Goal: Book appointment/travel/reservation: Book appointment/travel/reservation

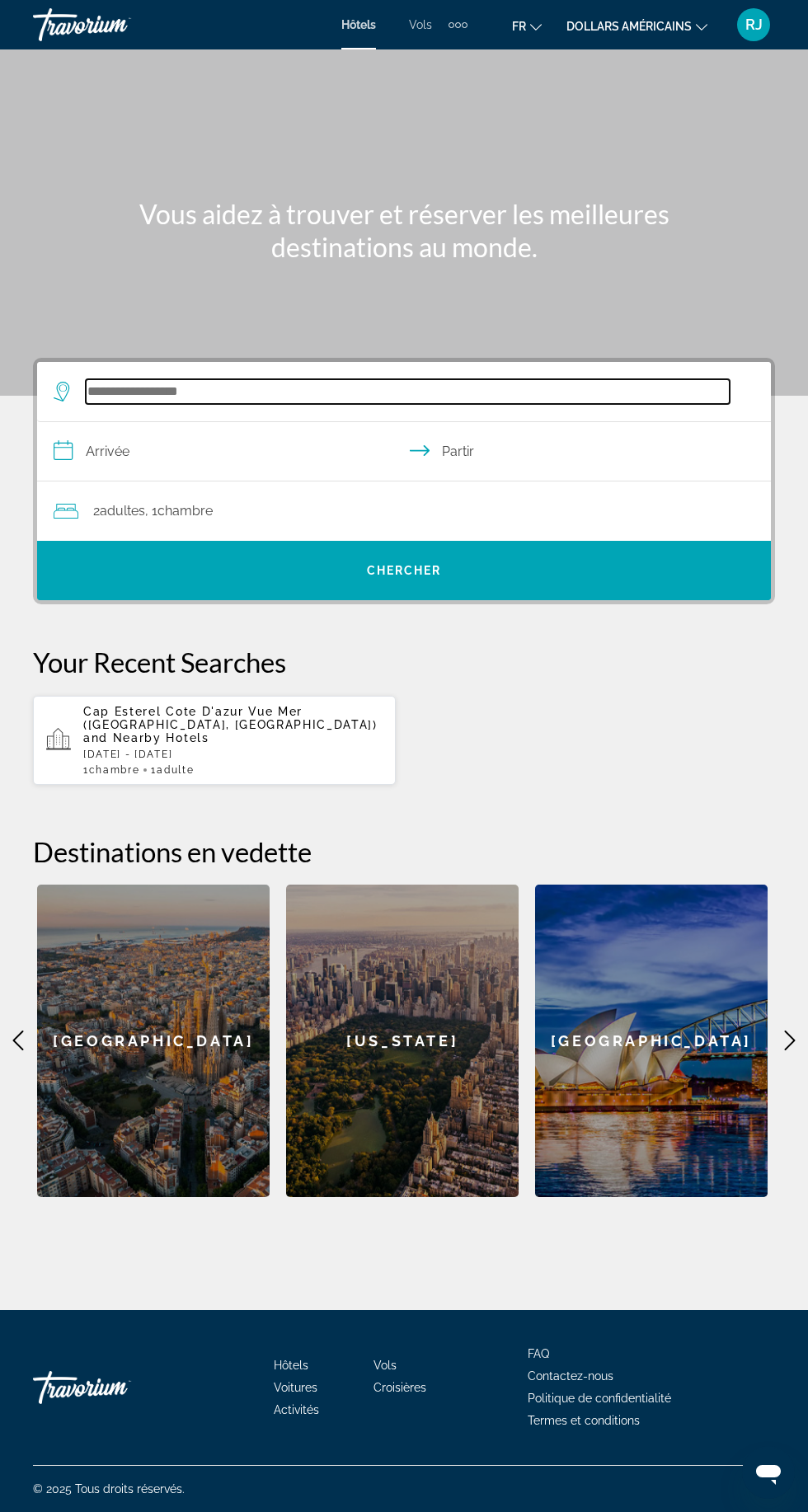
click at [222, 384] on input "Widget de recherche" at bounding box center [407, 392] width 643 height 25
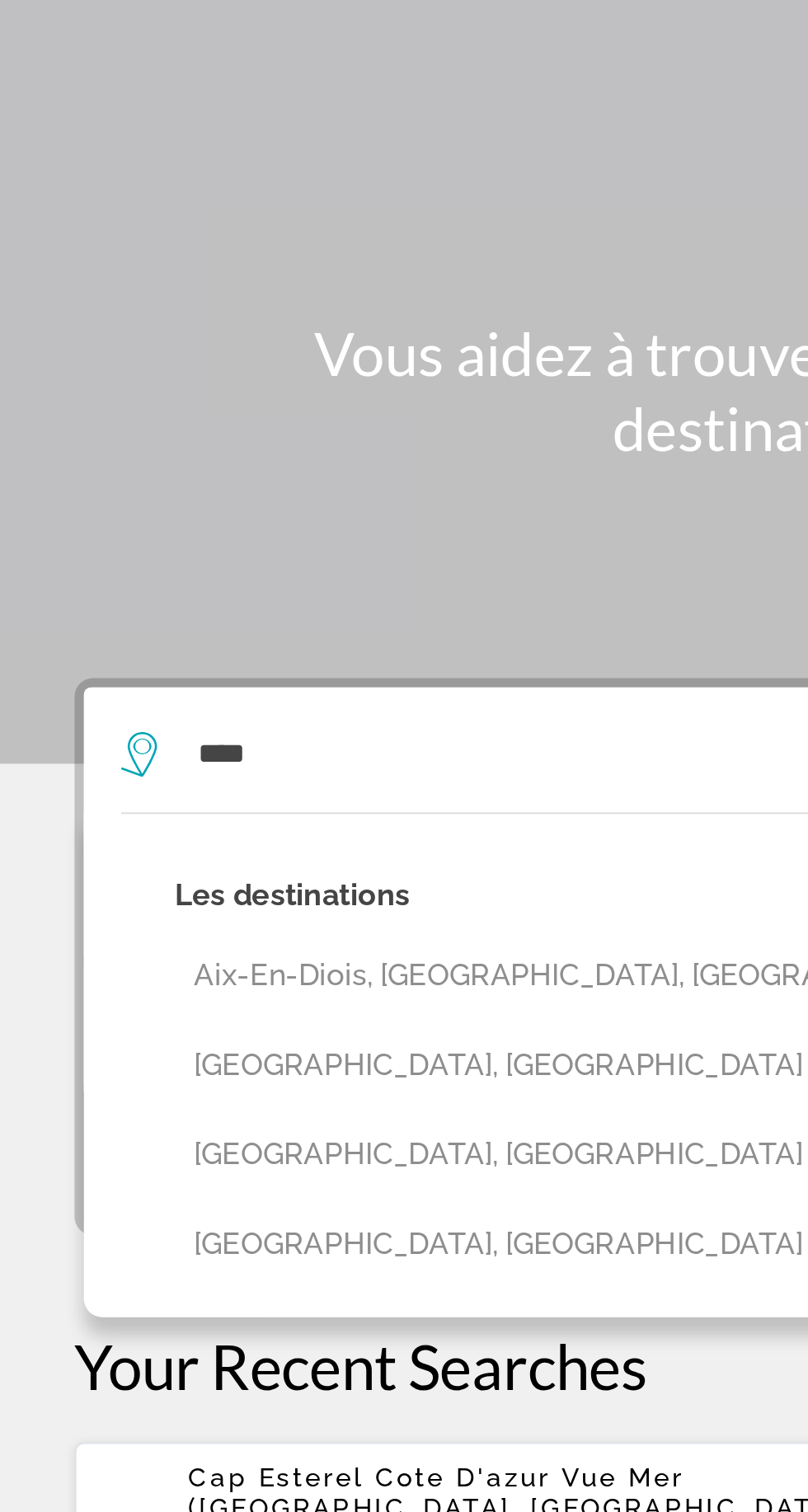
click at [107, 514] on button "Aix-En-Provence, France" at bounding box center [416, 529] width 676 height 31
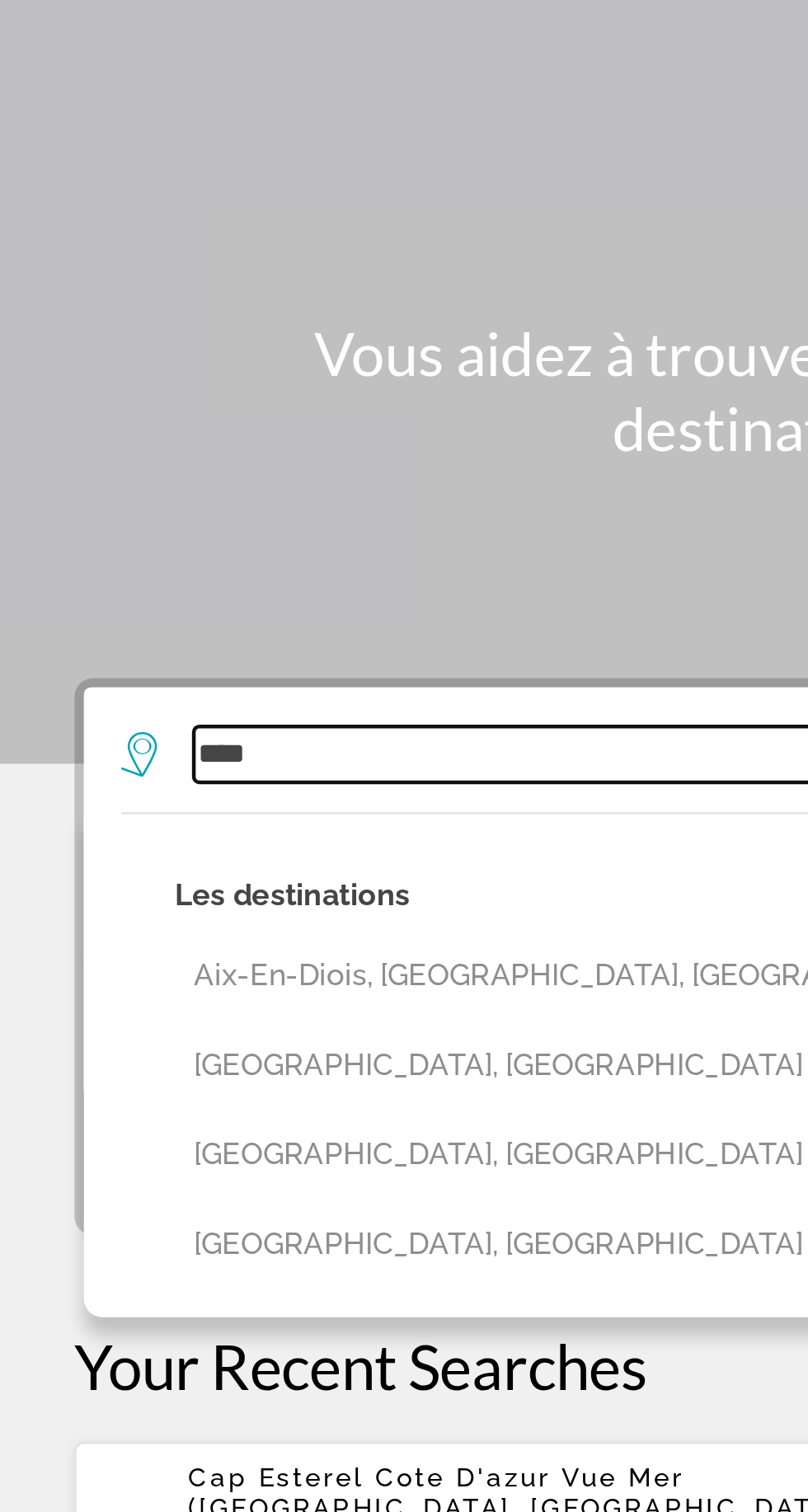
type input "**********"
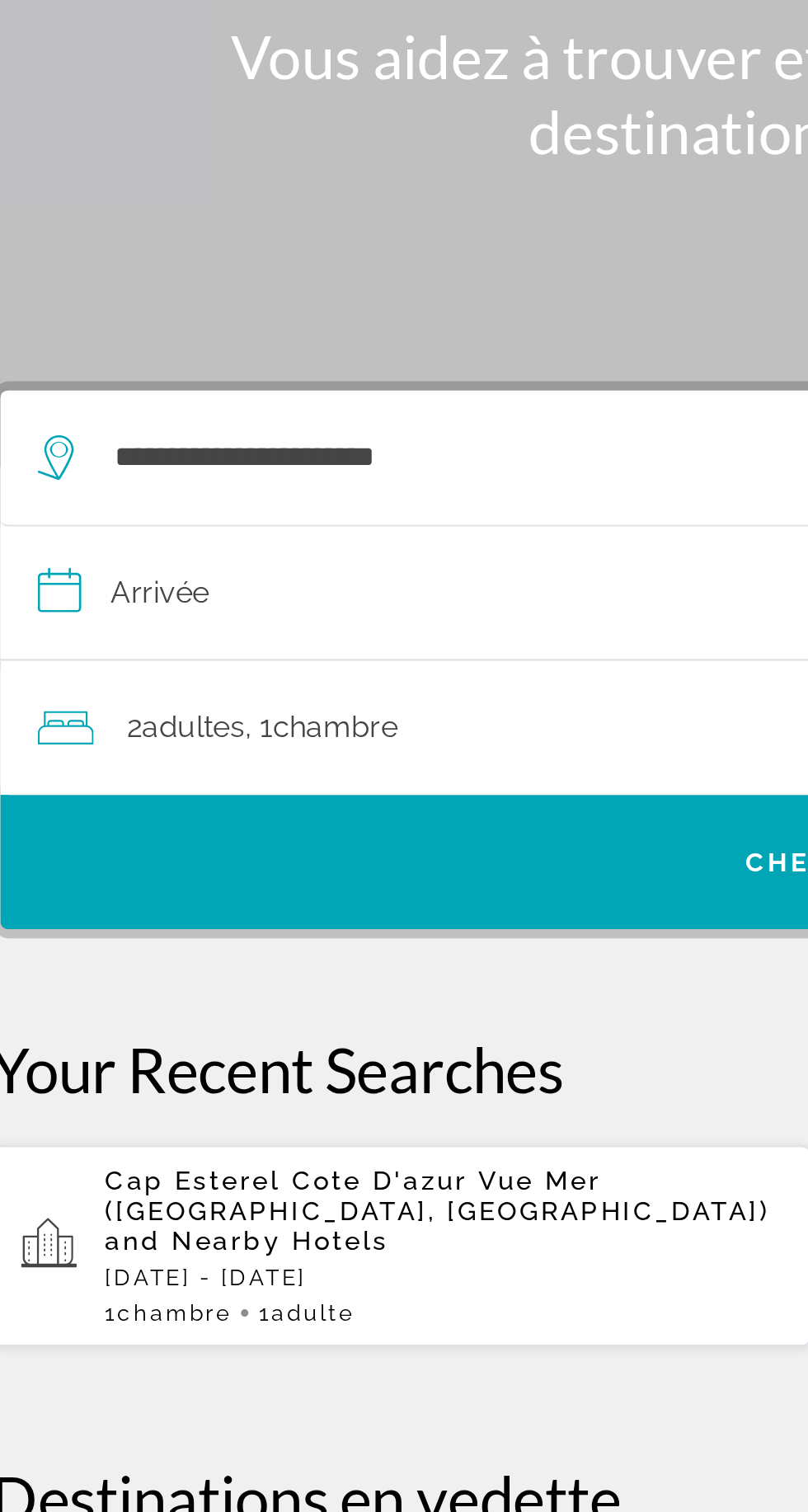
click at [67, 423] on input "**********" at bounding box center [407, 455] width 740 height 64
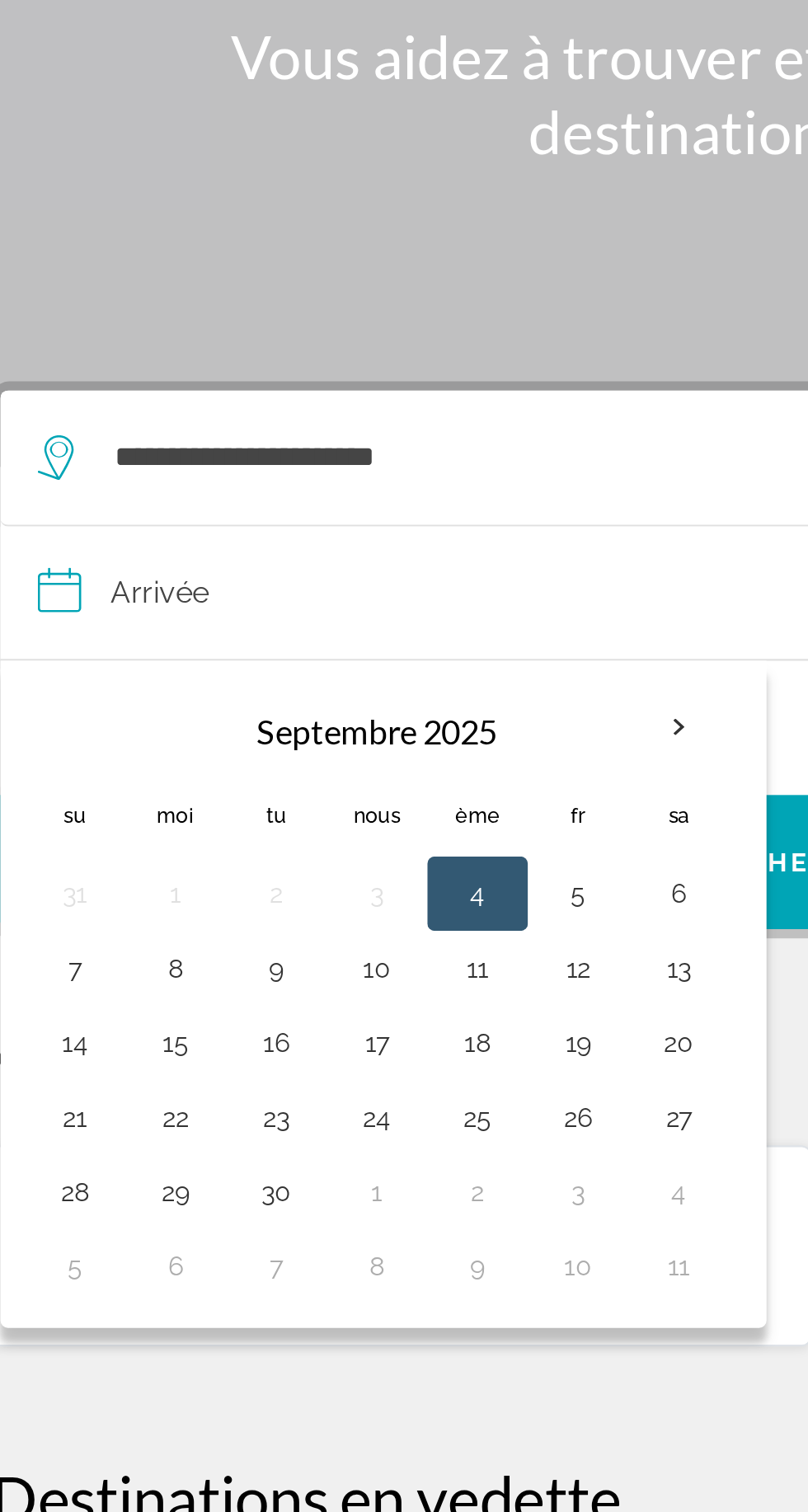
click at [338, 573] on button "6" at bounding box center [336, 584] width 26 height 23
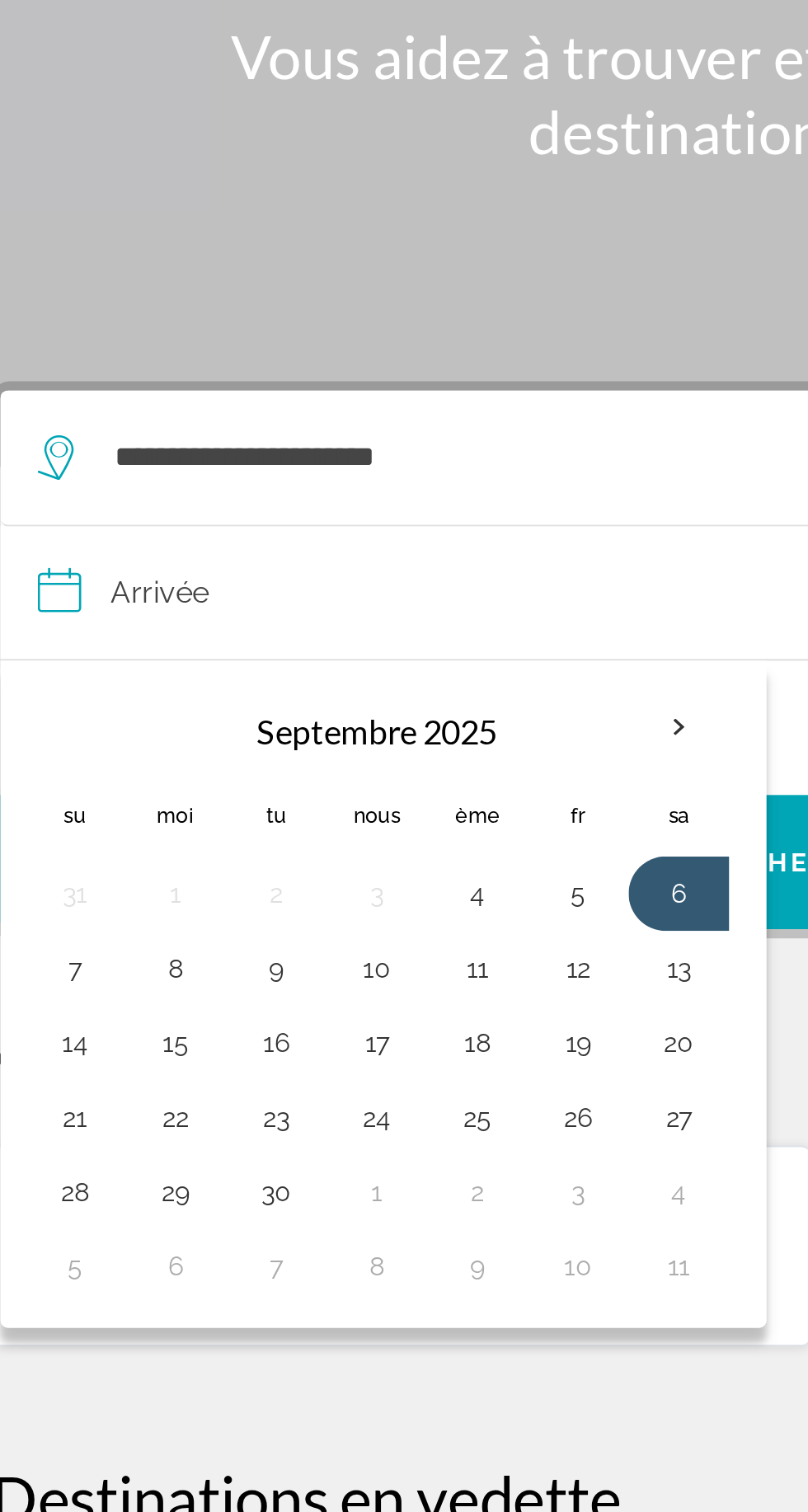
click at [65, 606] on button "7" at bounding box center [70, 617] width 26 height 23
type input "**********"
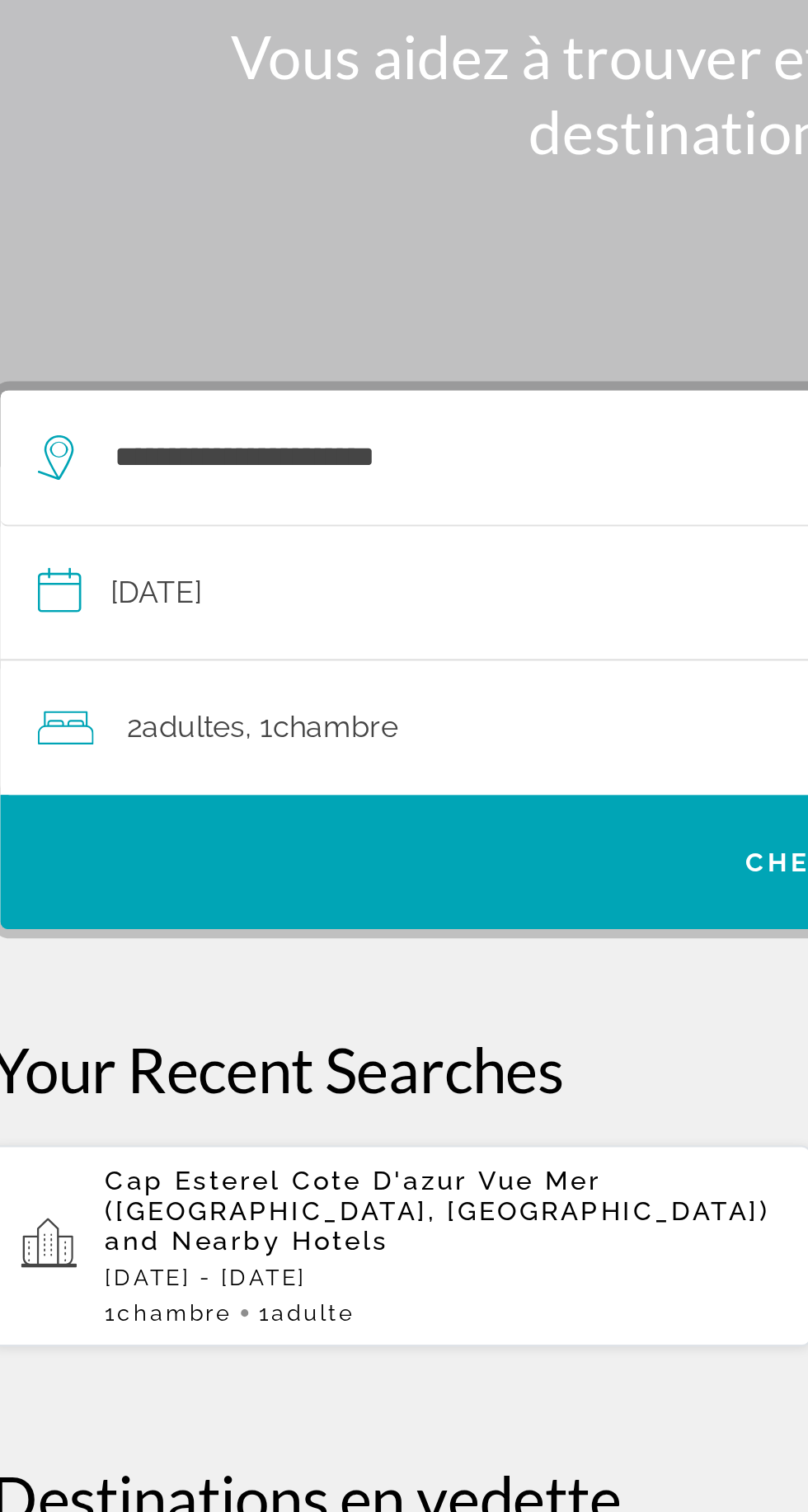
click at [312, 551] on span "Widget de recherche" at bounding box center [403, 570] width 733 height 40
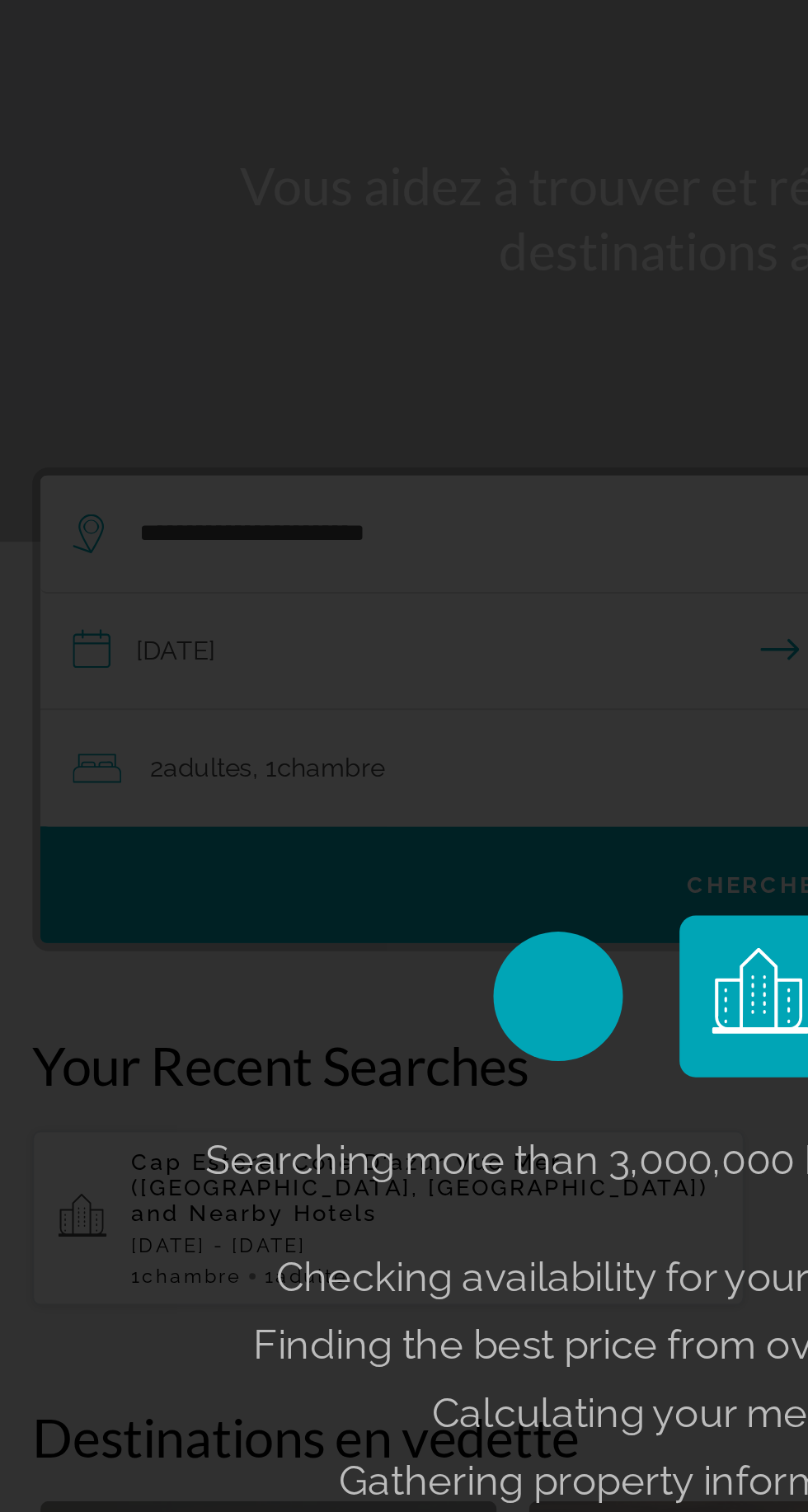
scroll to position [113, 0]
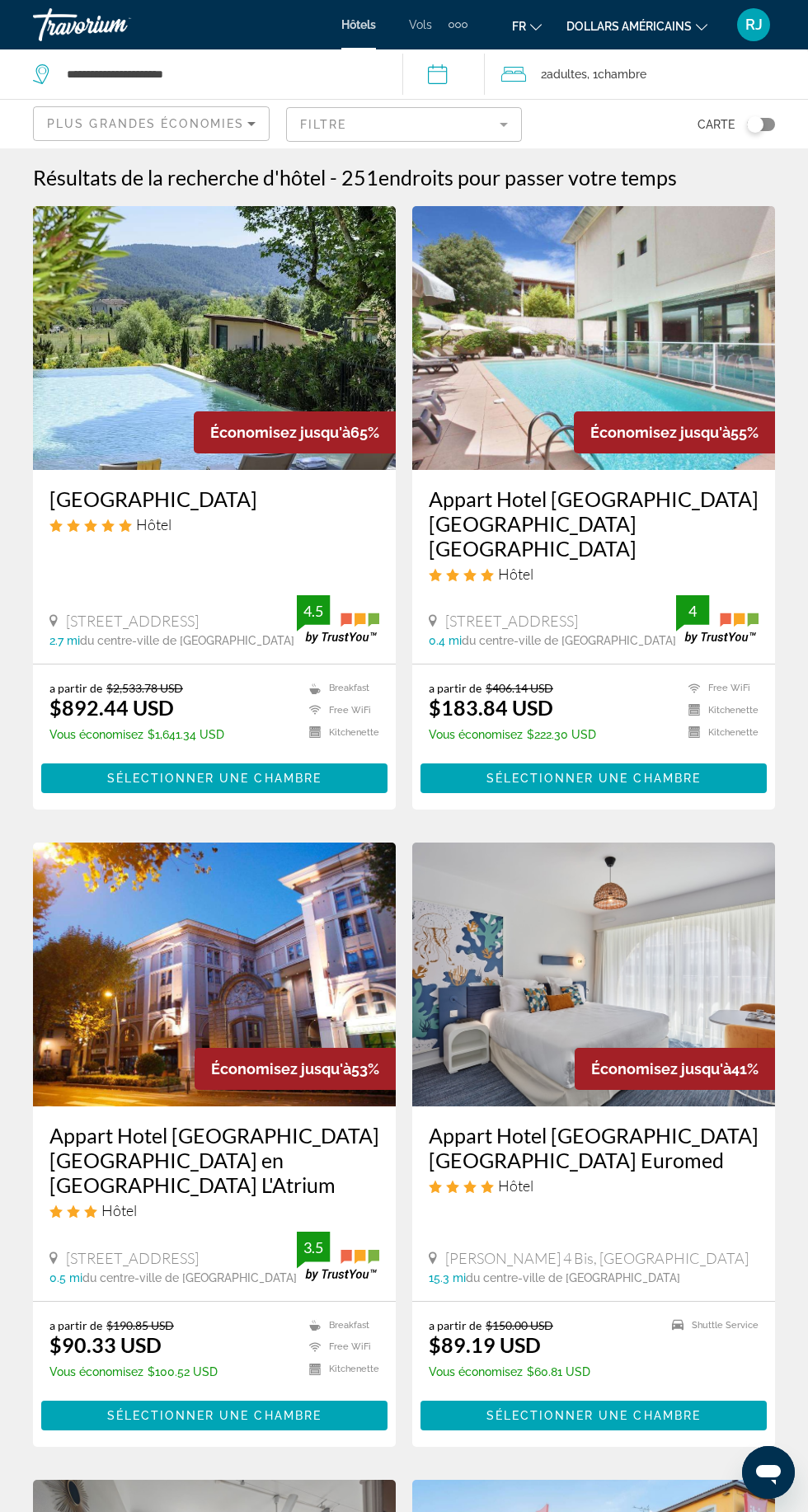
click at [647, 18] on button "dollars américains USD ($) MXN (Mexique$) CAD ($ CA) GBP (£) EUR (€) AUD (A$) N…" at bounding box center [636, 25] width 140 height 24
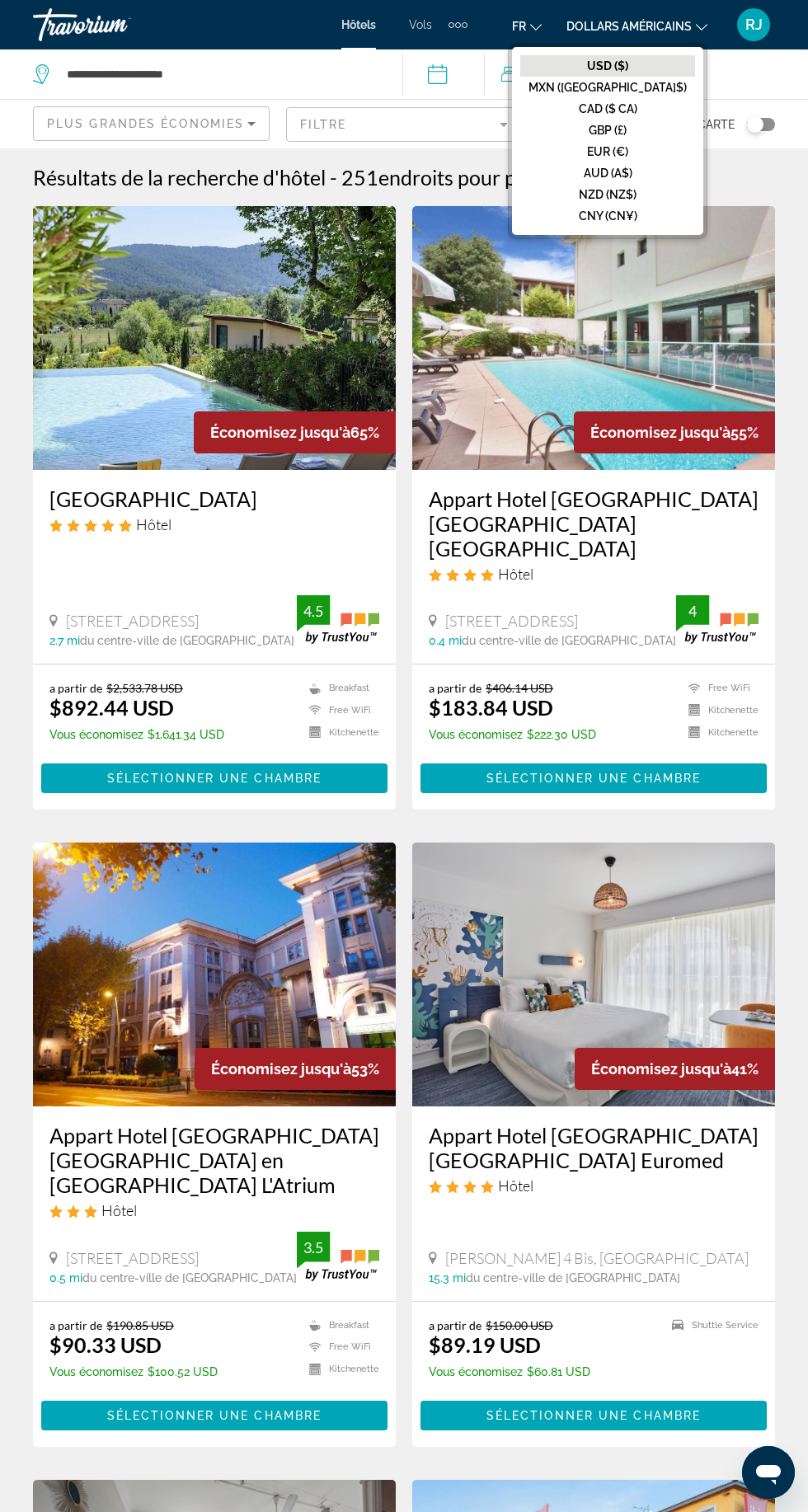
click at [628, 149] on font "EUR (€)" at bounding box center [607, 152] width 42 height 14
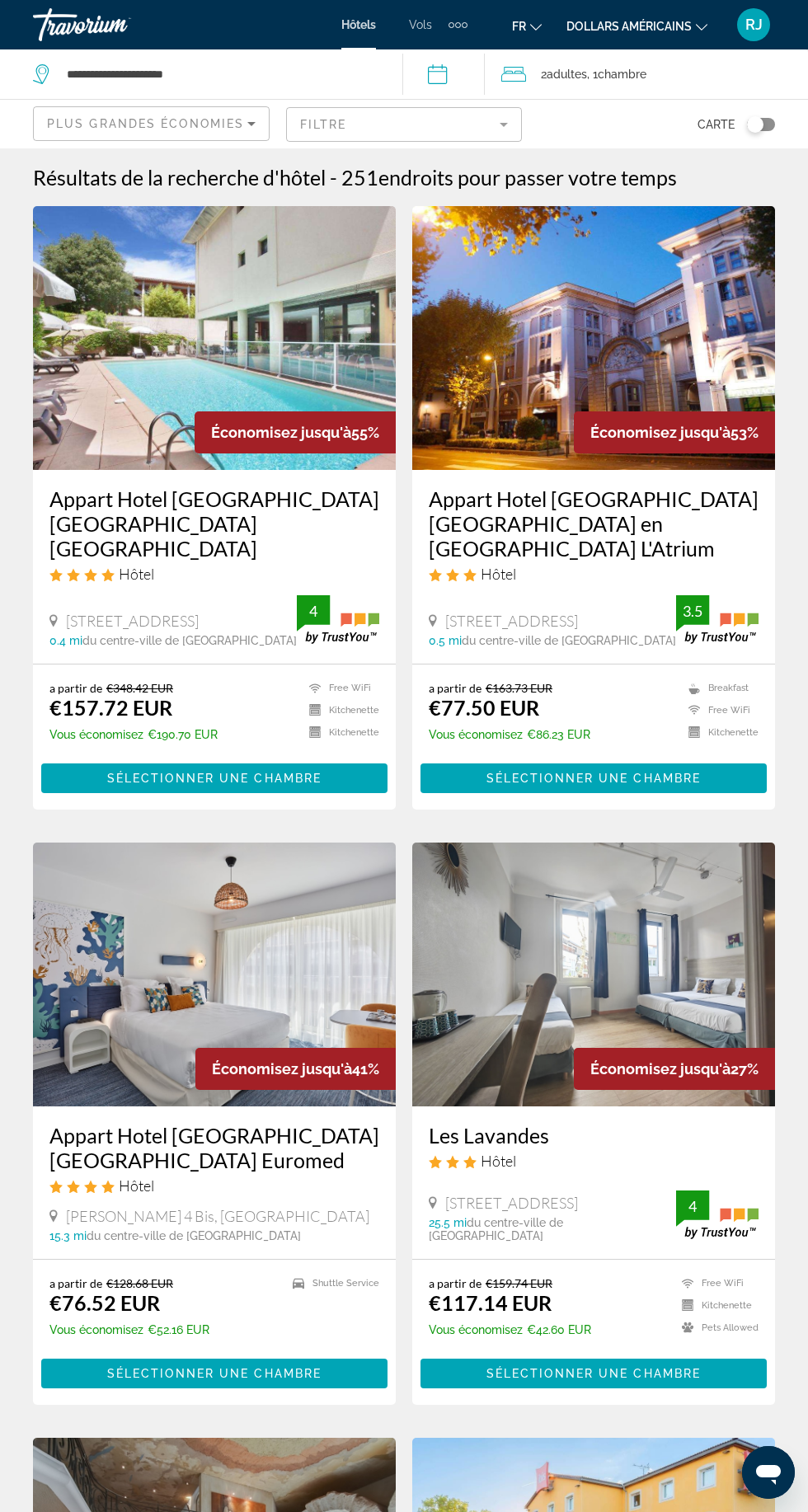
click at [476, 517] on h3 "Appart Hotel Odalys City Aix en Provence L'Atrium" at bounding box center [593, 523] width 329 height 75
click at [190, 123] on span "Plus grandes économies" at bounding box center [144, 124] width 197 height 14
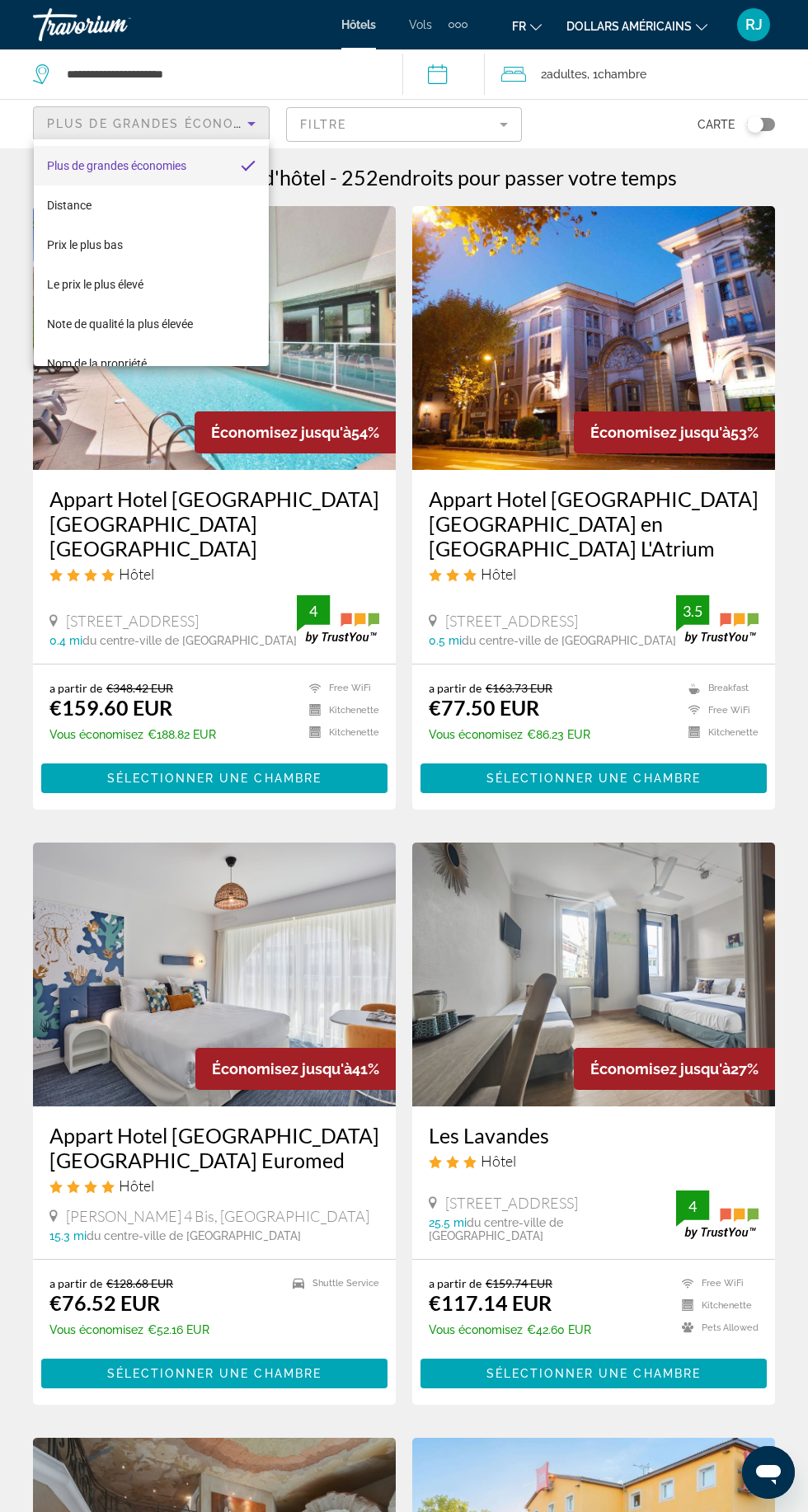
click at [68, 205] on font "Distance" at bounding box center [69, 205] width 45 height 14
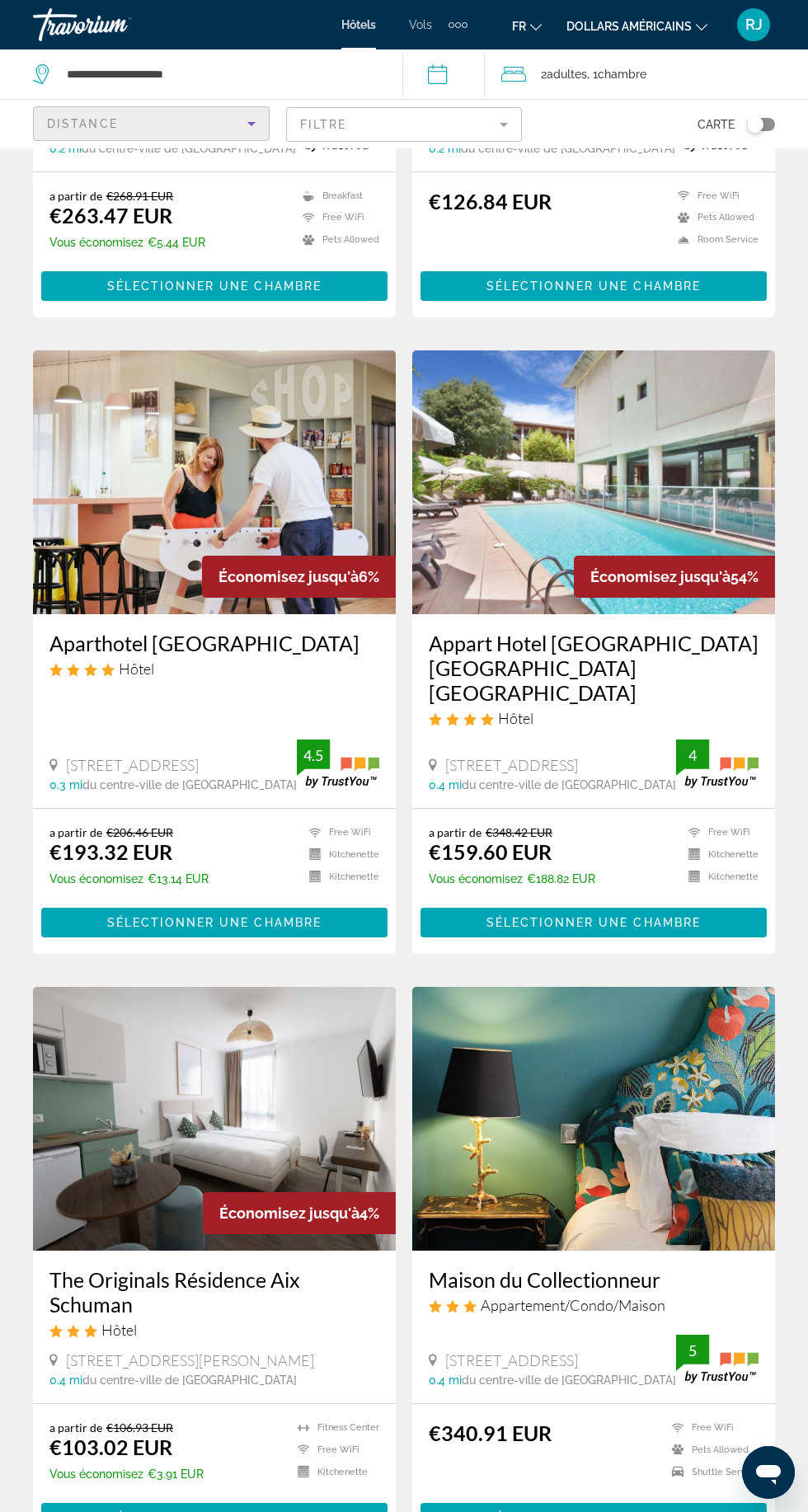
scroll to position [1650, 0]
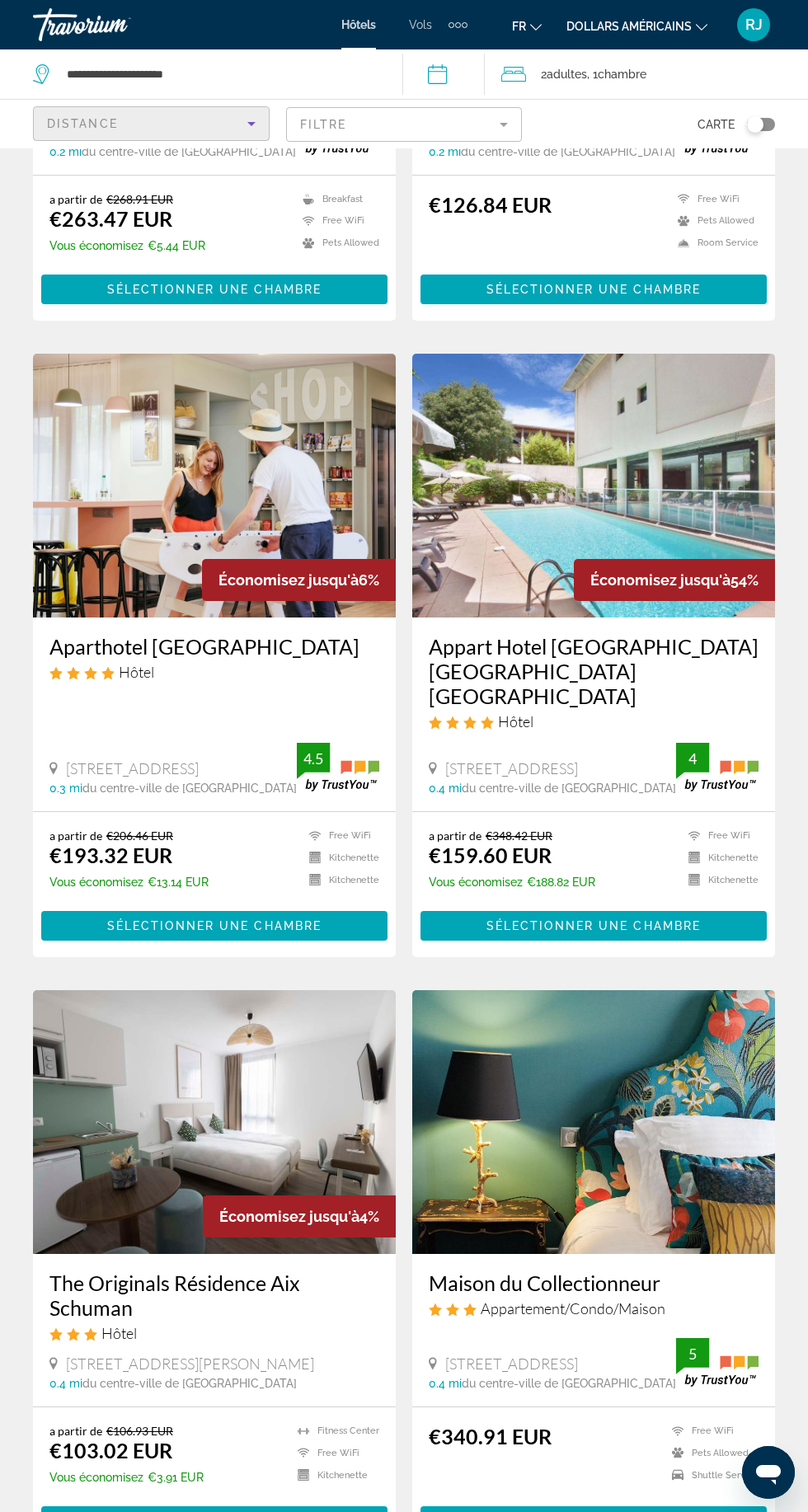
click at [581, 646] on h3 "Appart Hotel Odalys City Aix en Provence Les Floridianes" at bounding box center [593, 671] width 329 height 75
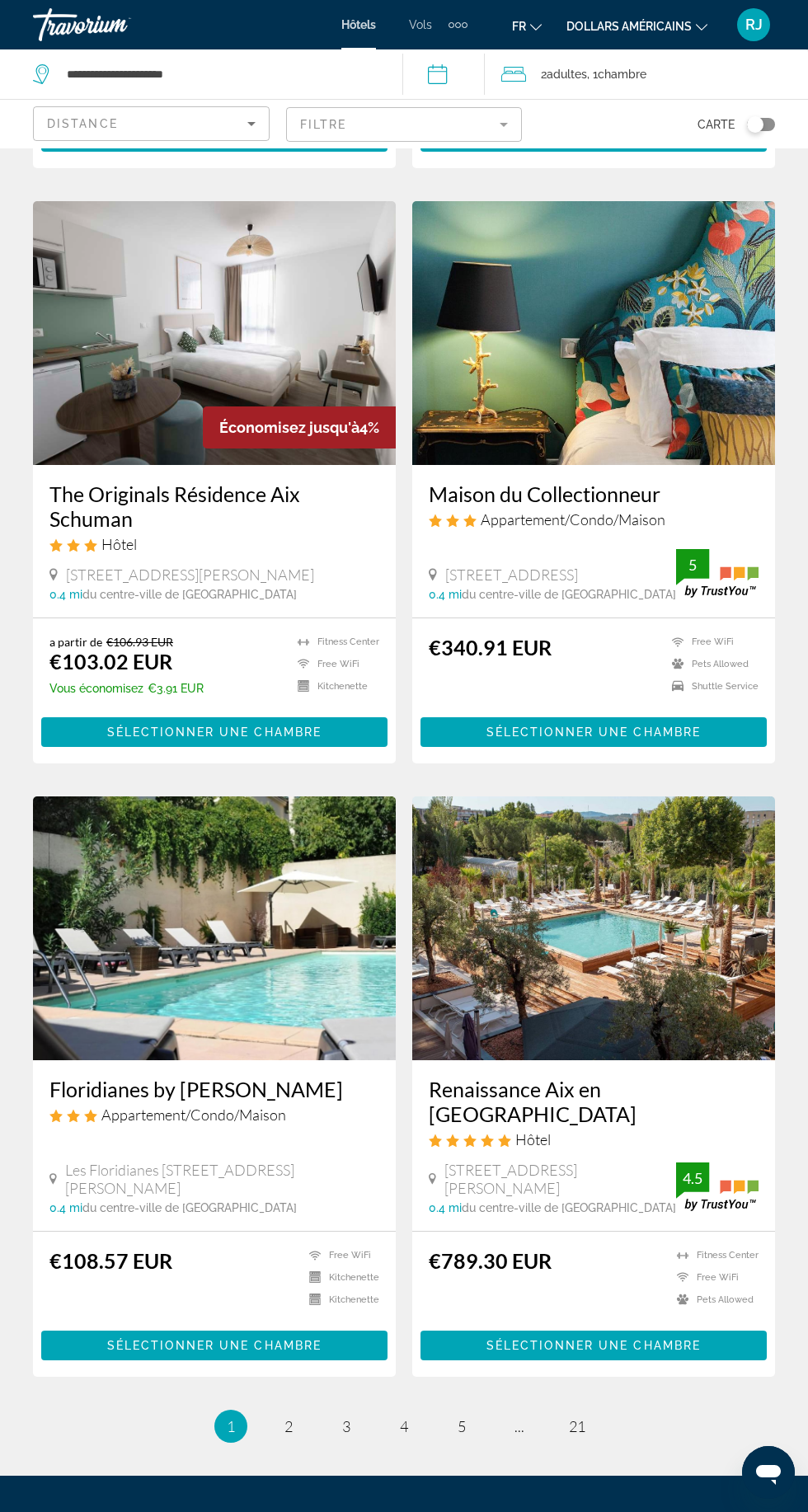
scroll to position [2439, 0]
click at [292, 1417] on span "2" at bounding box center [288, 1426] width 9 height 18
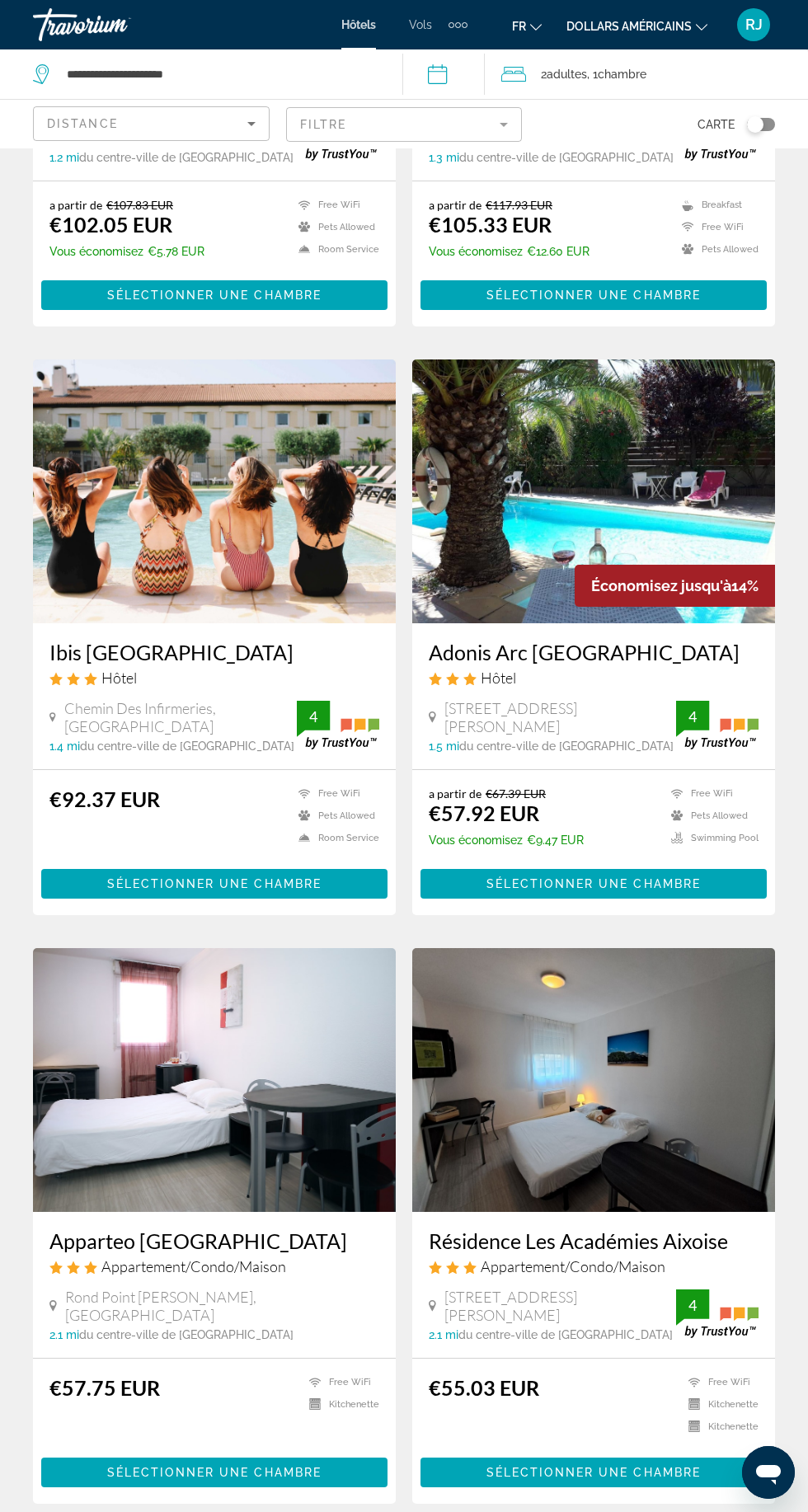
scroll to position [2475, 0]
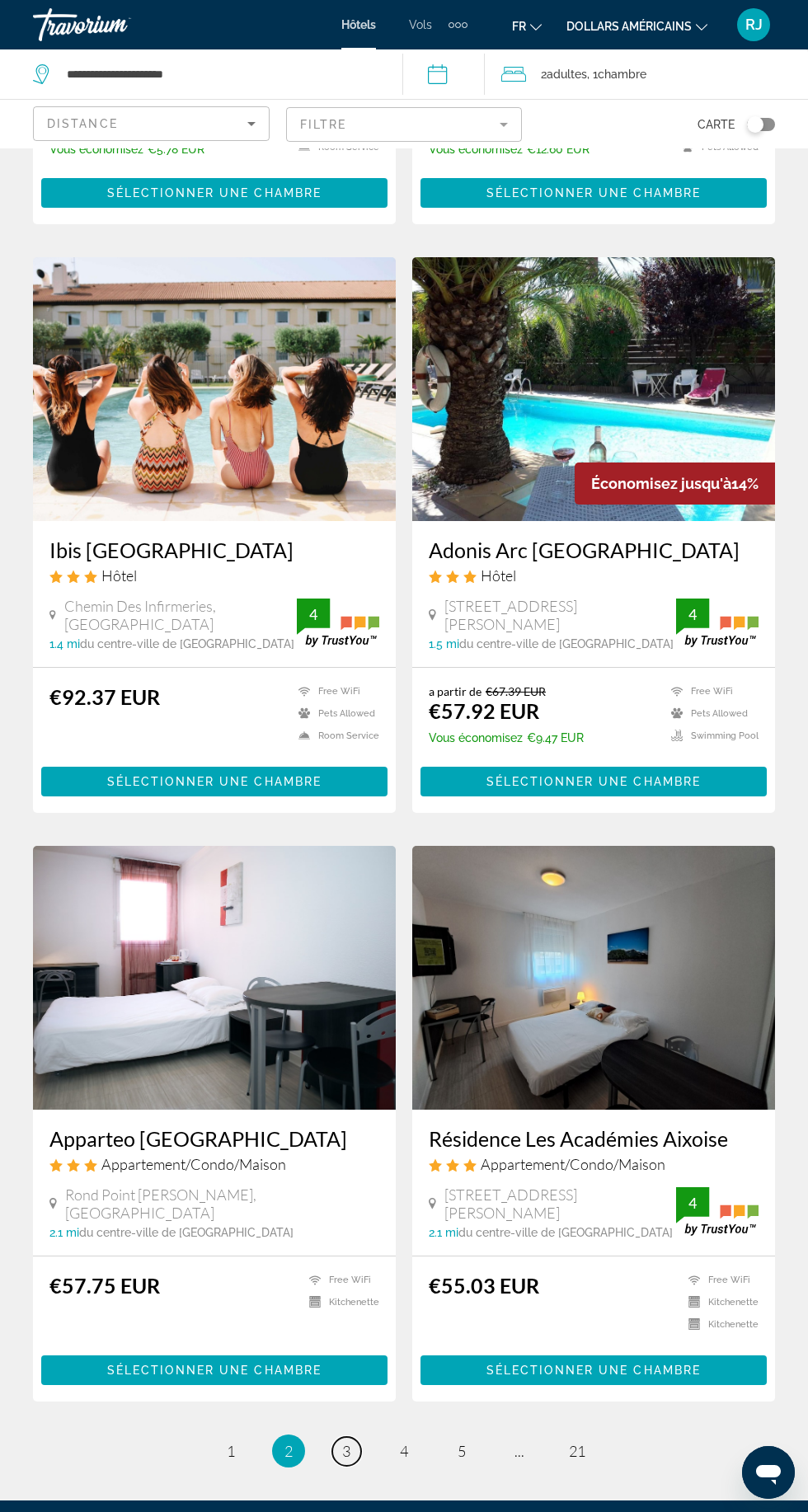
click at [347, 1442] on span "3" at bounding box center [346, 1451] width 9 height 18
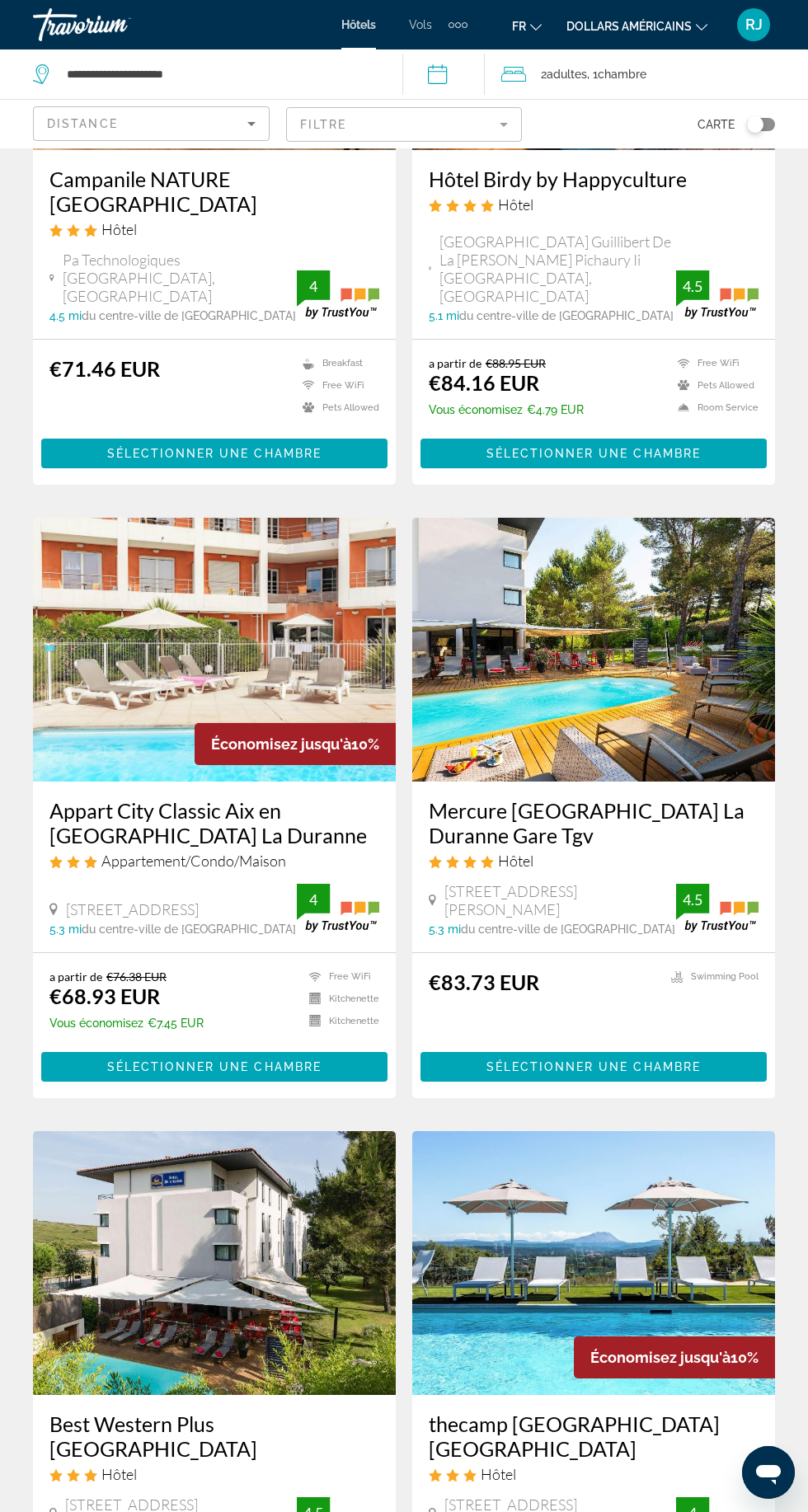
scroll to position [2493, 0]
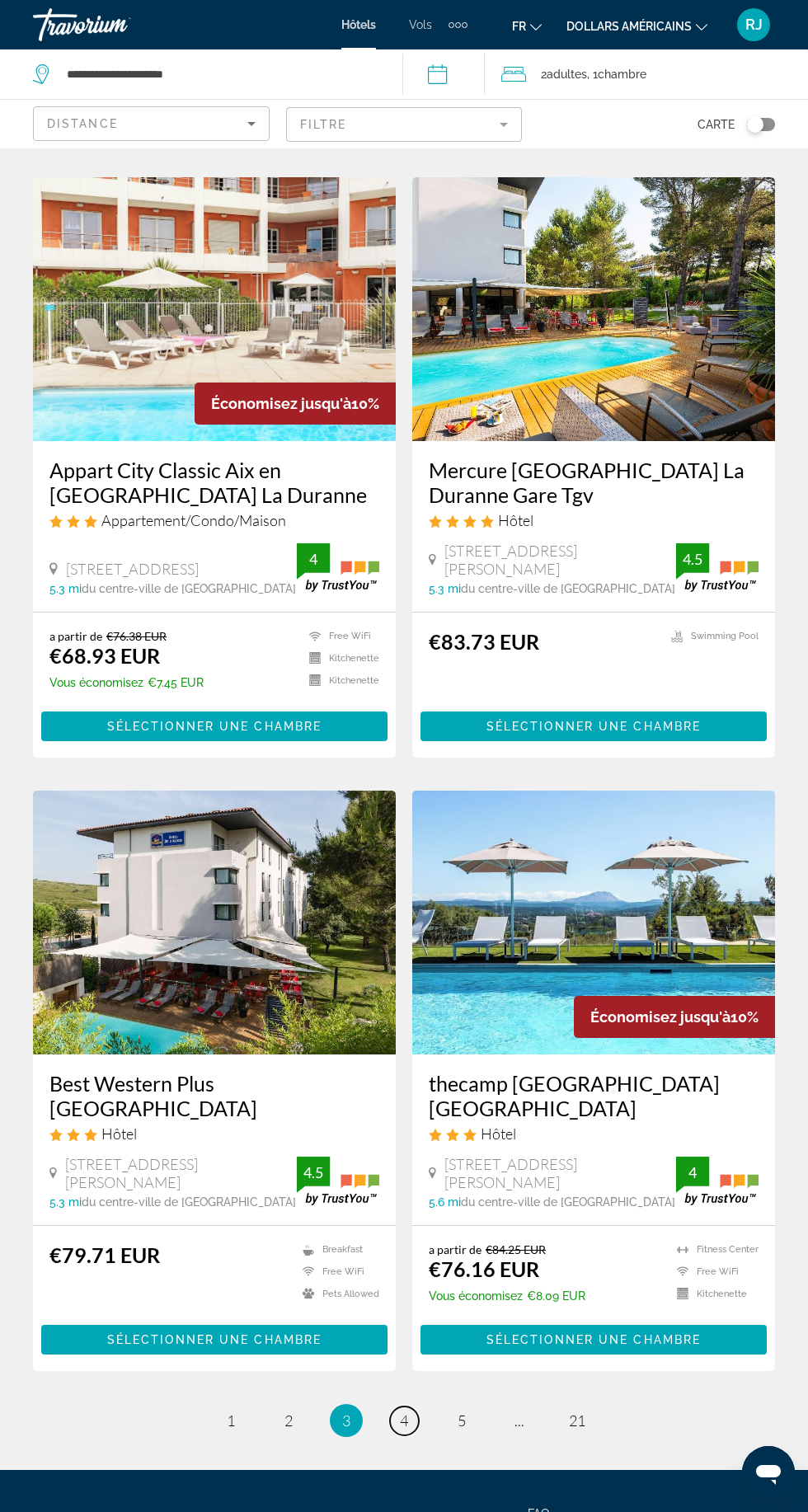
click at [403, 1411] on span "4" at bounding box center [404, 1420] width 9 height 18
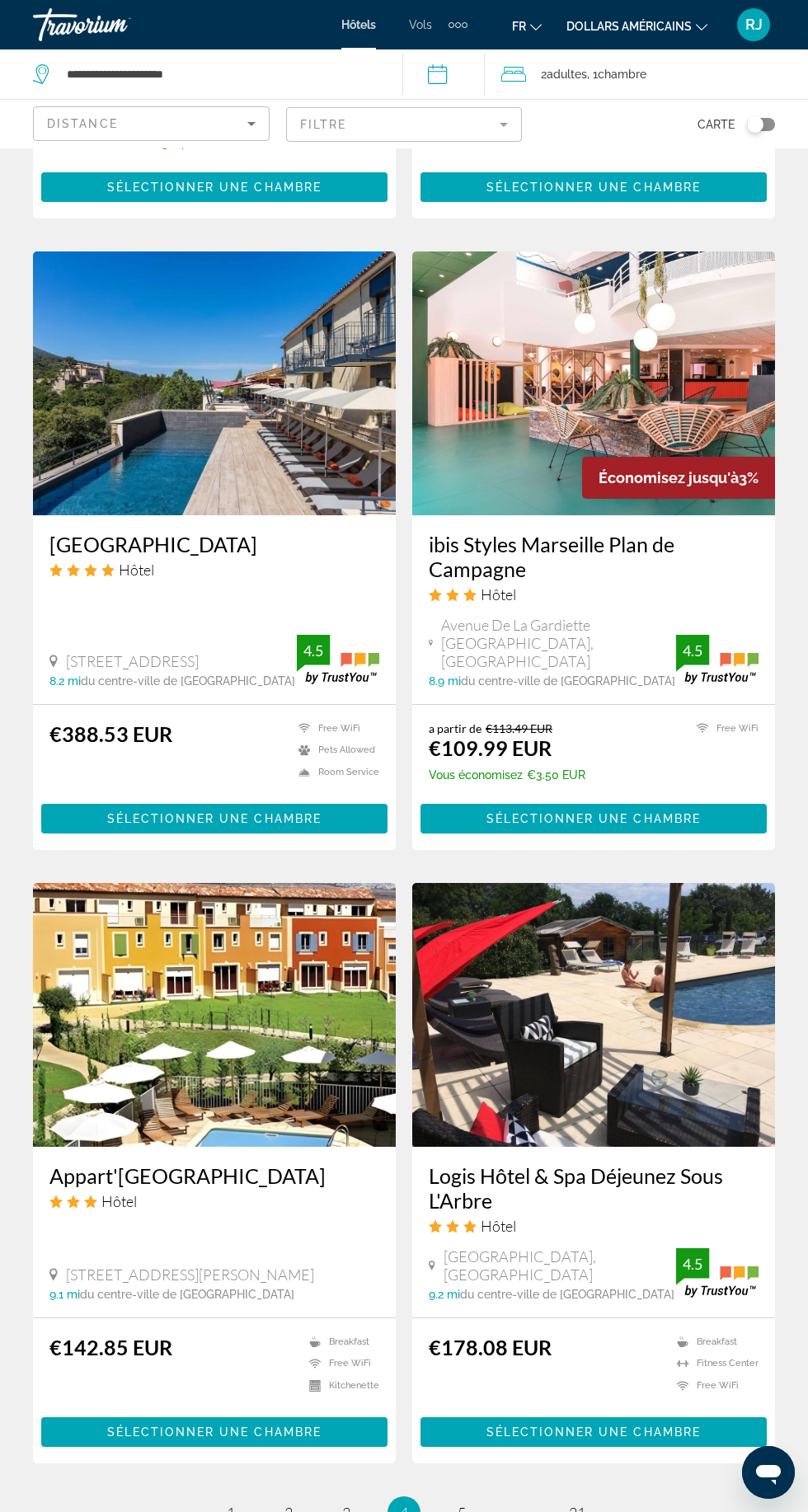
scroll to position [2521, 0]
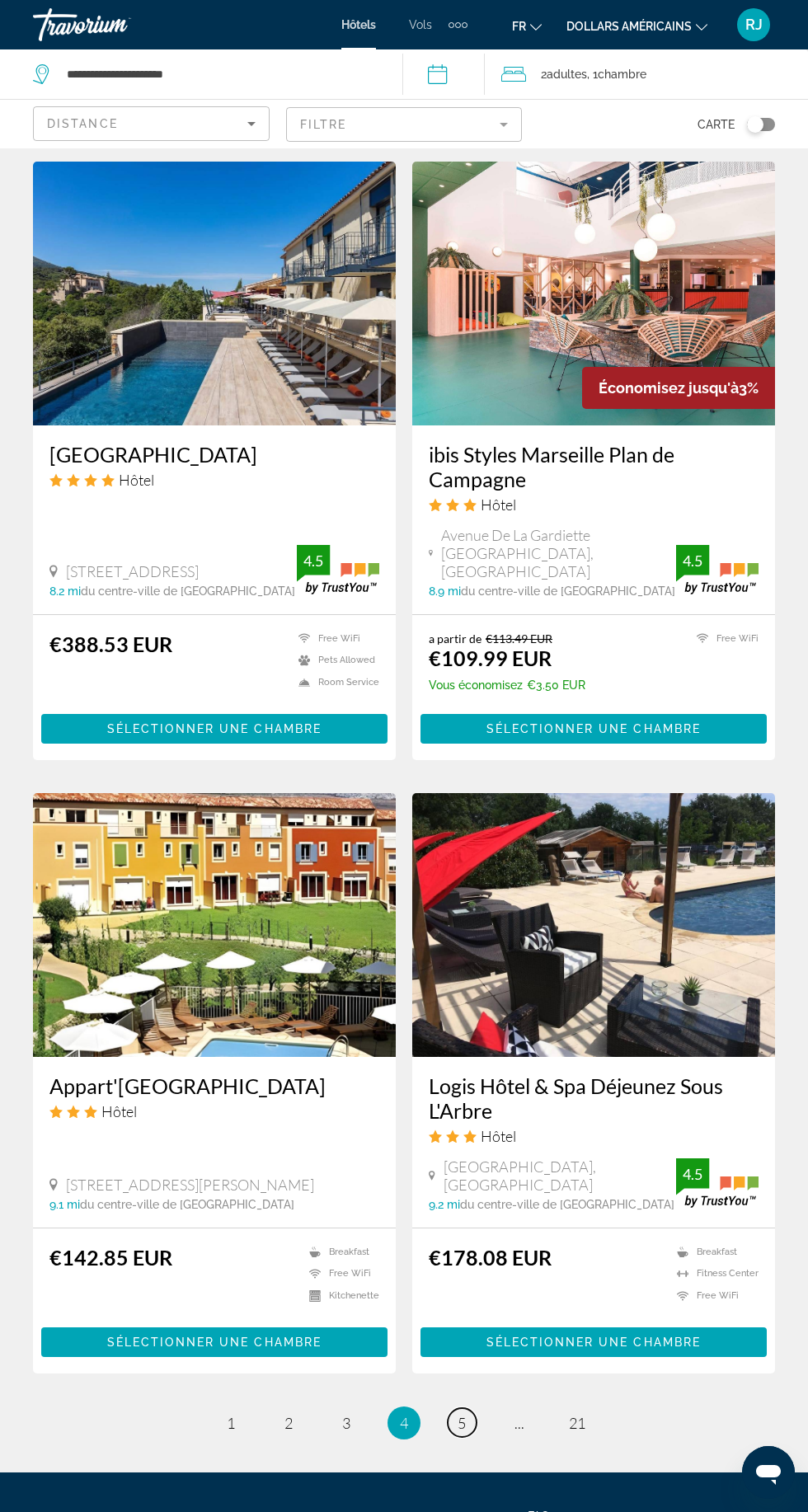
click at [461, 1414] on span "5" at bounding box center [461, 1423] width 9 height 18
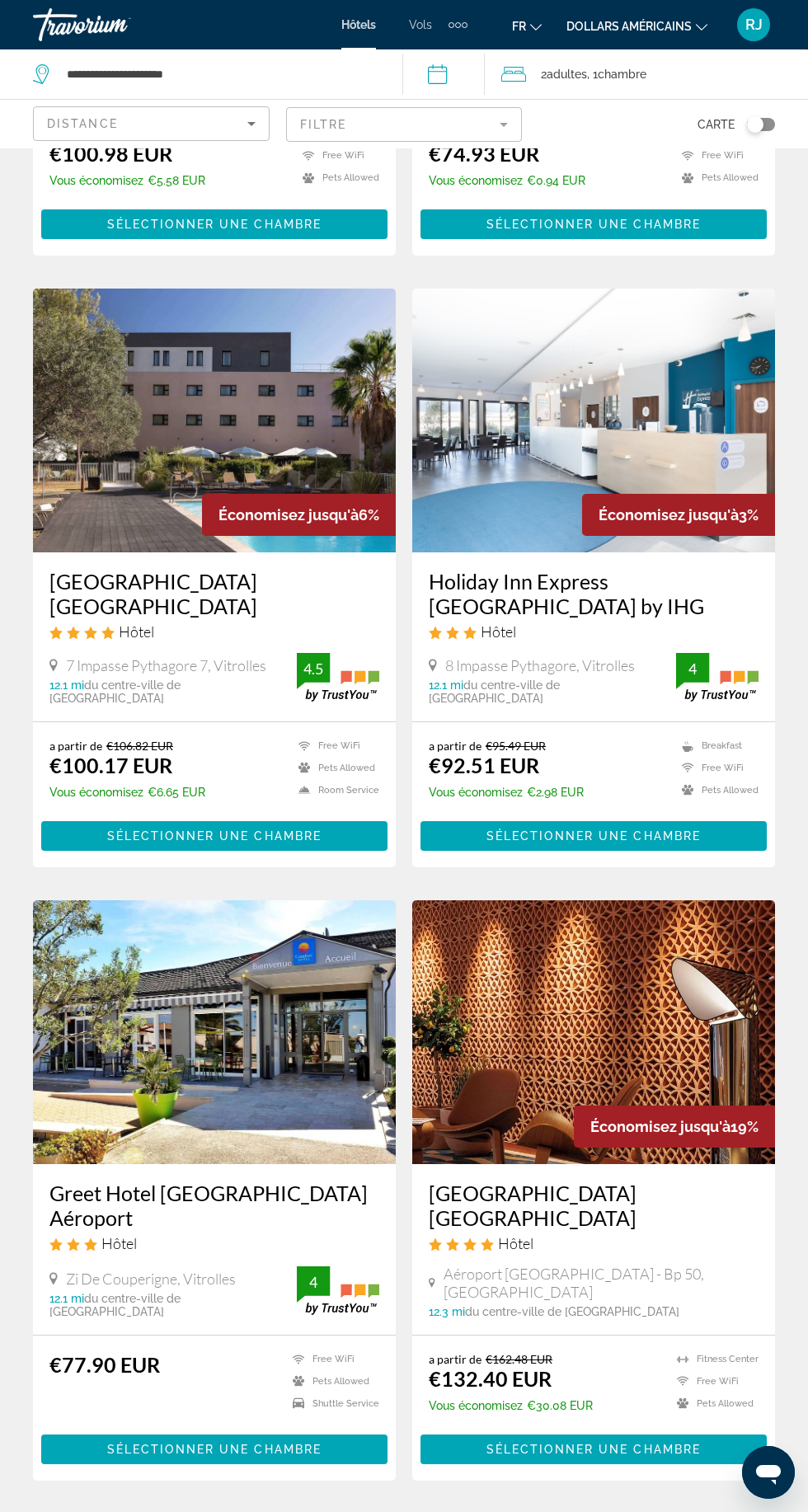
scroll to position [2472, 0]
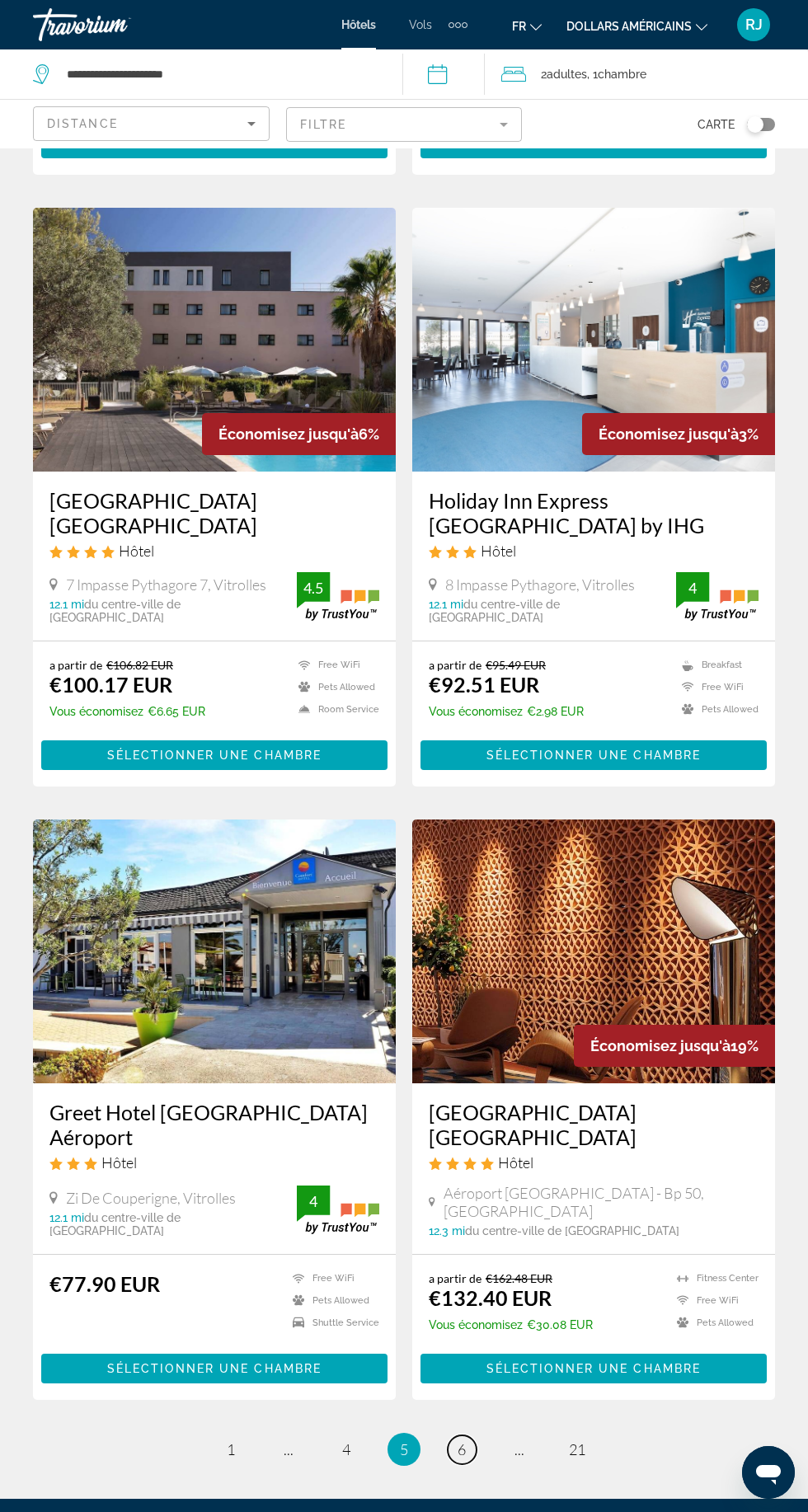
click at [461, 1440] on span "6" at bounding box center [461, 1449] width 9 height 18
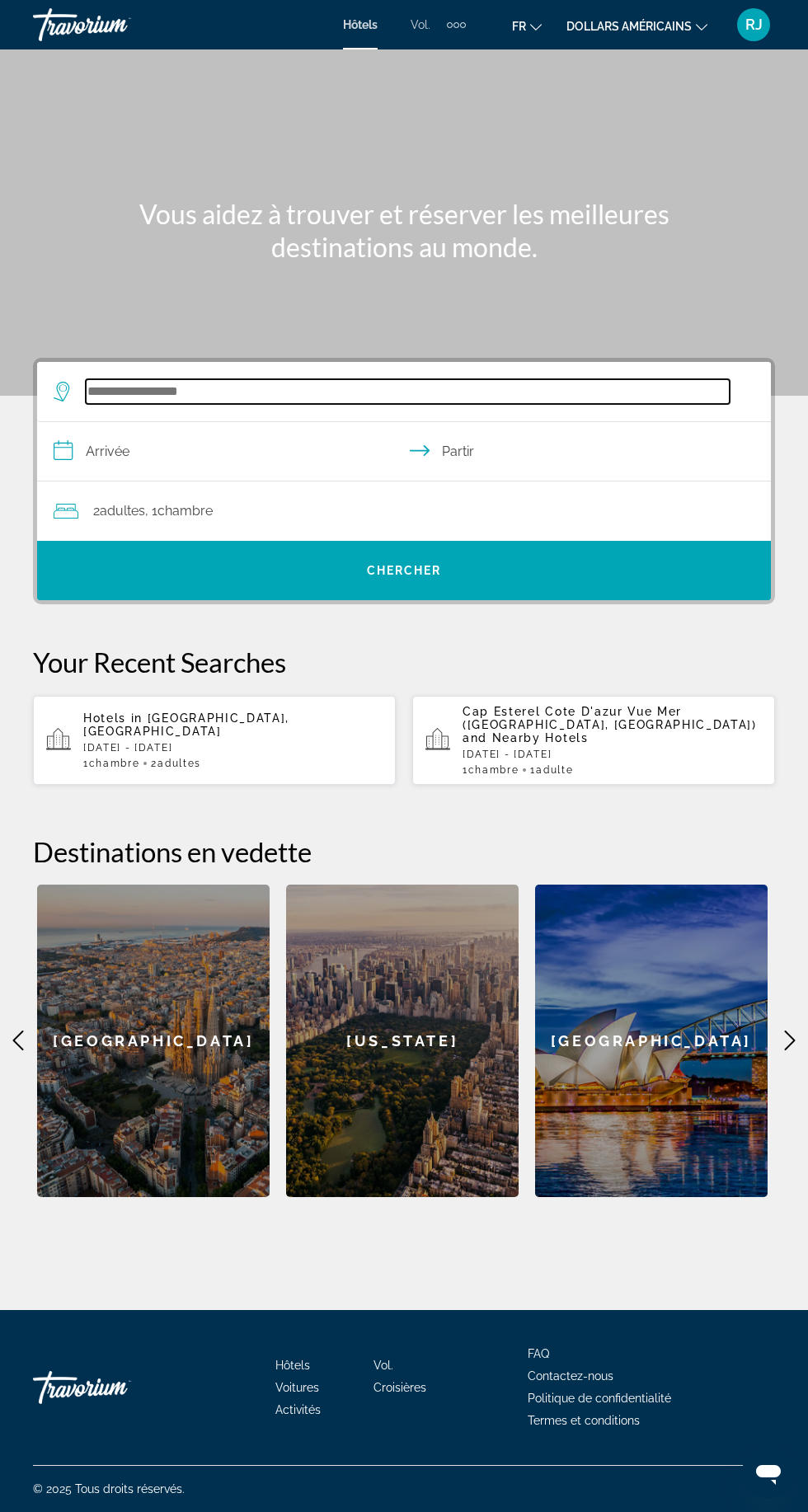
click at [110, 388] on input "Widget de recherche" at bounding box center [407, 392] width 643 height 25
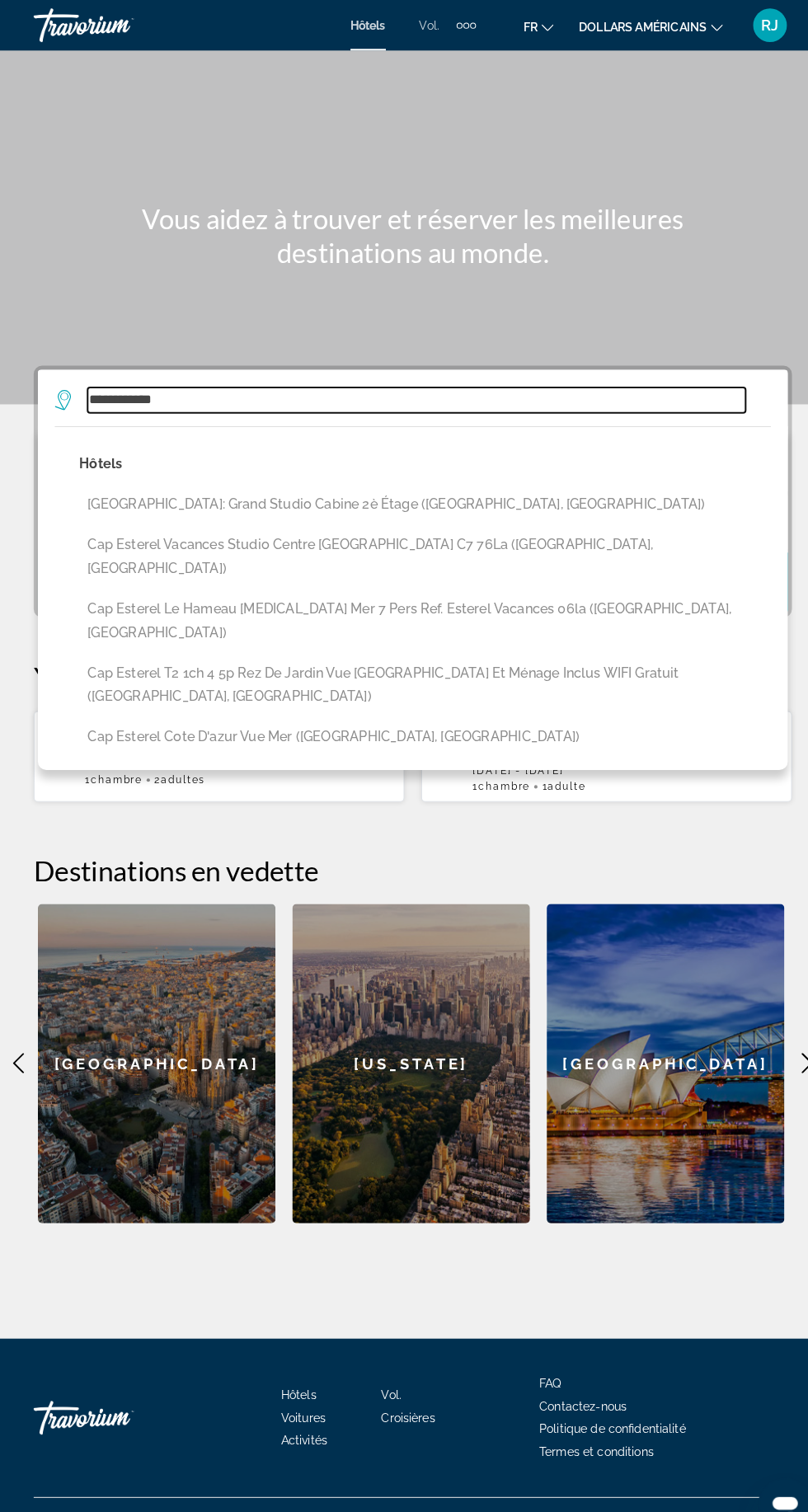
scroll to position [102, 0]
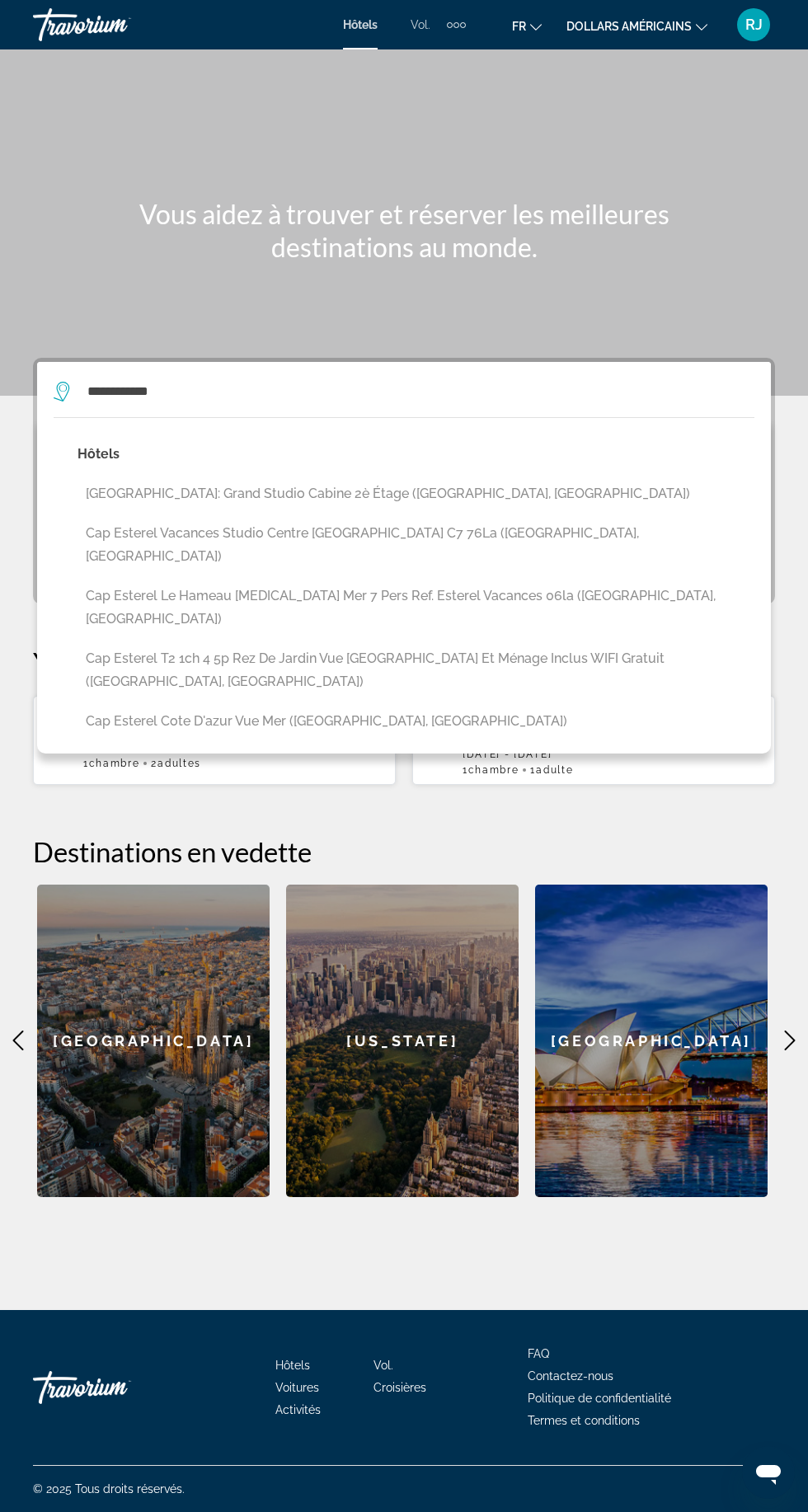
click at [165, 706] on button "Cap Esterel Cote D'azur Vue Mer ([GEOGRAPHIC_DATA], [GEOGRAPHIC_DATA])" at bounding box center [416, 721] width 676 height 31
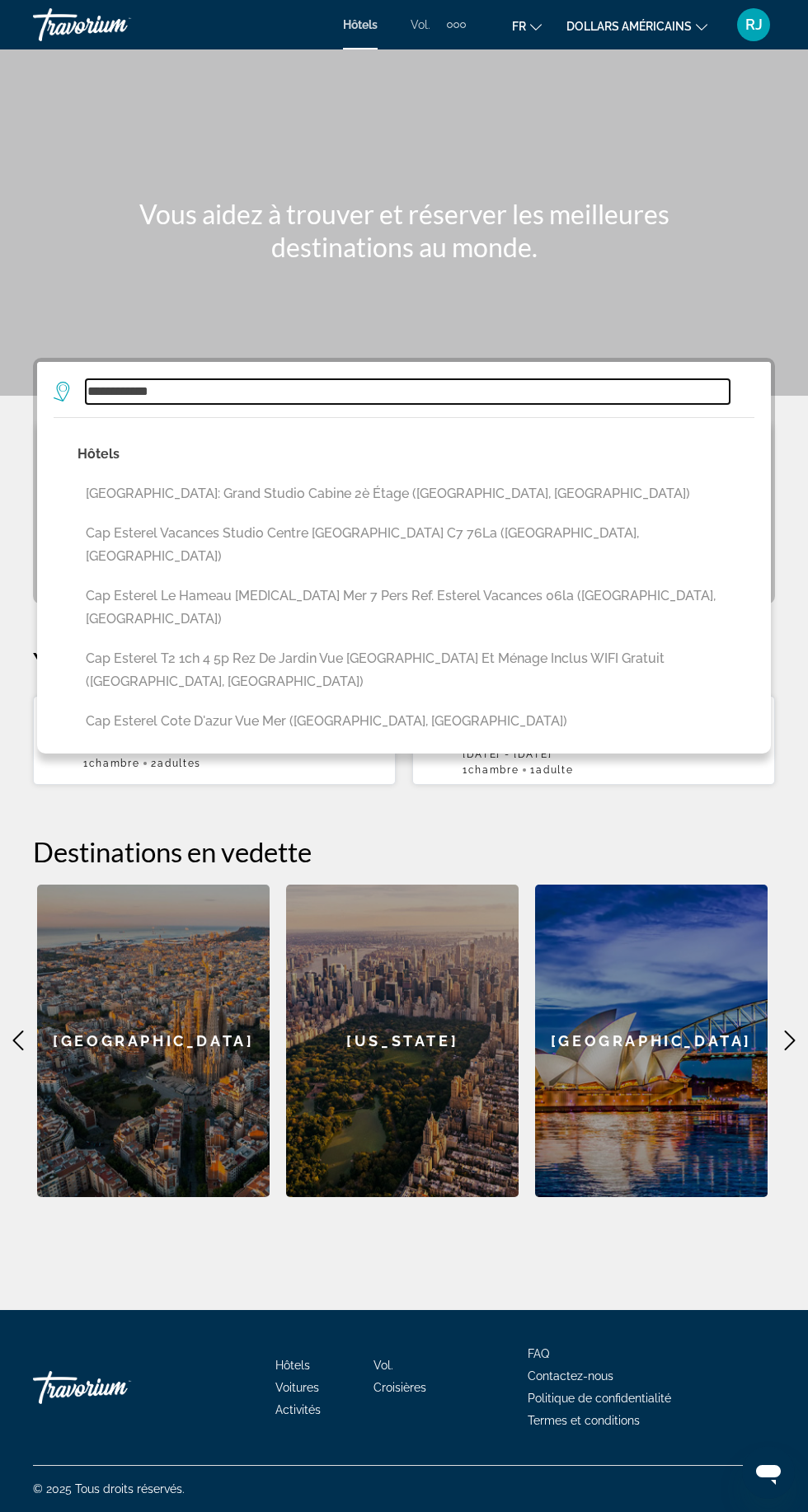
type input "**********"
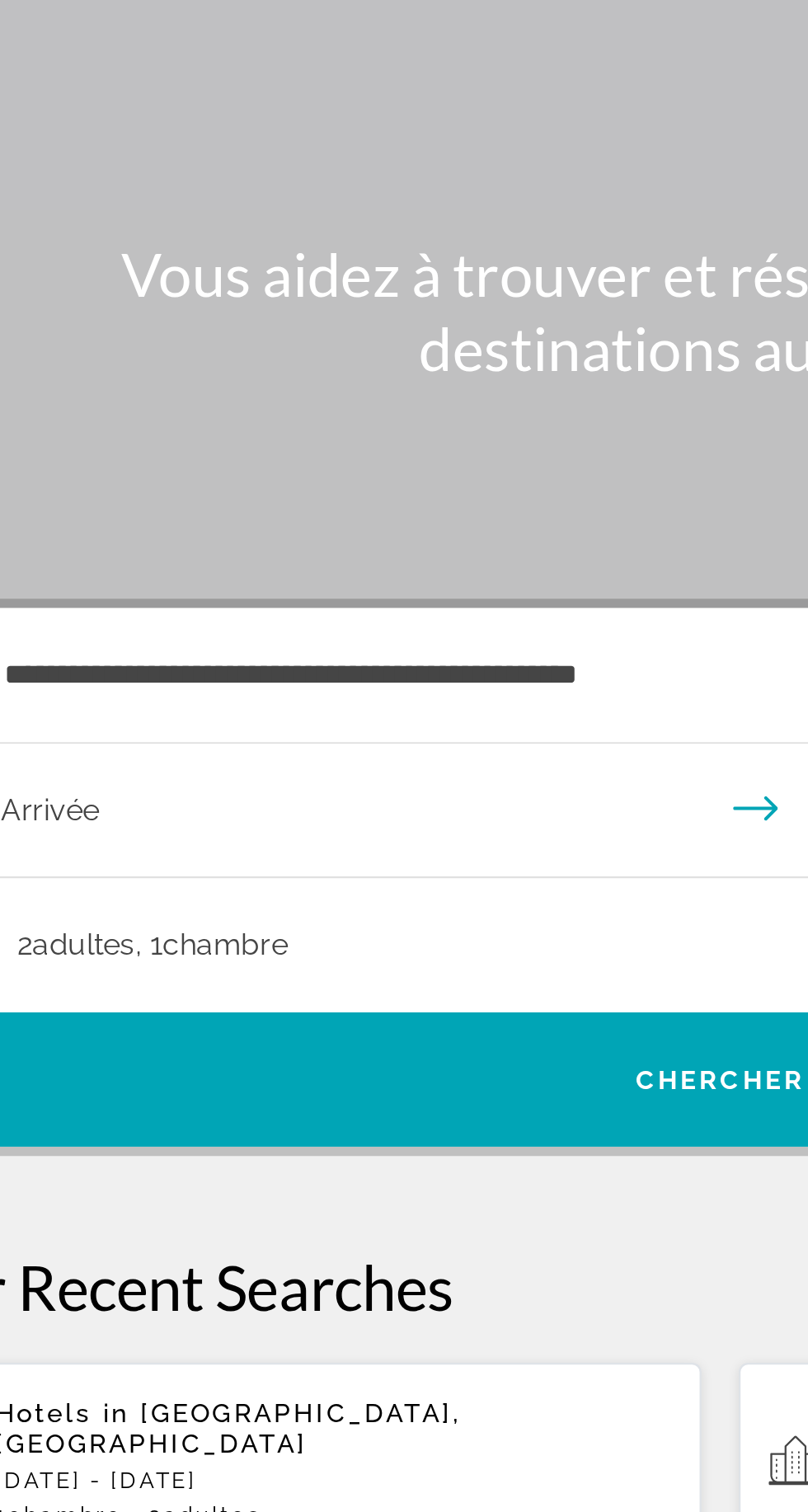
click at [134, 423] on input "**********" at bounding box center [407, 455] width 740 height 64
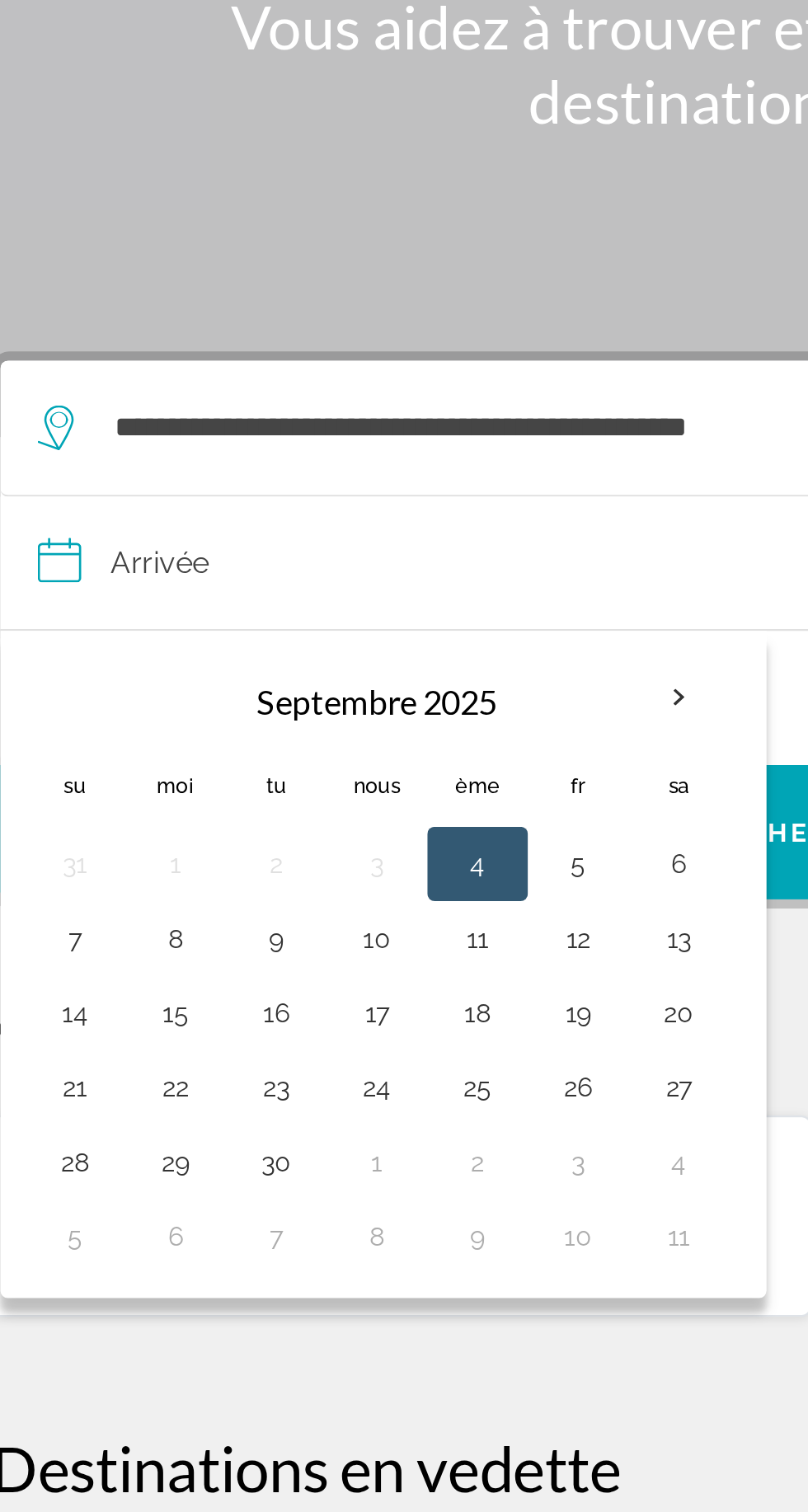
click at [156, 606] on button "9" at bounding box center [159, 617] width 26 height 23
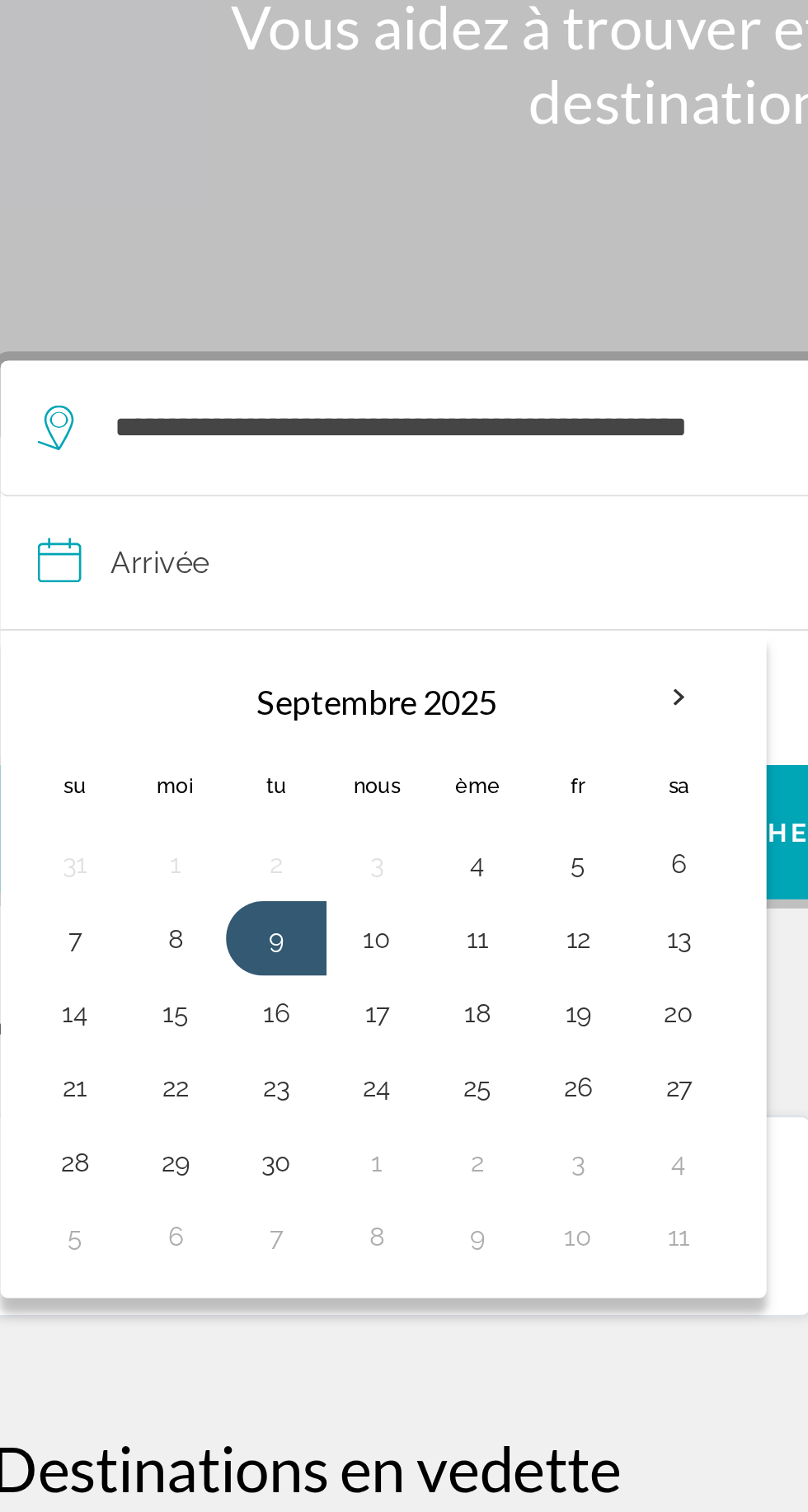
click at [199, 606] on button "10" at bounding box center [203, 617] width 26 height 23
type input "**********"
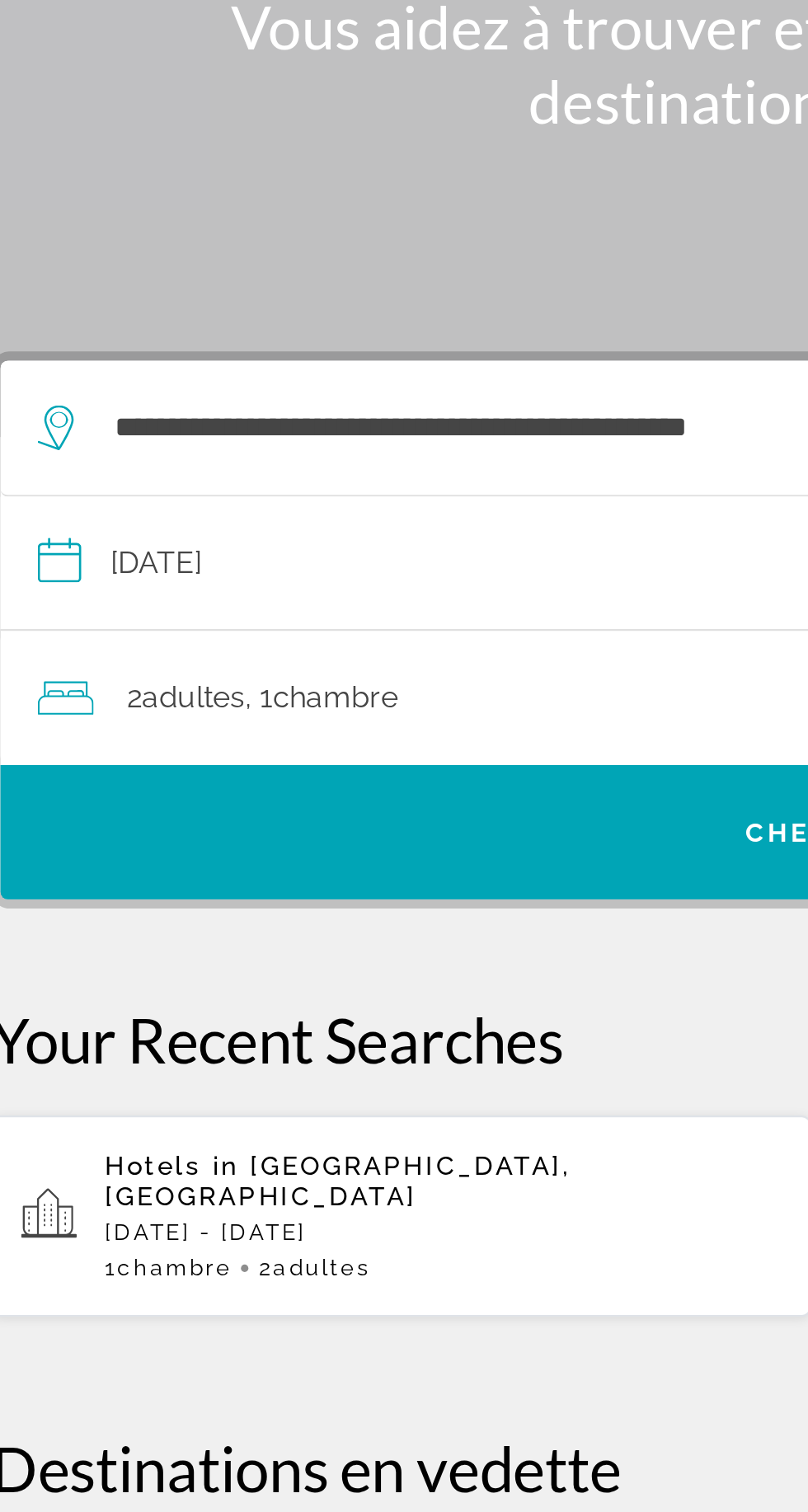
click at [97, 503] on font "2" at bounding box center [96, 511] width 7 height 16
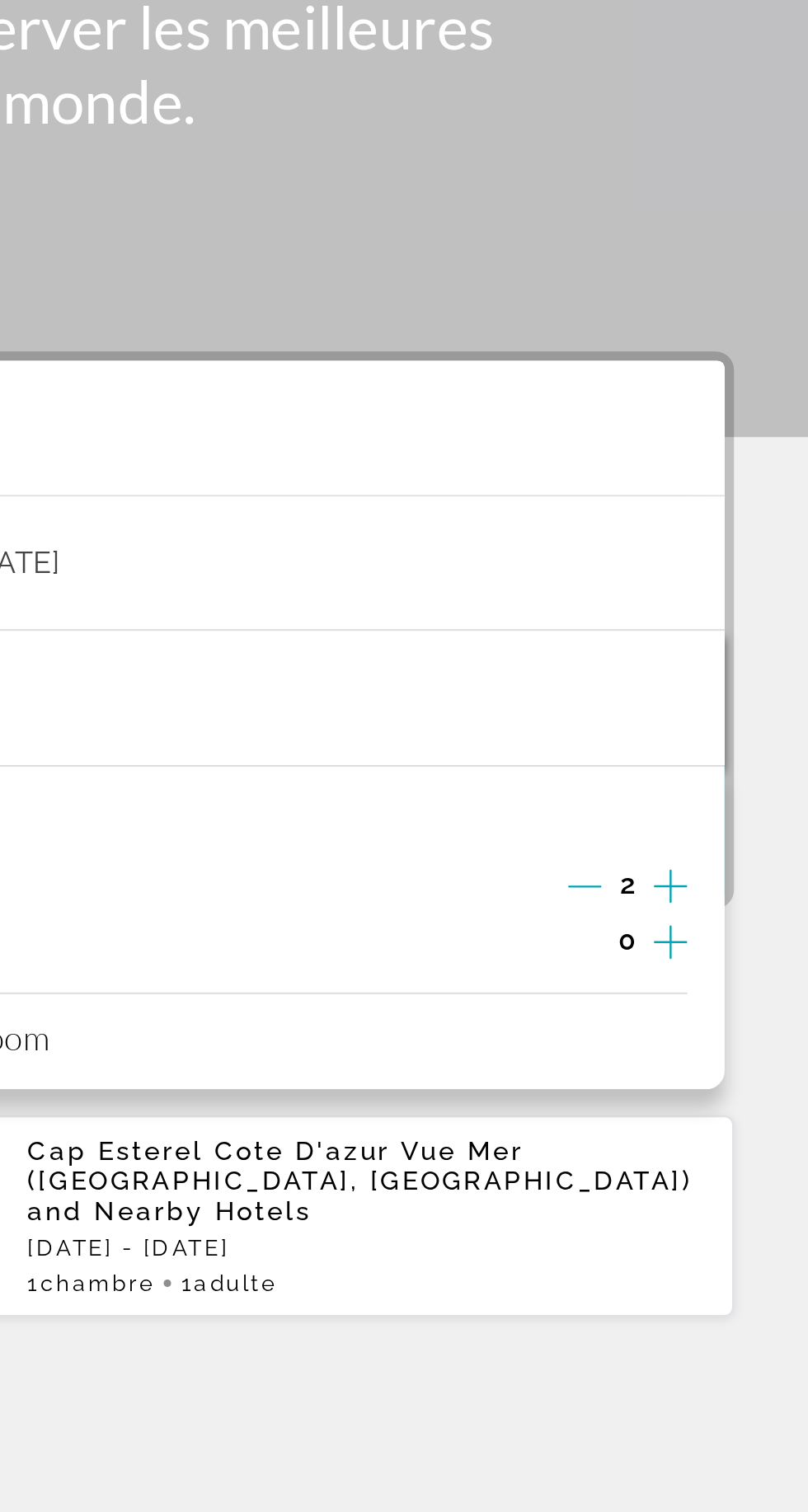
click at [709, 594] on icon "Decrement adults" at bounding box center [708, 594] width 15 height 1
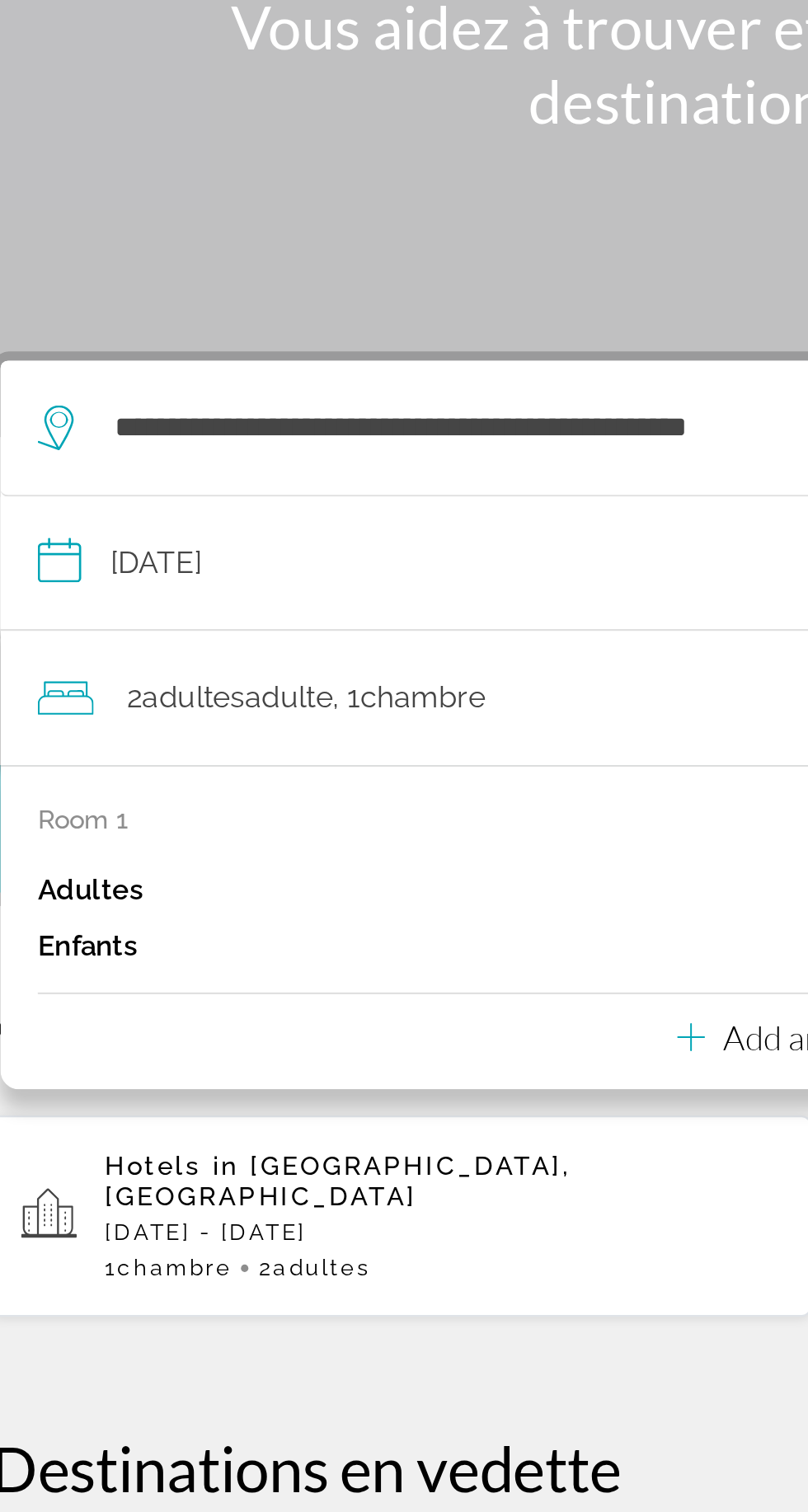
click at [301, 694] on div "**********" at bounding box center [404, 777] width 808 height 839
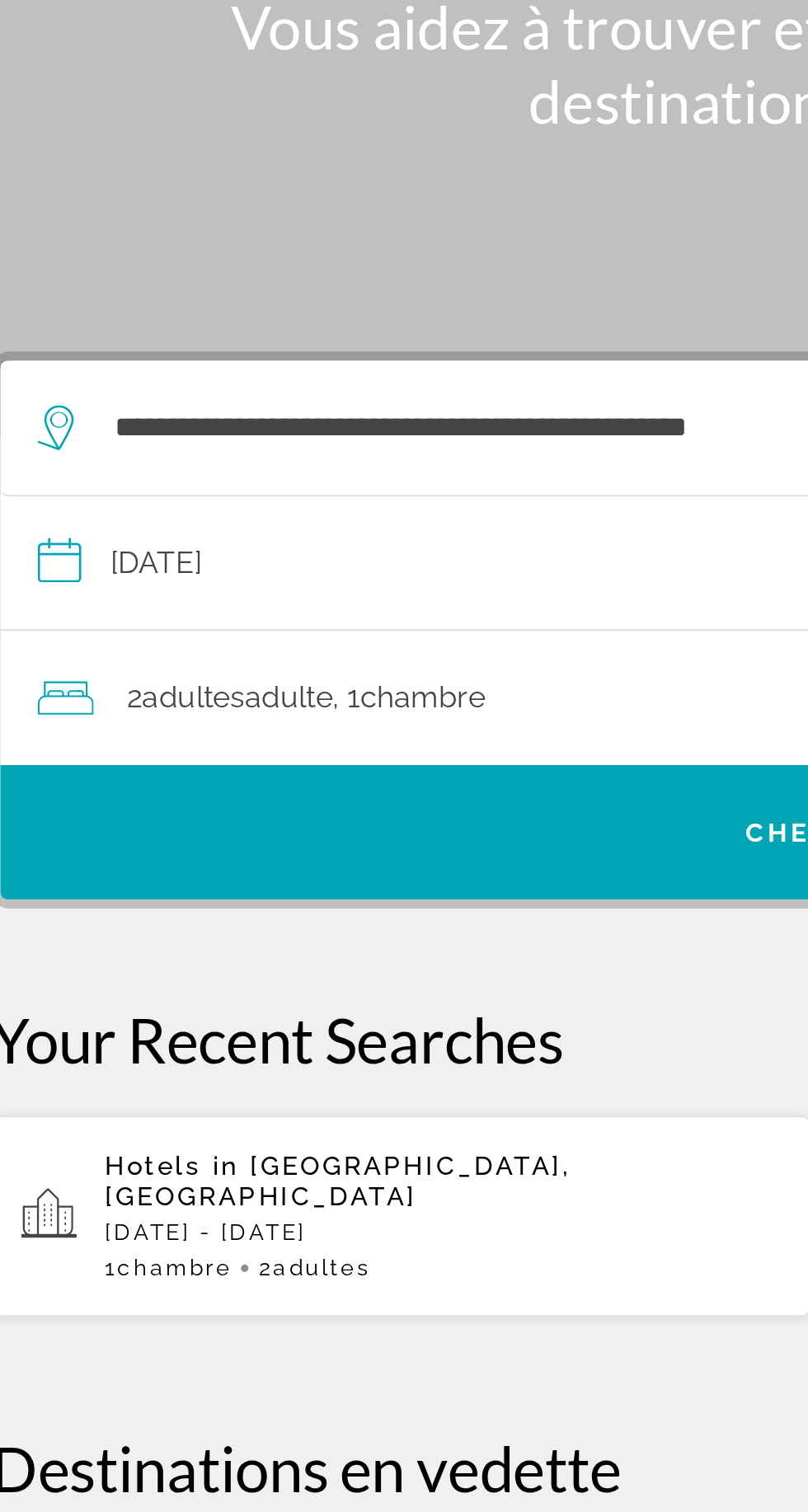
click at [140, 551] on span "Widget de recherche" at bounding box center [403, 570] width 733 height 40
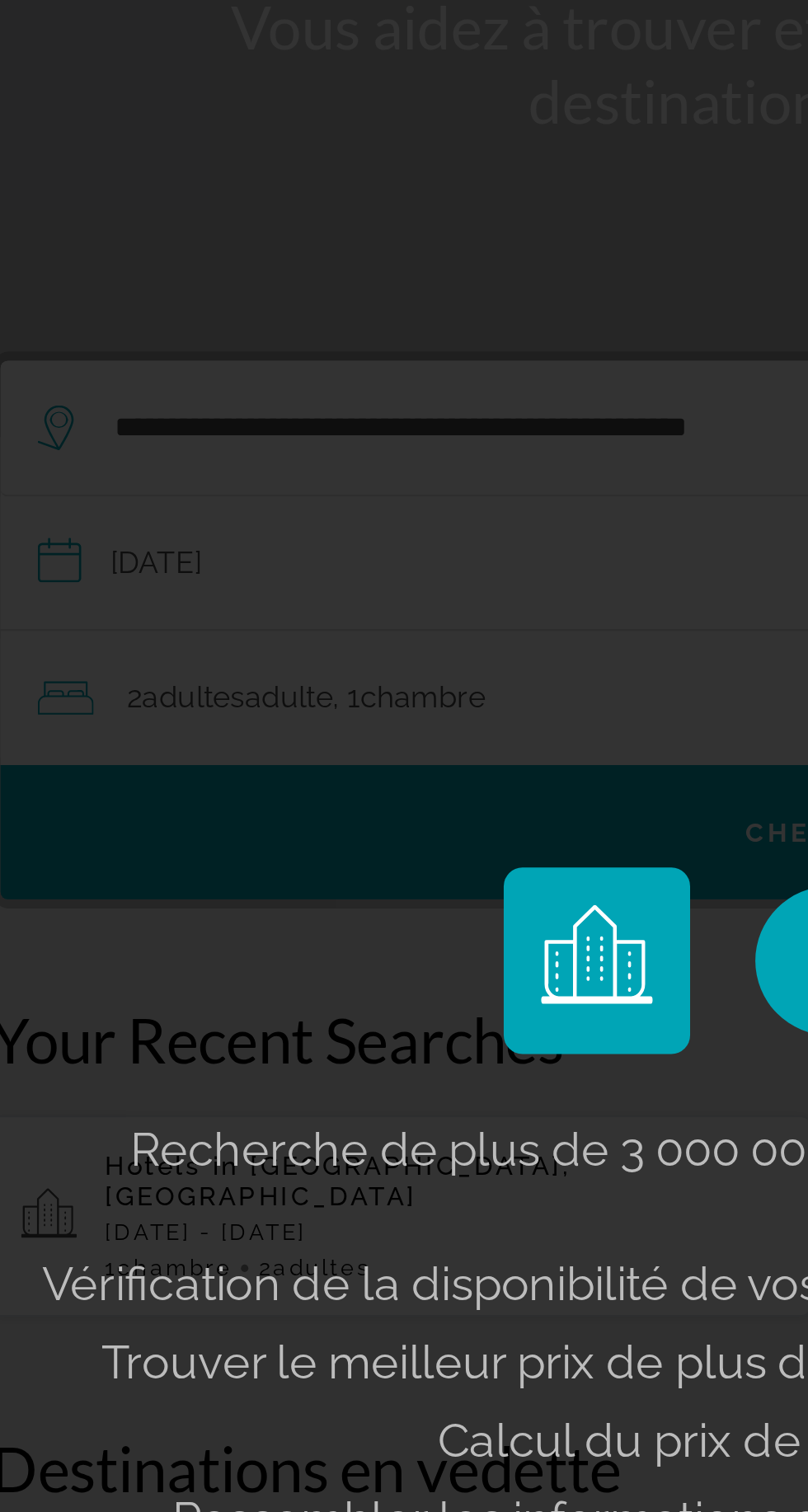
scroll to position [101, 0]
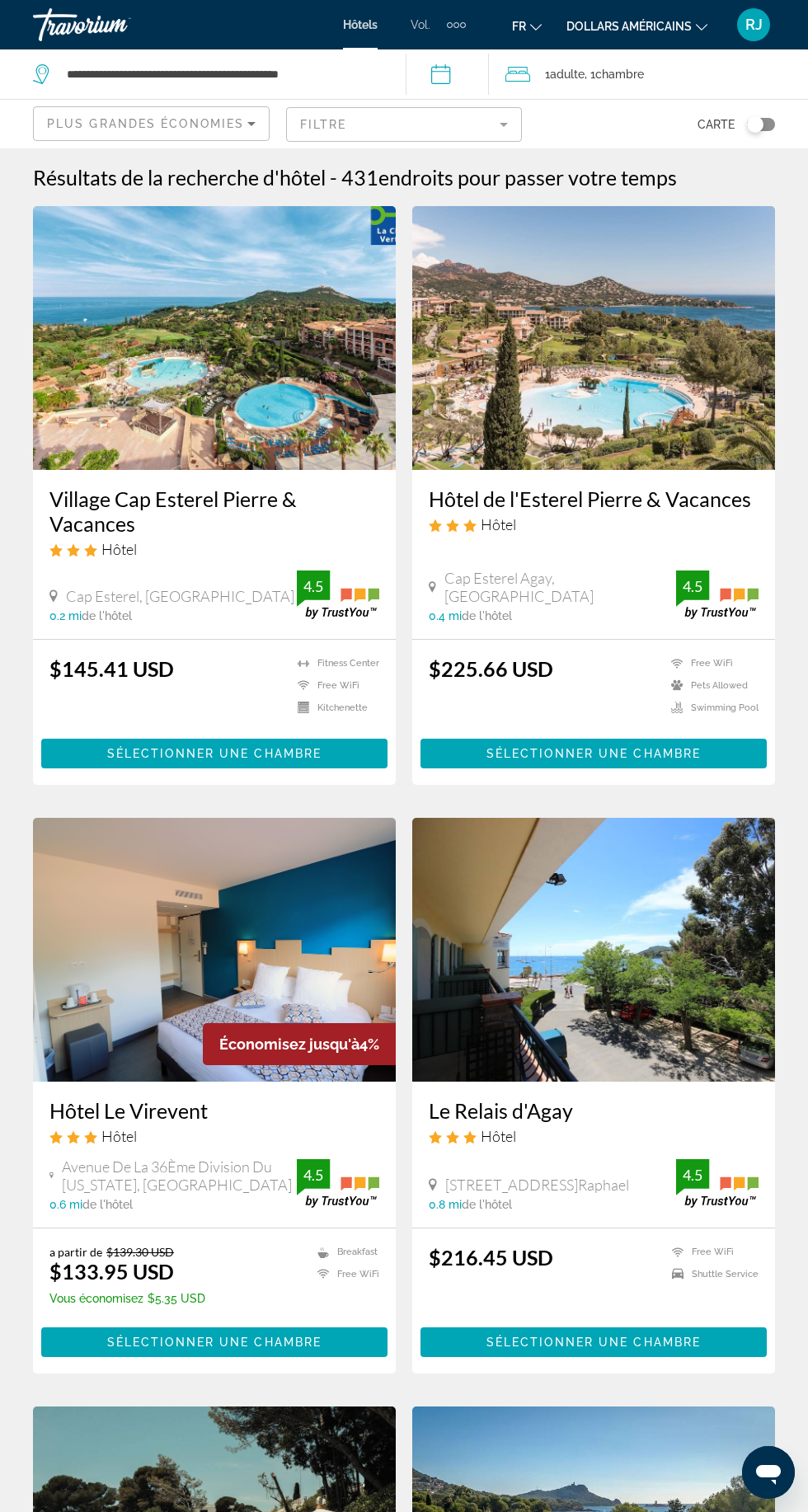
click at [651, 28] on font "dollars américains" at bounding box center [628, 26] width 125 height 14
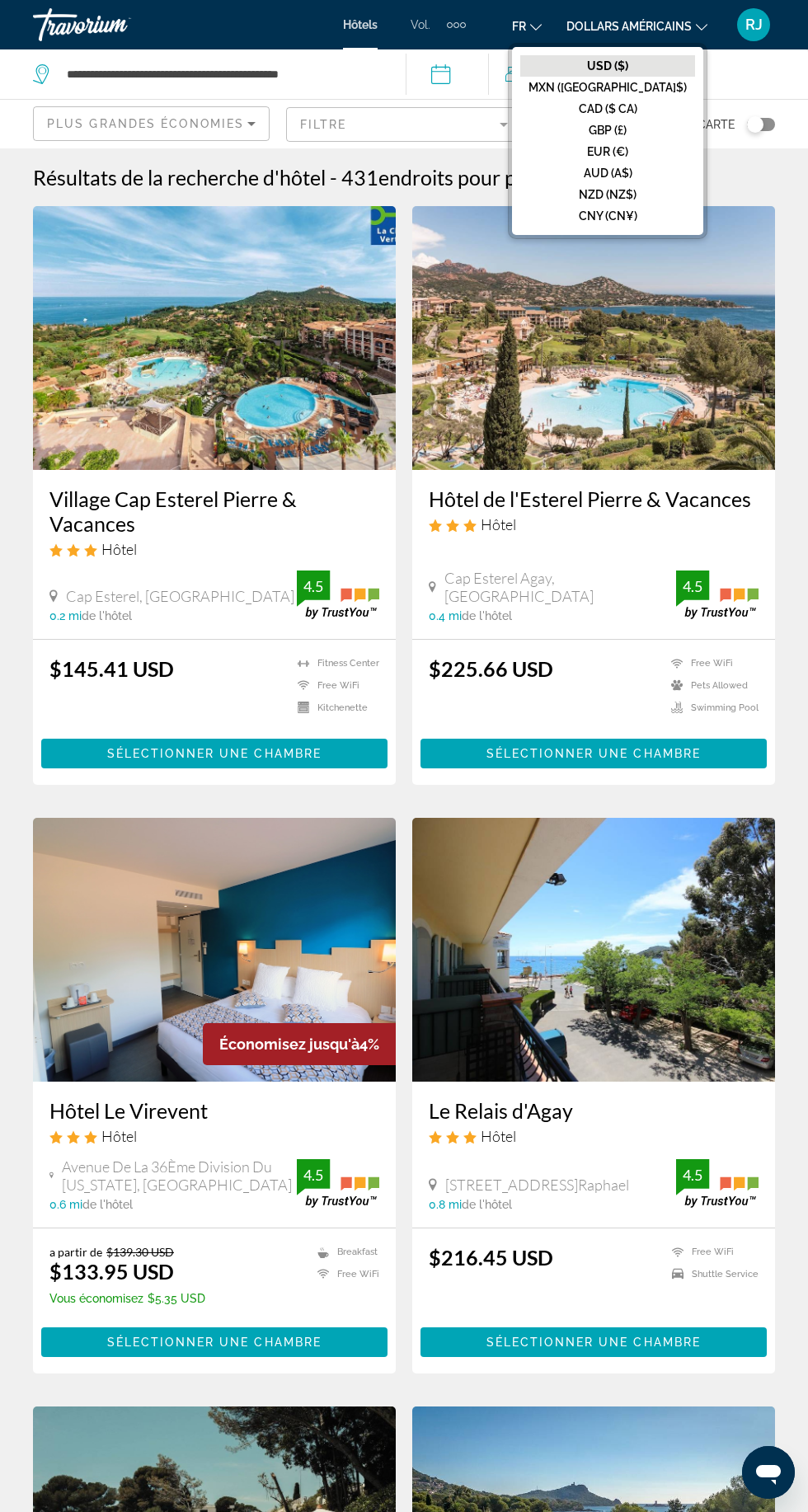
click at [668, 141] on button "EUR (€)" at bounding box center [607, 151] width 174 height 21
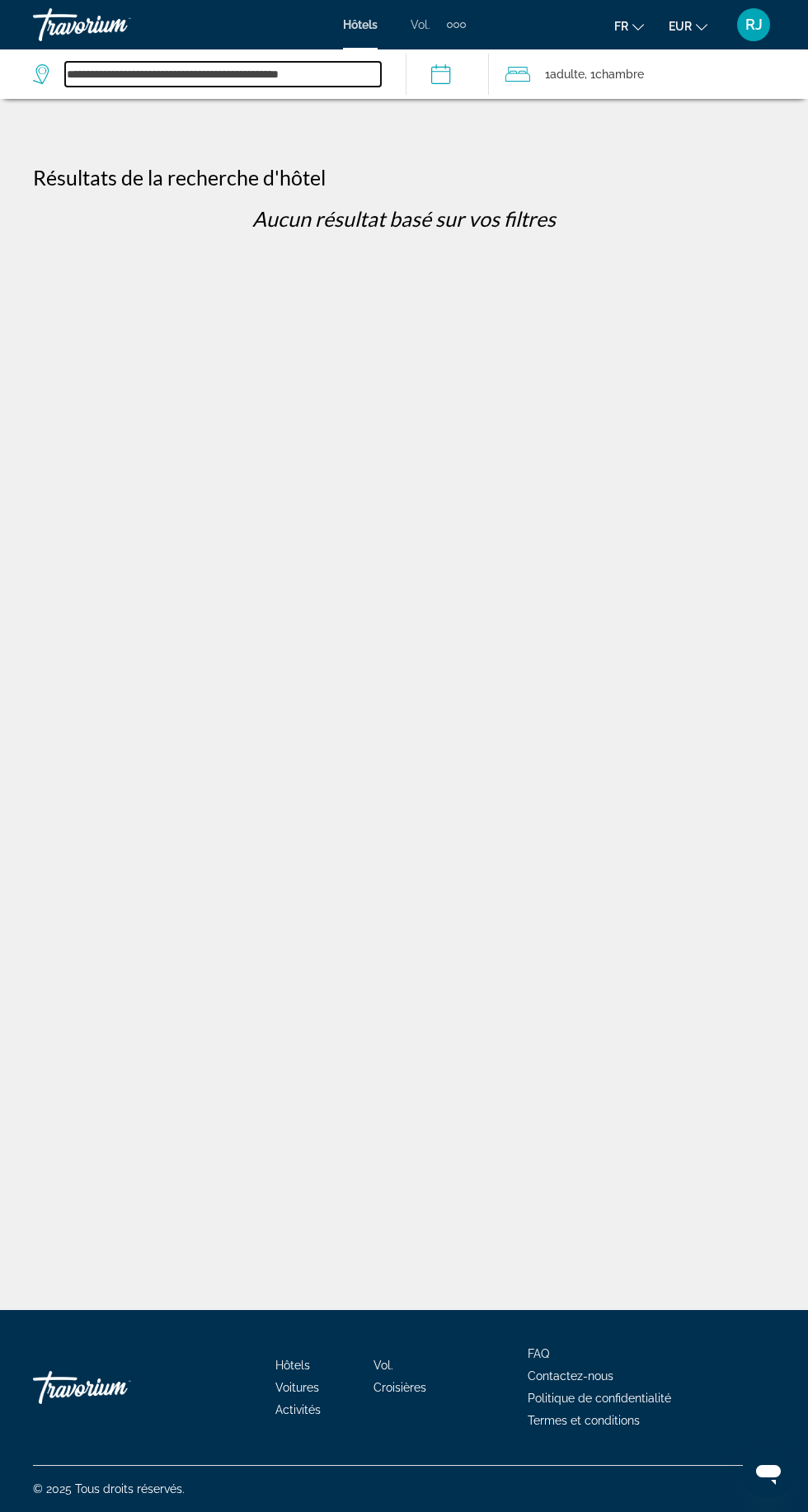
click at [284, 66] on input "**********" at bounding box center [223, 75] width 316 height 25
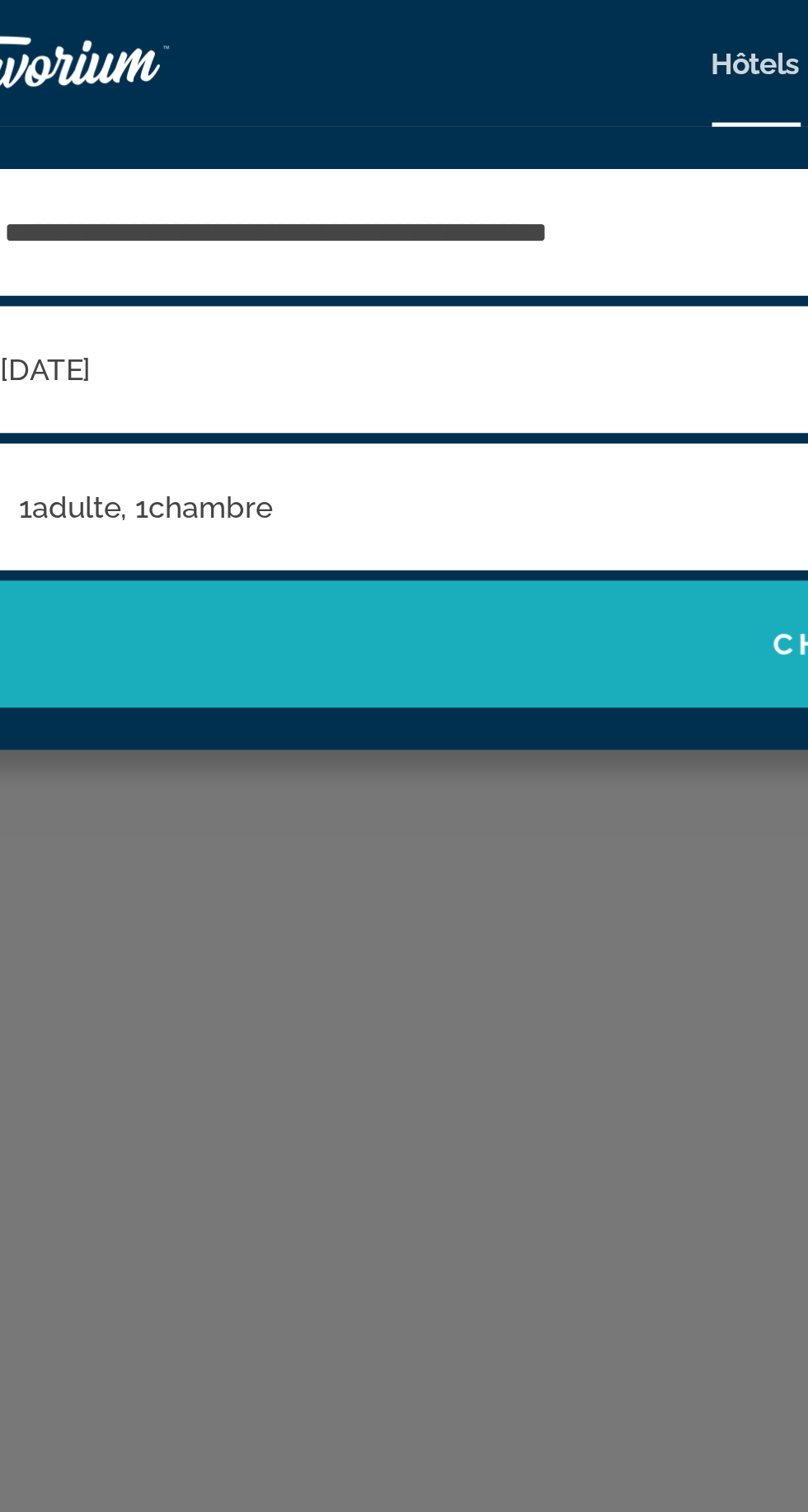
click at [255, 261] on span "Widget de recherche" at bounding box center [404, 251] width 775 height 40
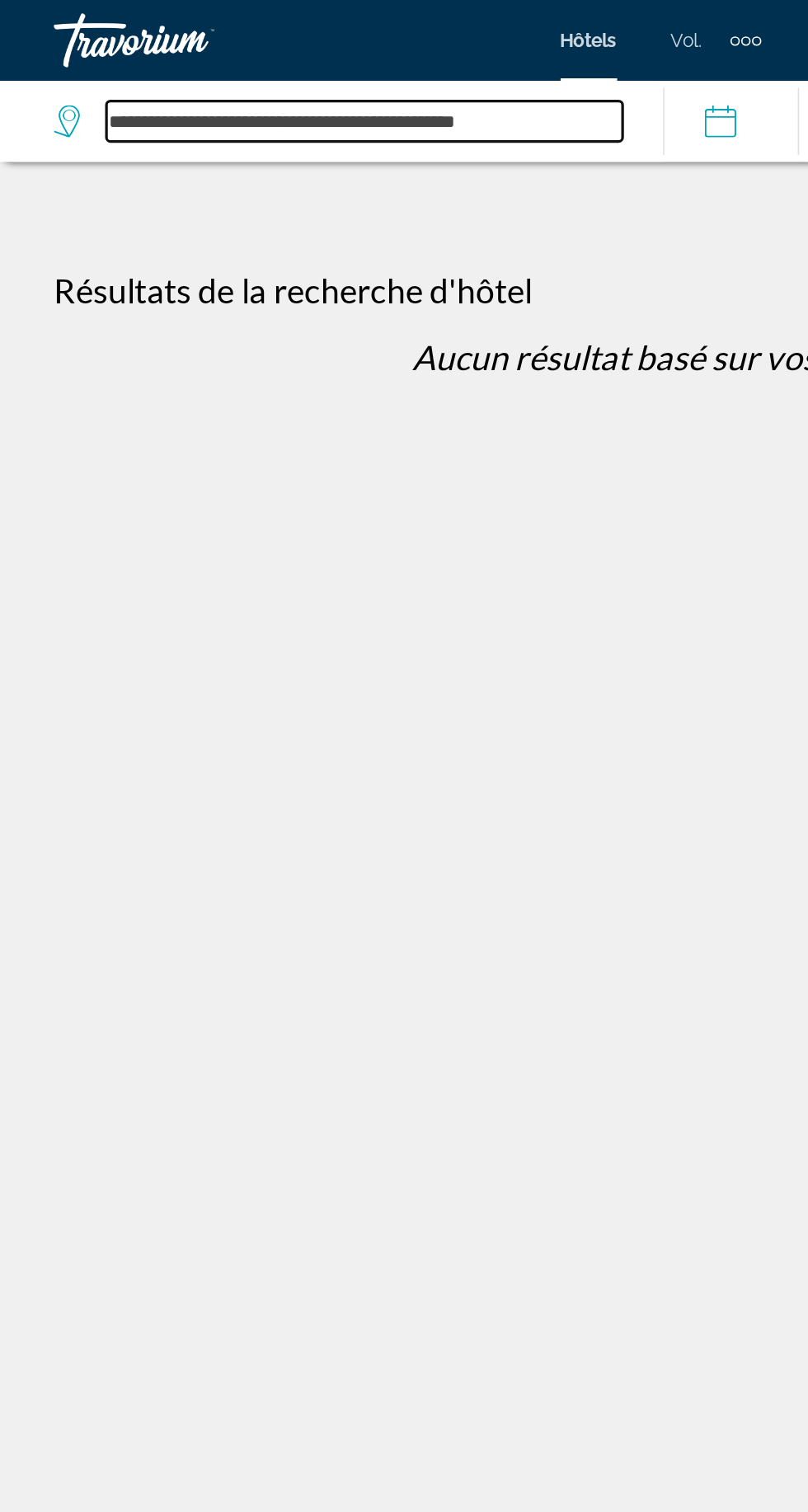
click at [212, 70] on input "**********" at bounding box center [223, 75] width 316 height 25
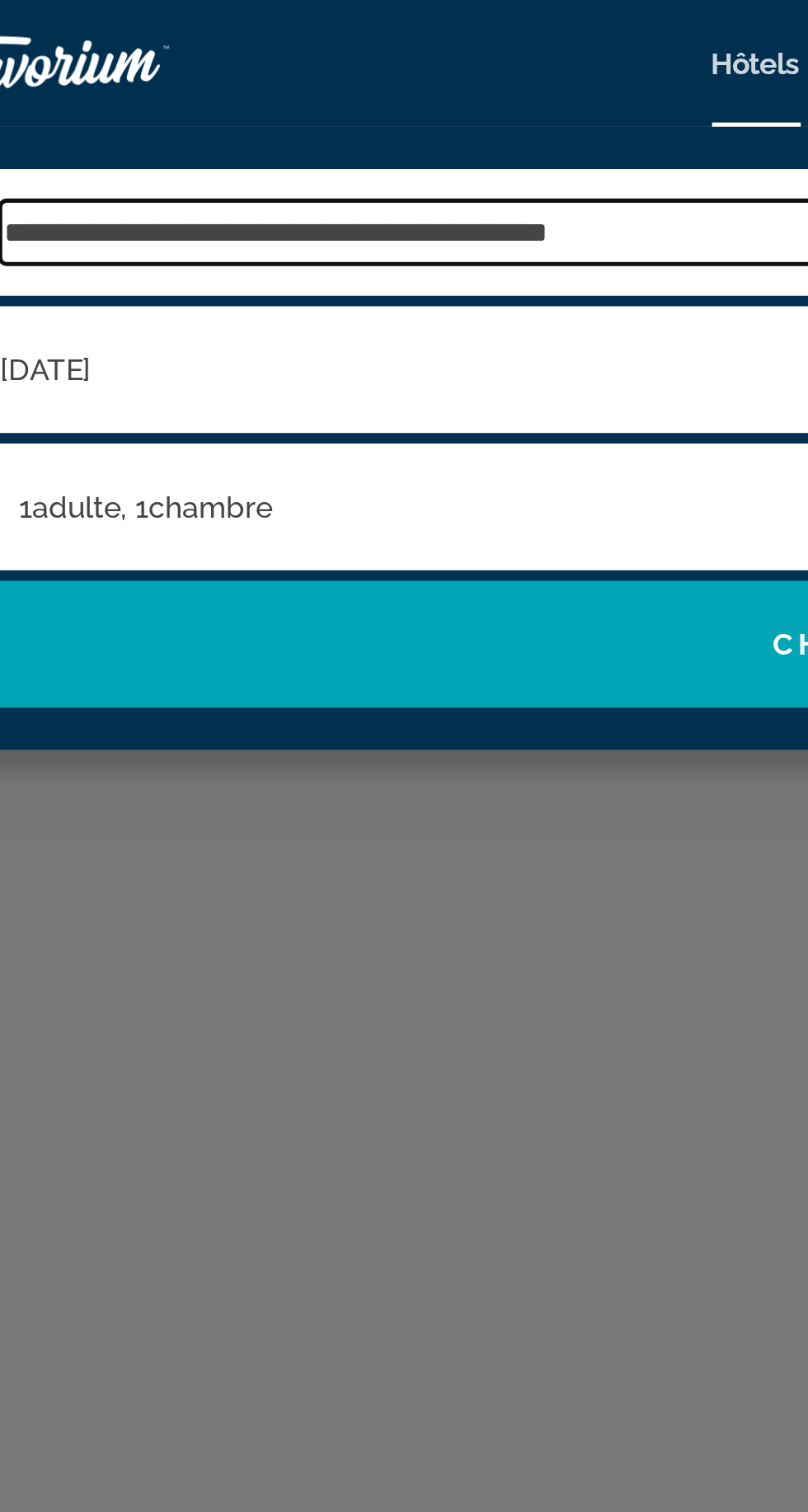
click at [361, 85] on input "**********" at bounding box center [416, 91] width 701 height 25
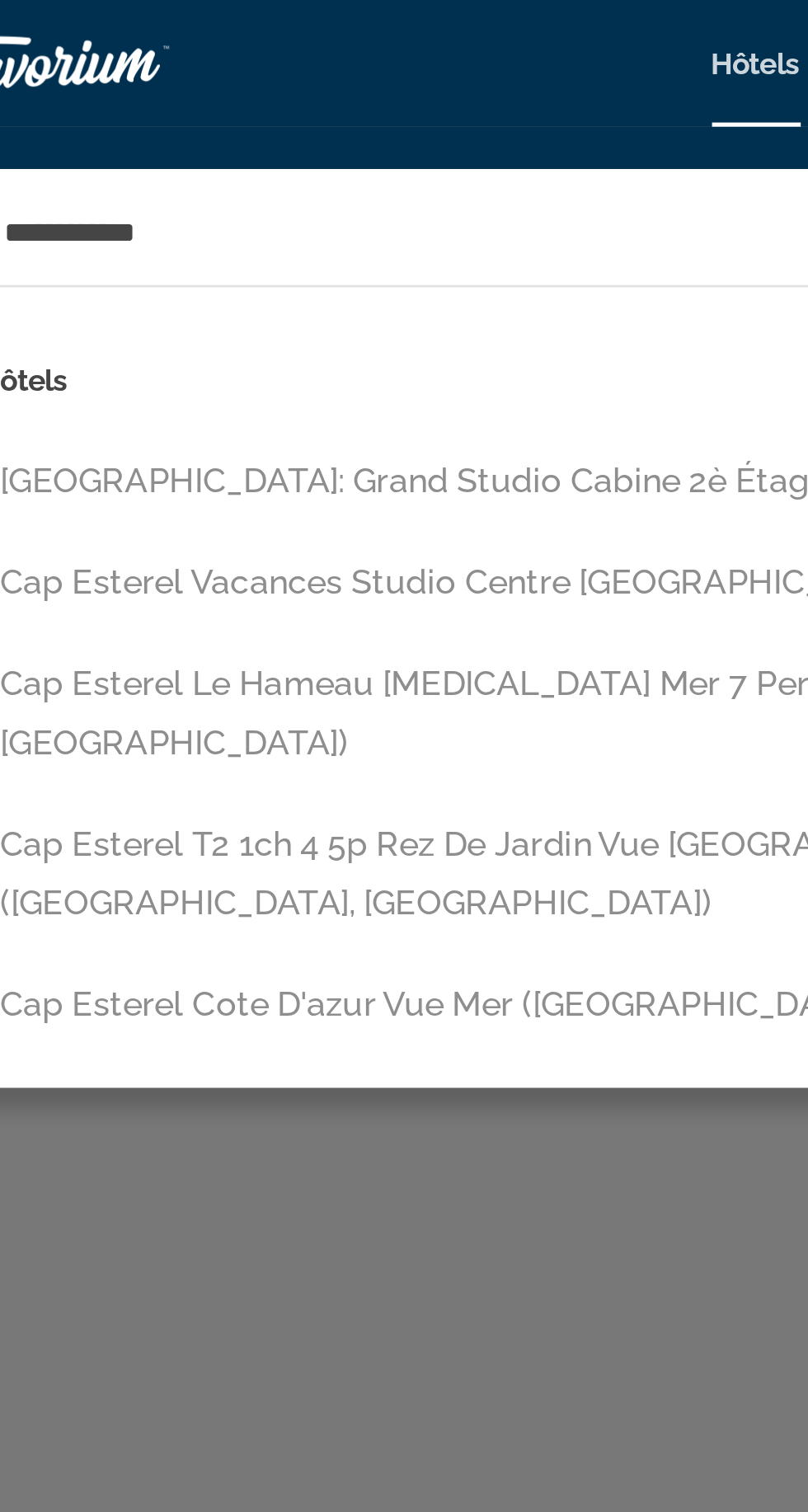
click at [102, 182] on button "[GEOGRAPHIC_DATA]: Grand Studio cabine 2è étage ([GEOGRAPHIC_DATA], [GEOGRAPHIC…" at bounding box center [416, 188] width 718 height 31
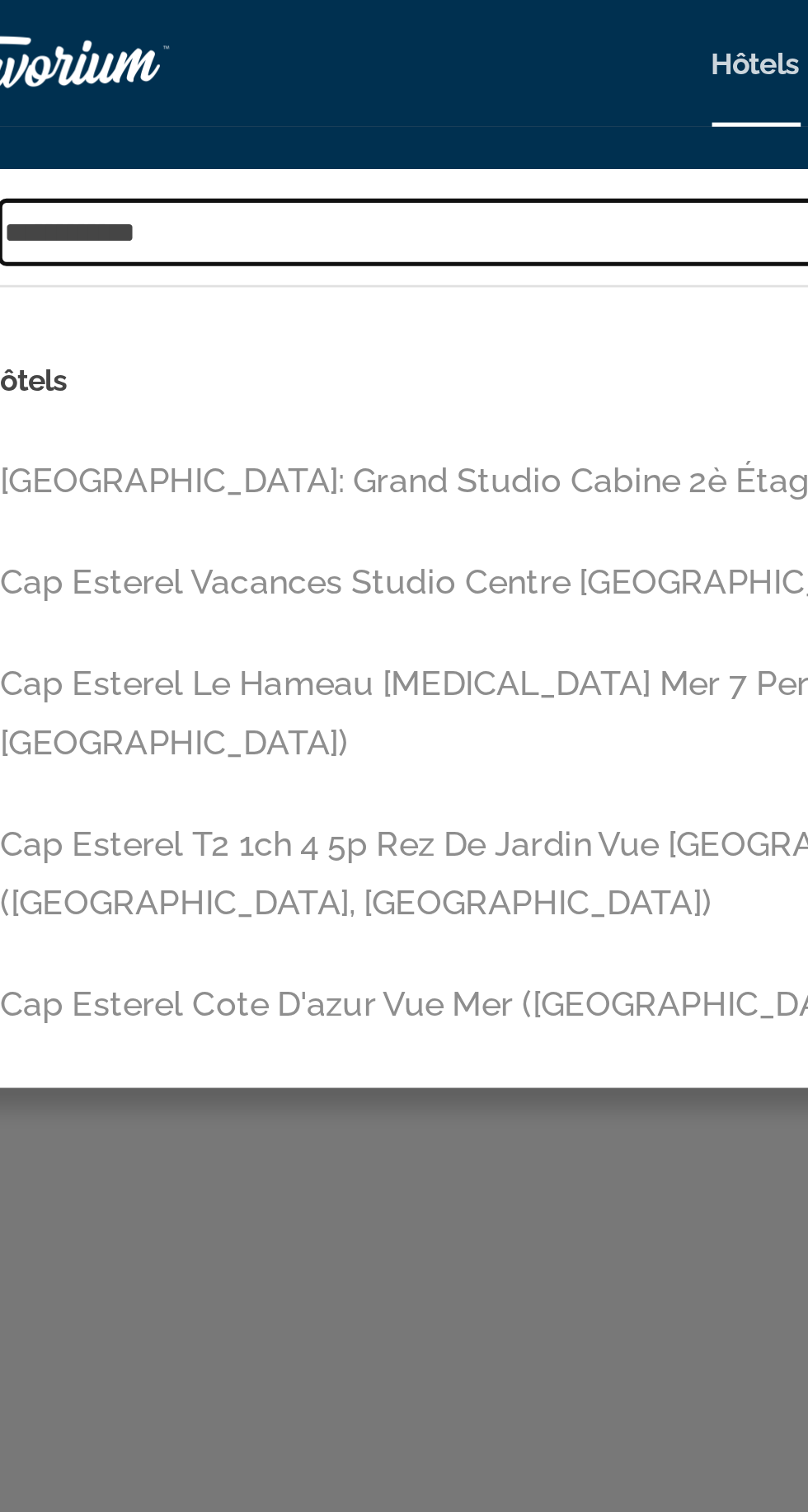
type input "**********"
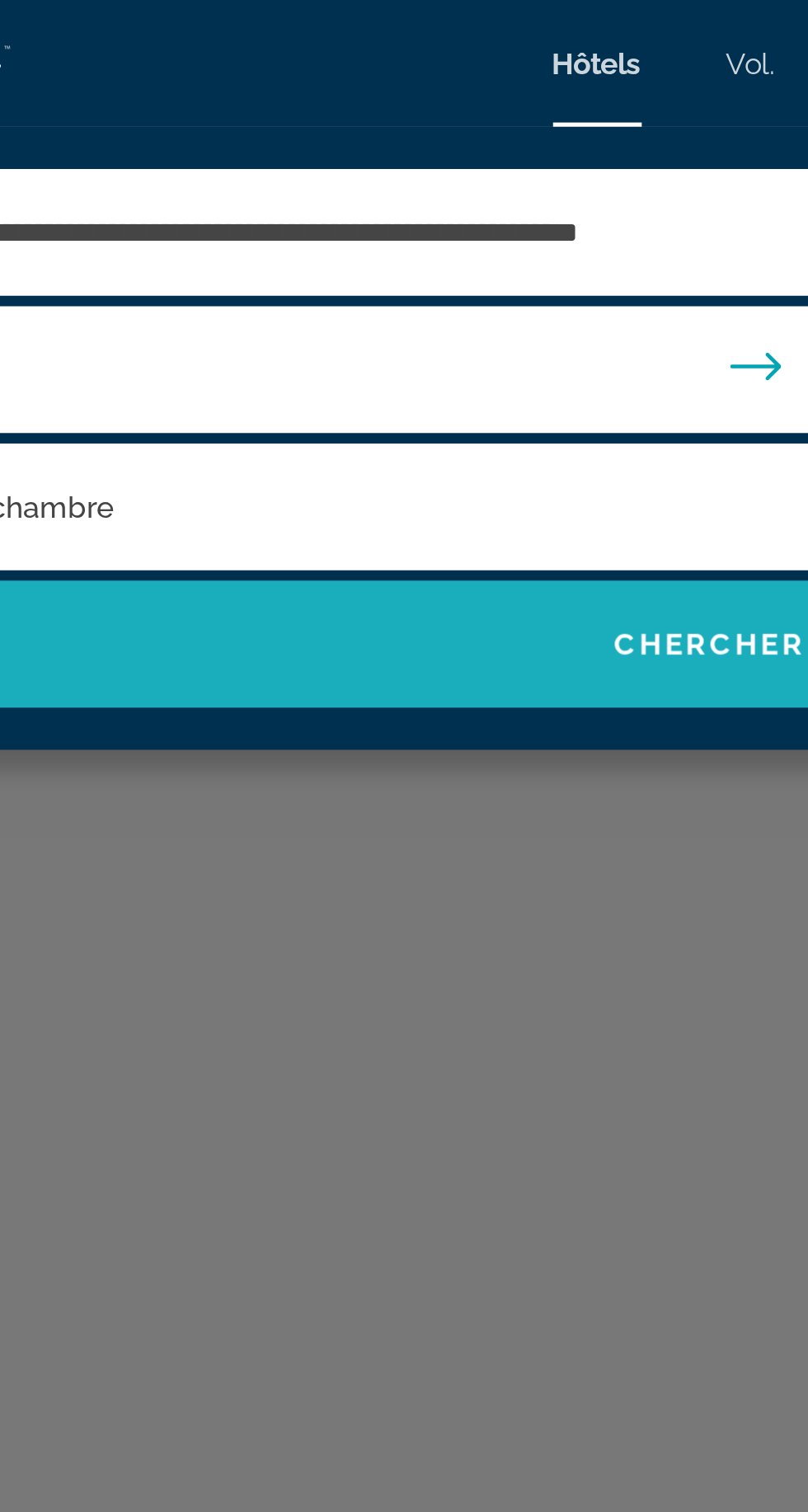
click at [188, 244] on span "Widget de recherche" at bounding box center [404, 251] width 775 height 40
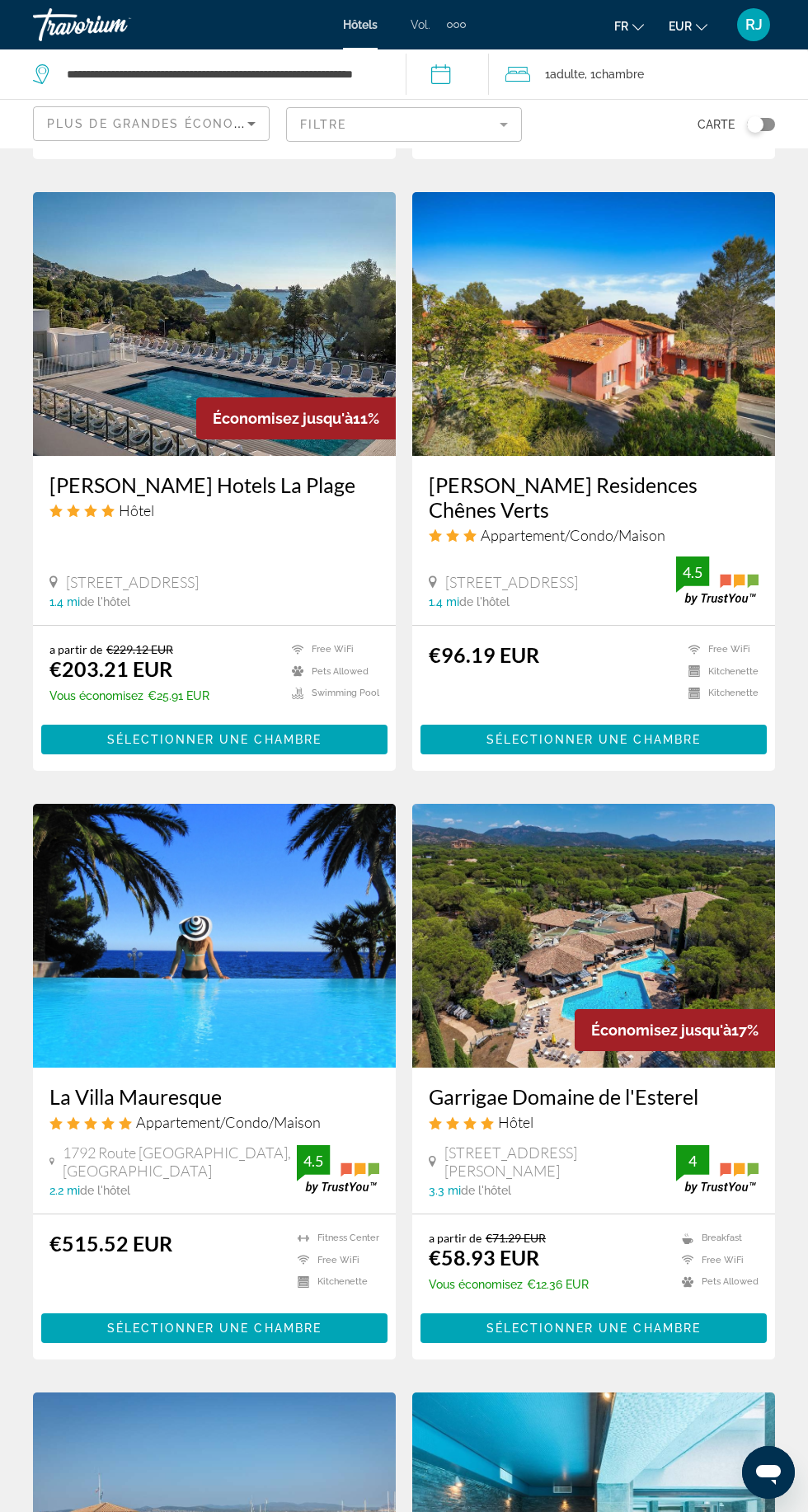
scroll to position [1874, 0]
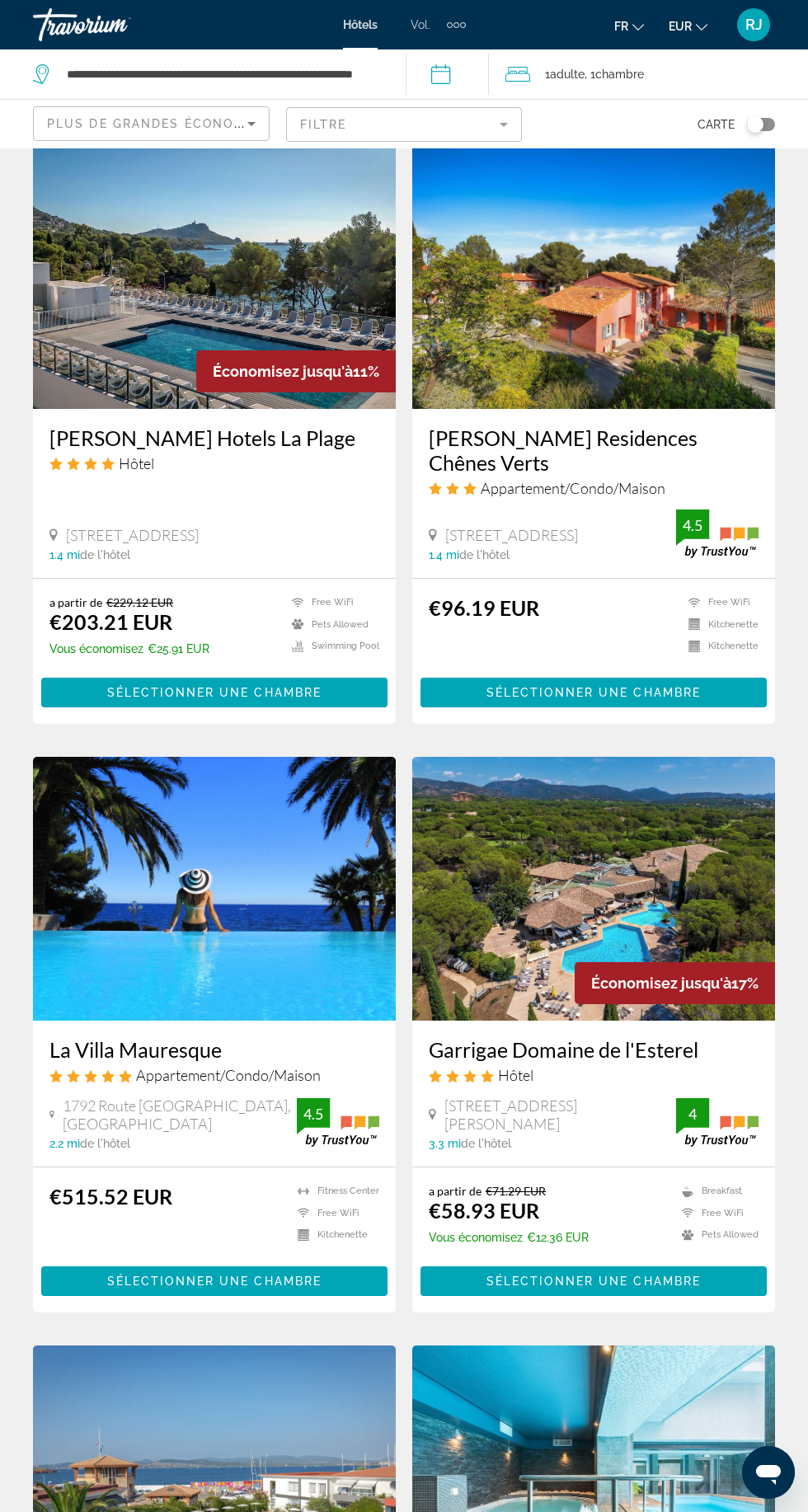
click at [632, 887] on img "Contenu principal" at bounding box center [593, 889] width 362 height 264
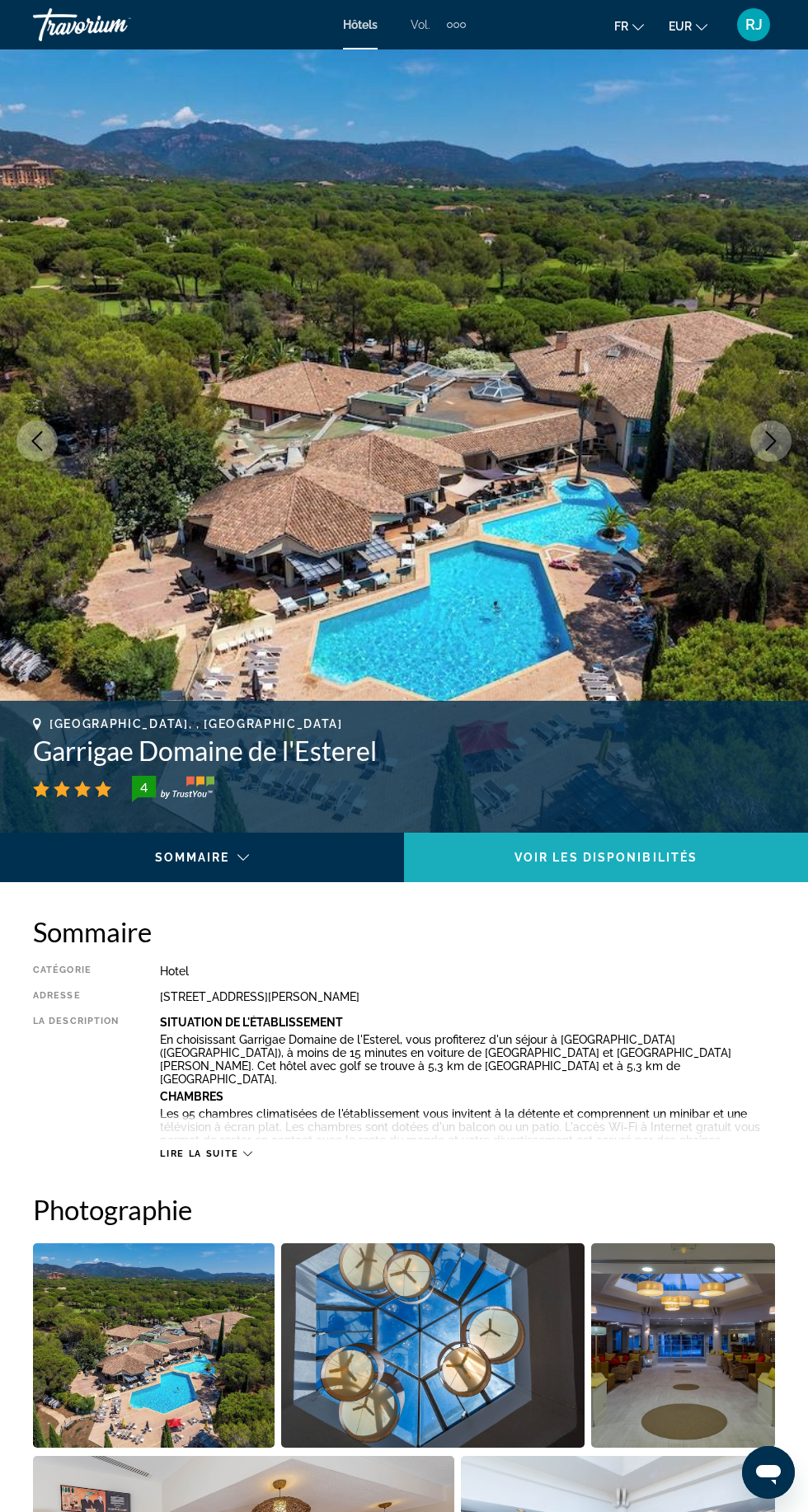
click at [592, 839] on span "Contenu principal" at bounding box center [606, 857] width 404 height 40
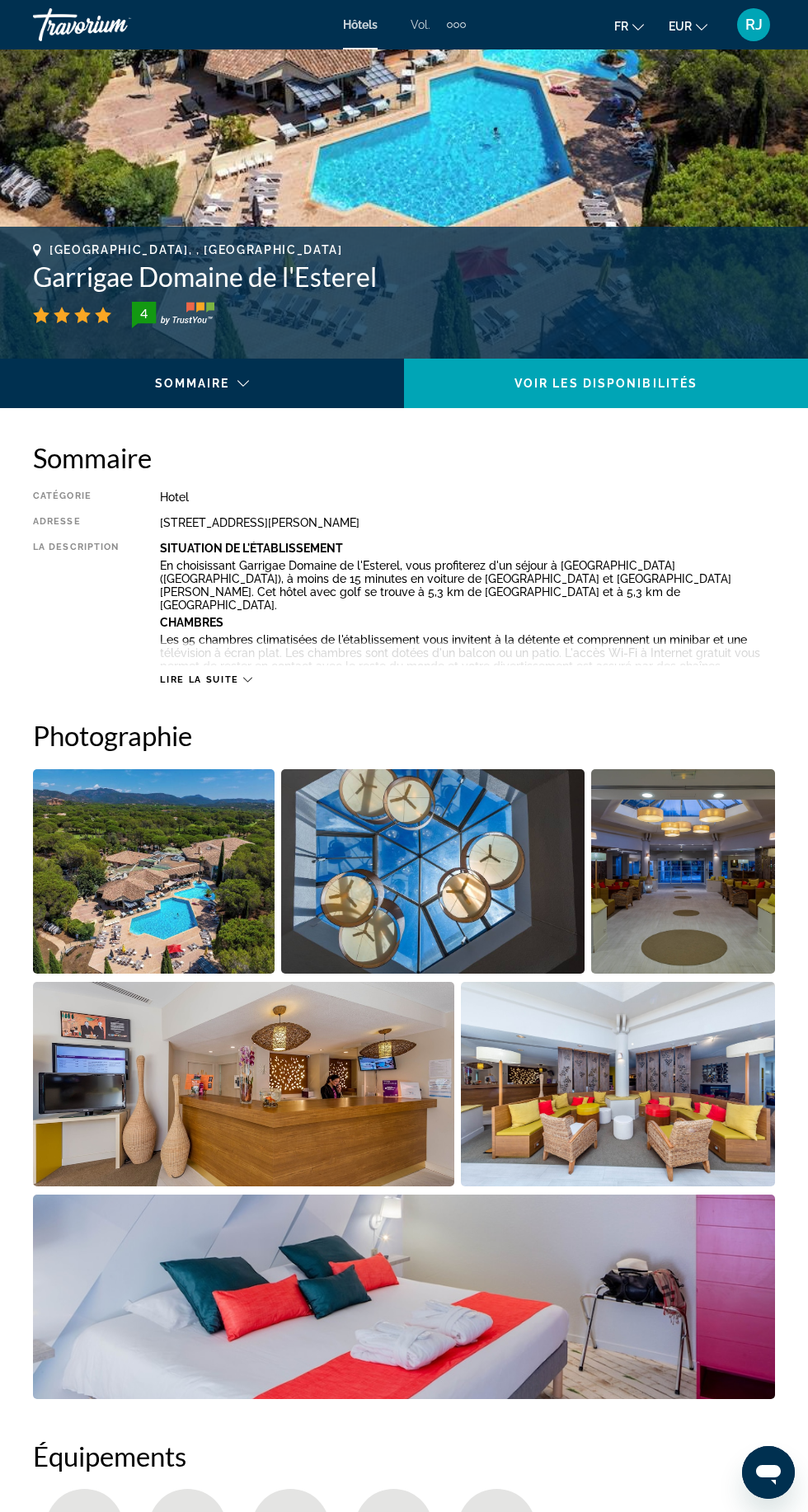
scroll to position [472, 0]
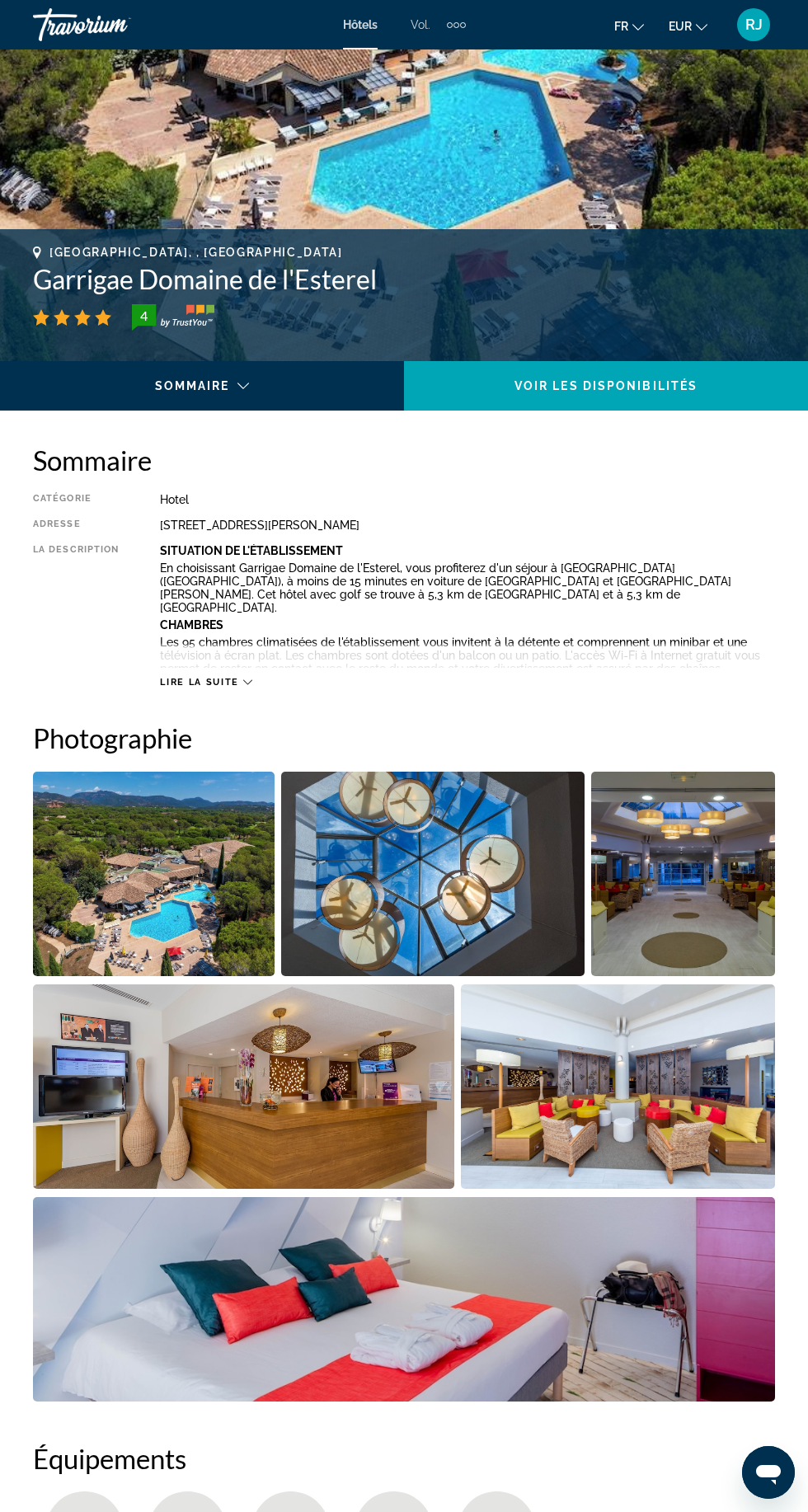
click at [205, 682] on span "Lire la suite" at bounding box center [199, 681] width 78 height 11
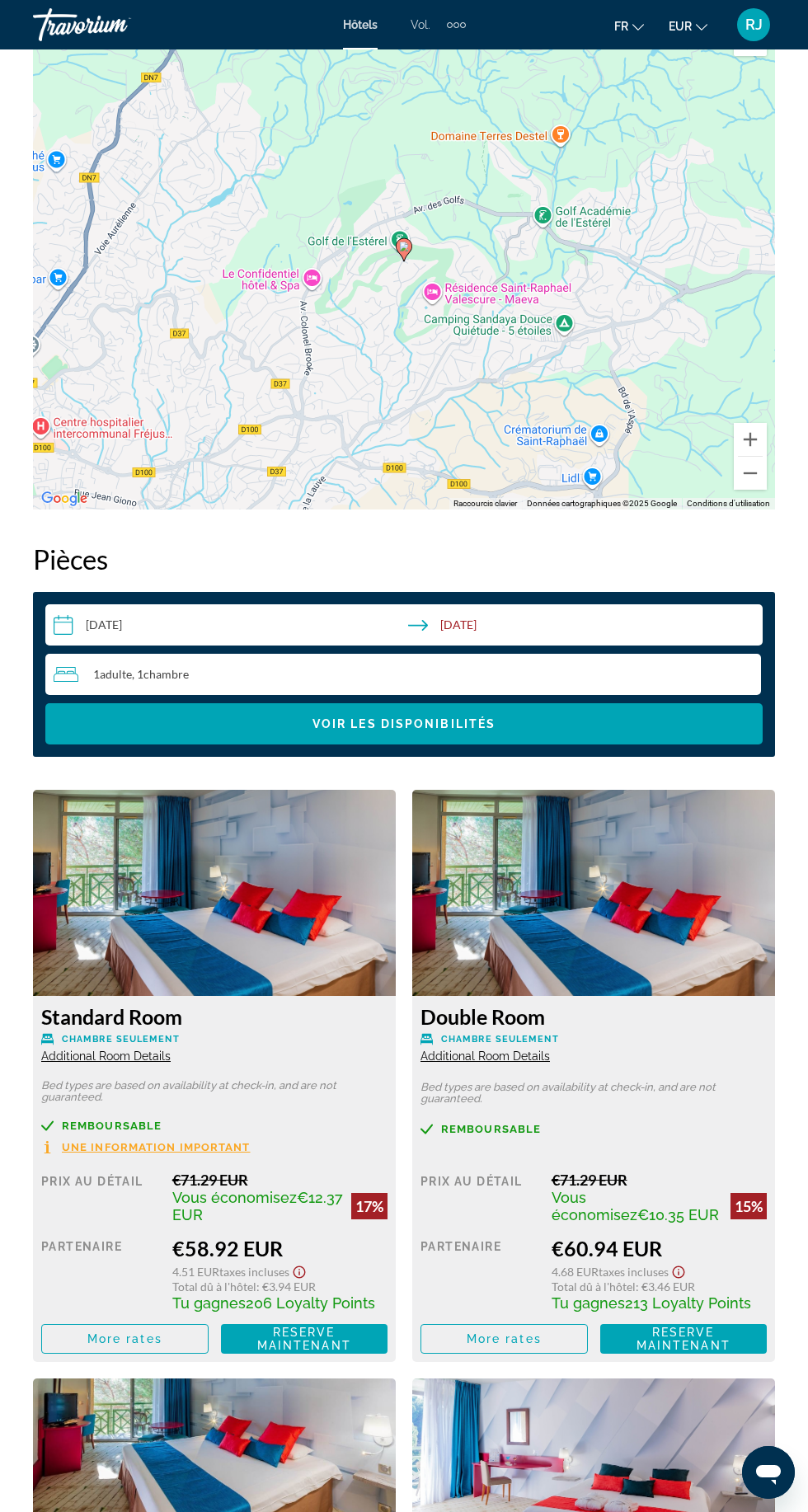
scroll to position [2423, 0]
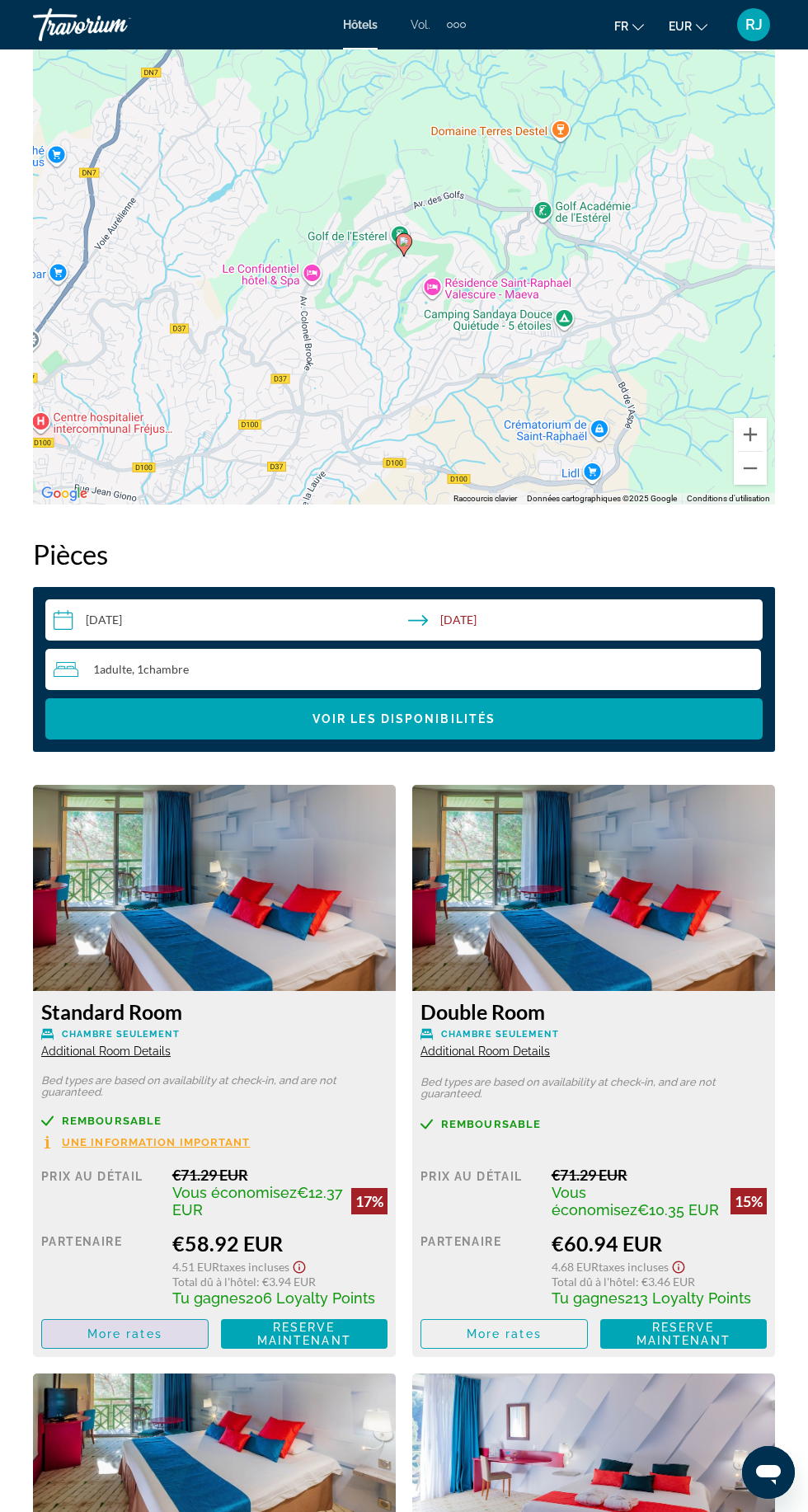
click at [130, 1328] on span "More rates" at bounding box center [124, 1335] width 75 height 14
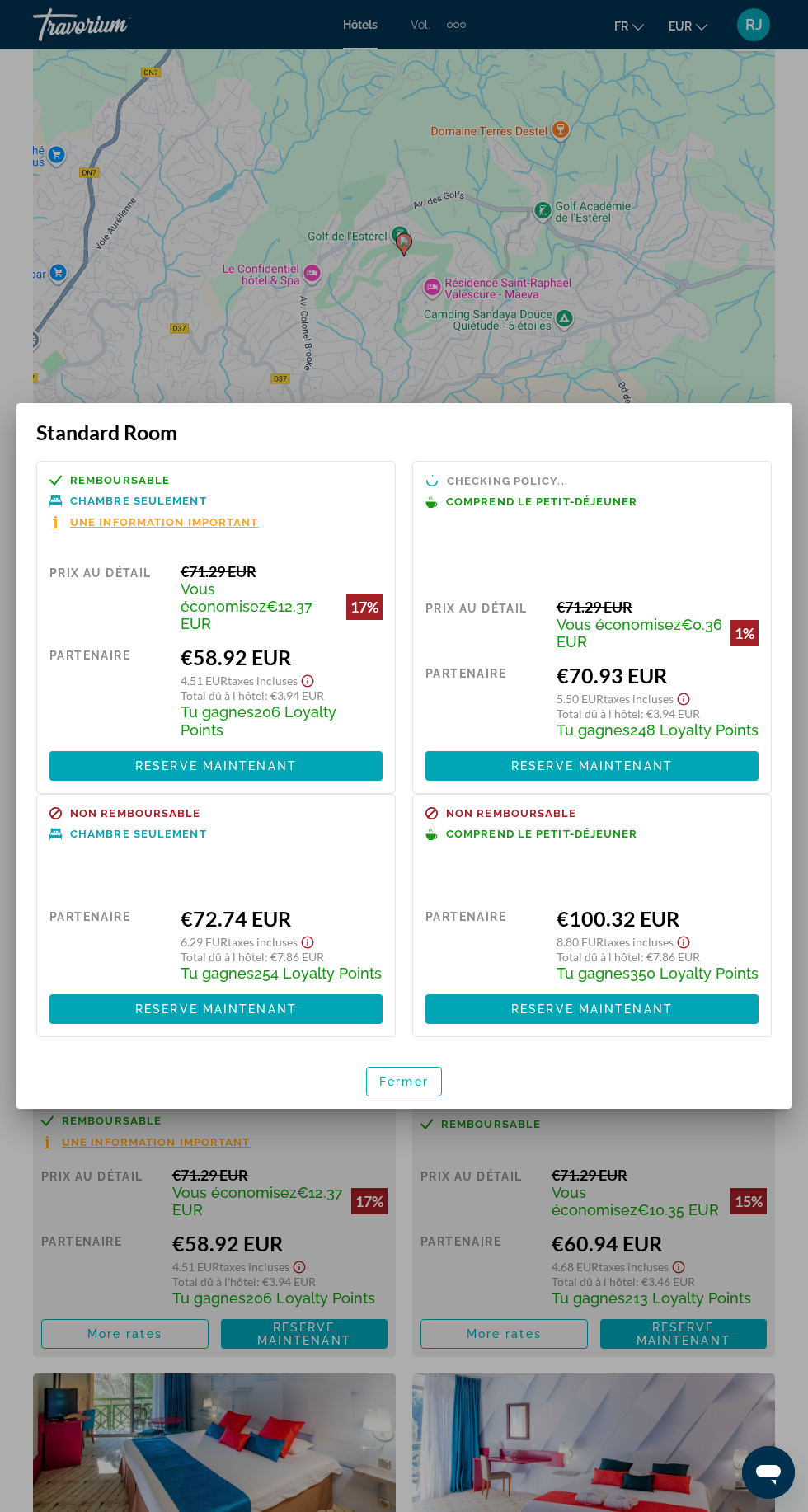
scroll to position [0, 0]
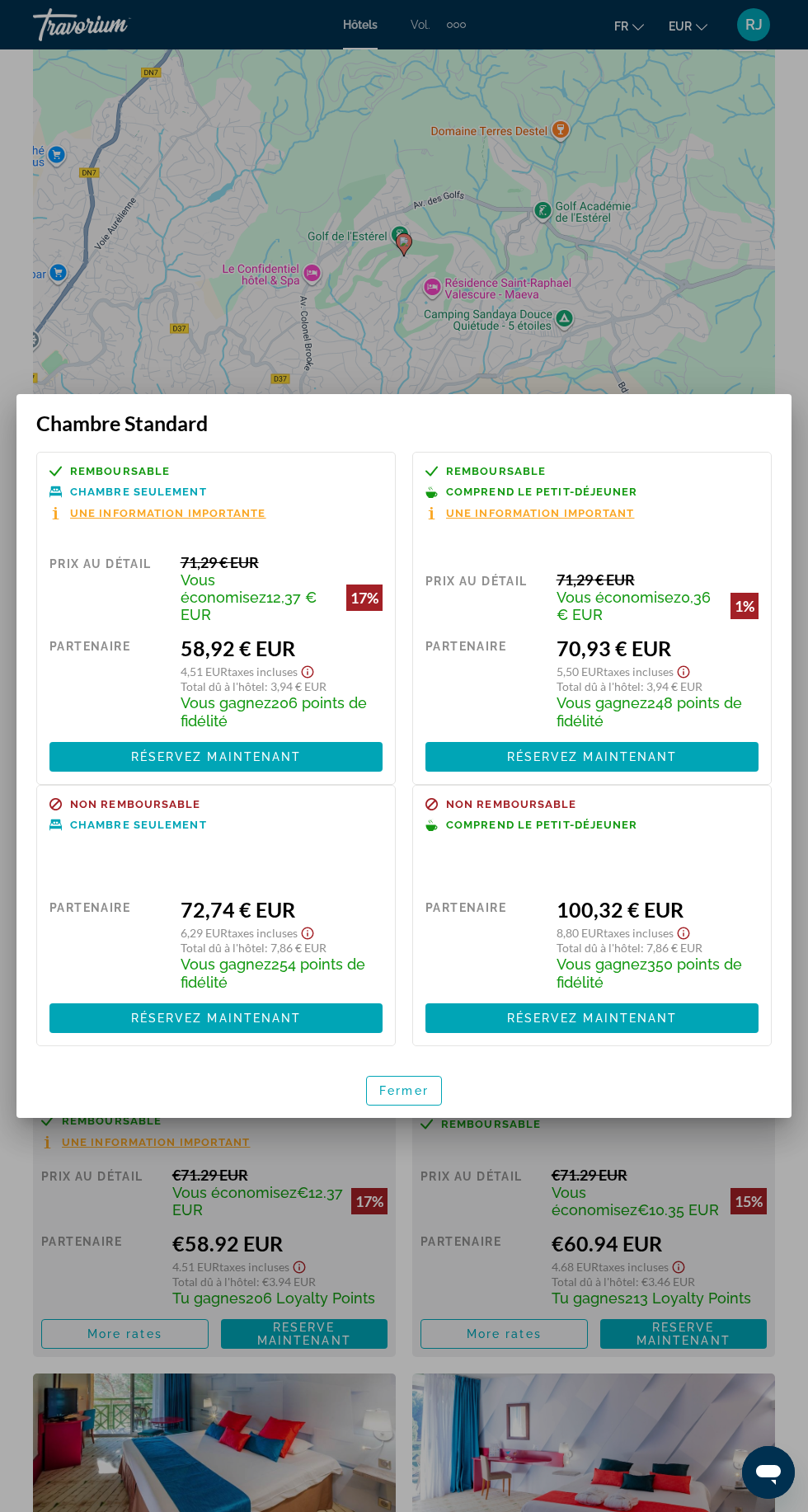
click at [140, 520] on font "Une information importante" at bounding box center [168, 513] width 196 height 13
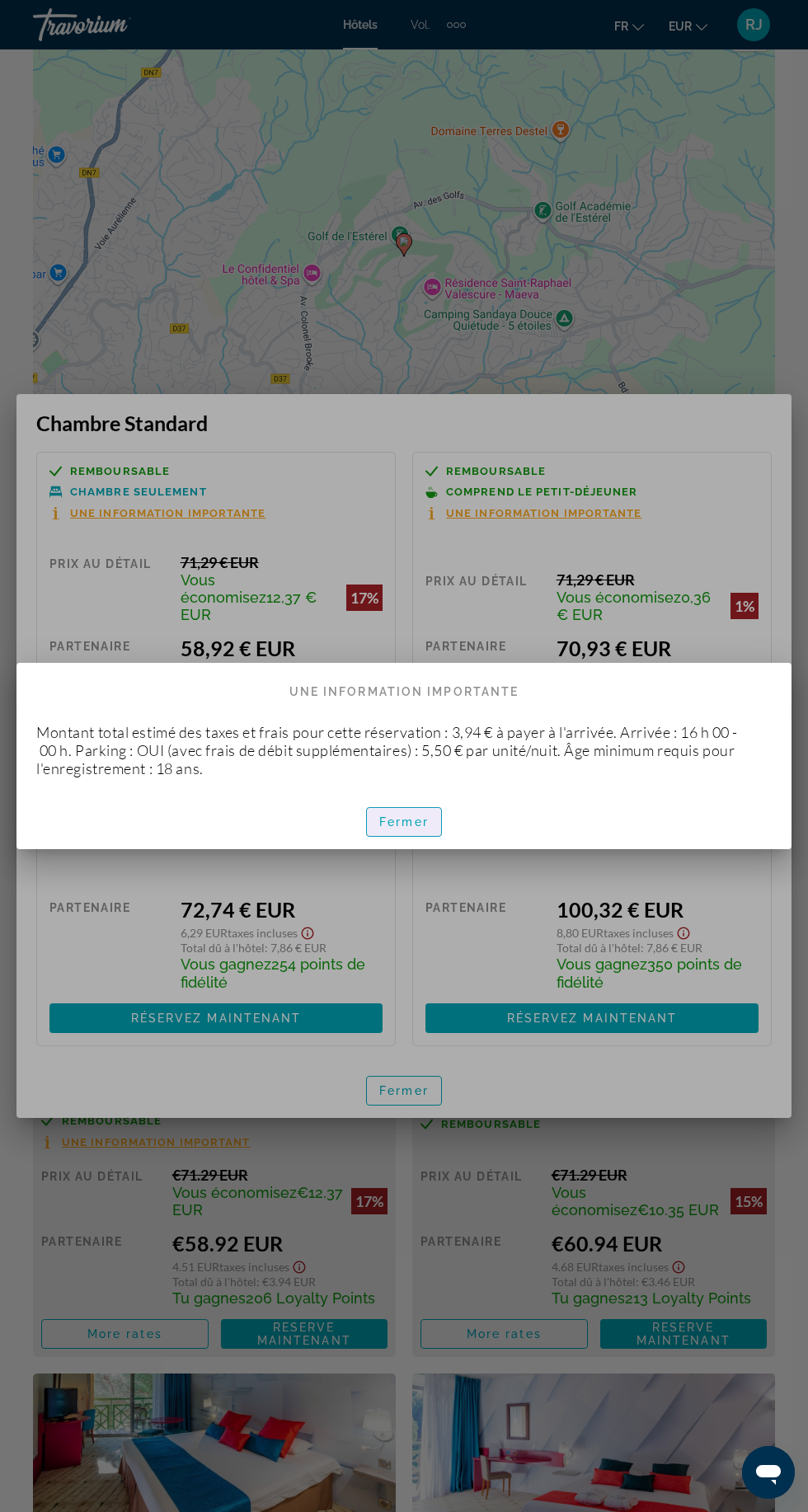
click at [406, 842] on span "button" at bounding box center [404, 822] width 75 height 40
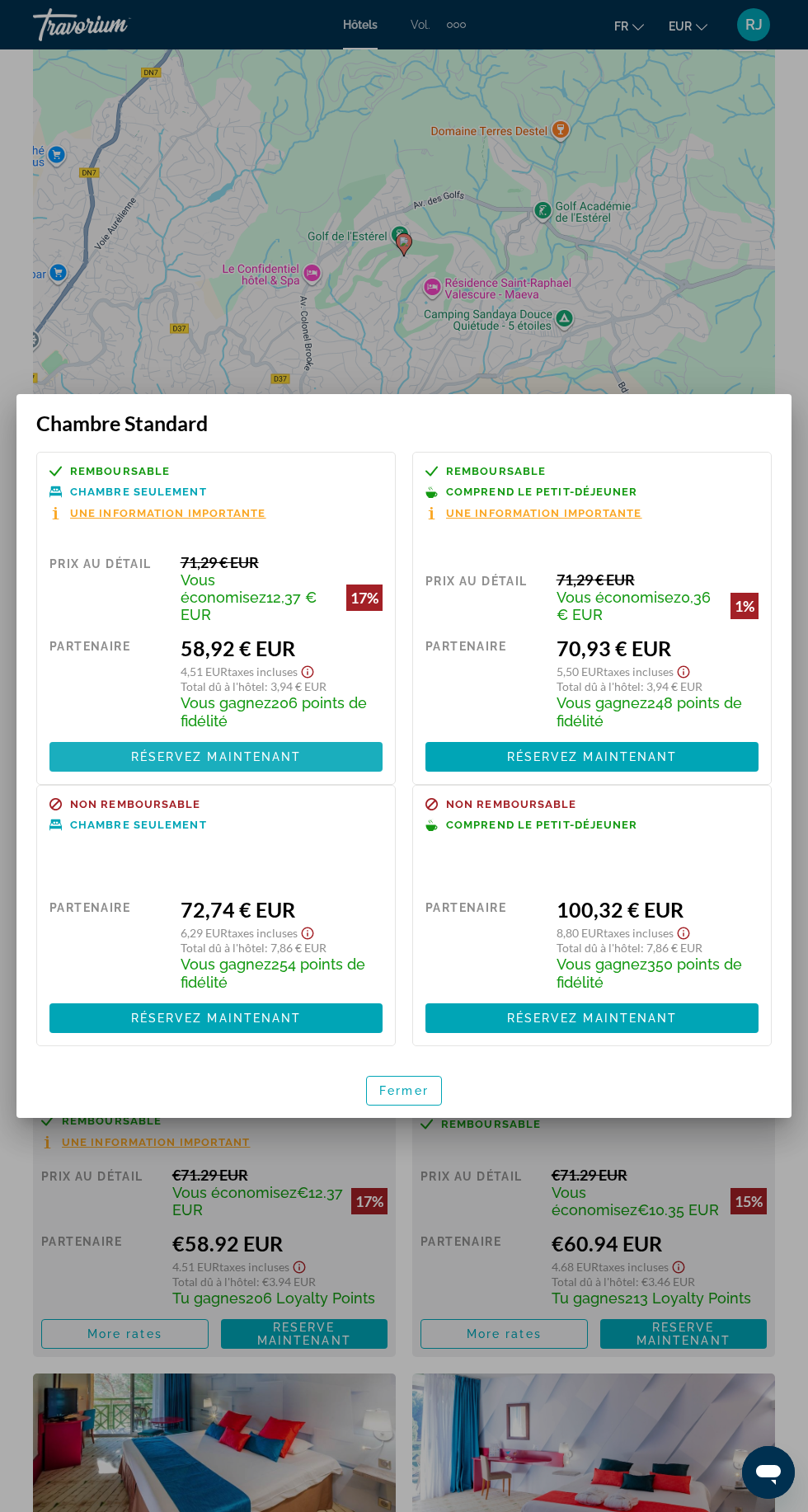
click at [80, 776] on span at bounding box center [216, 757] width 333 height 40
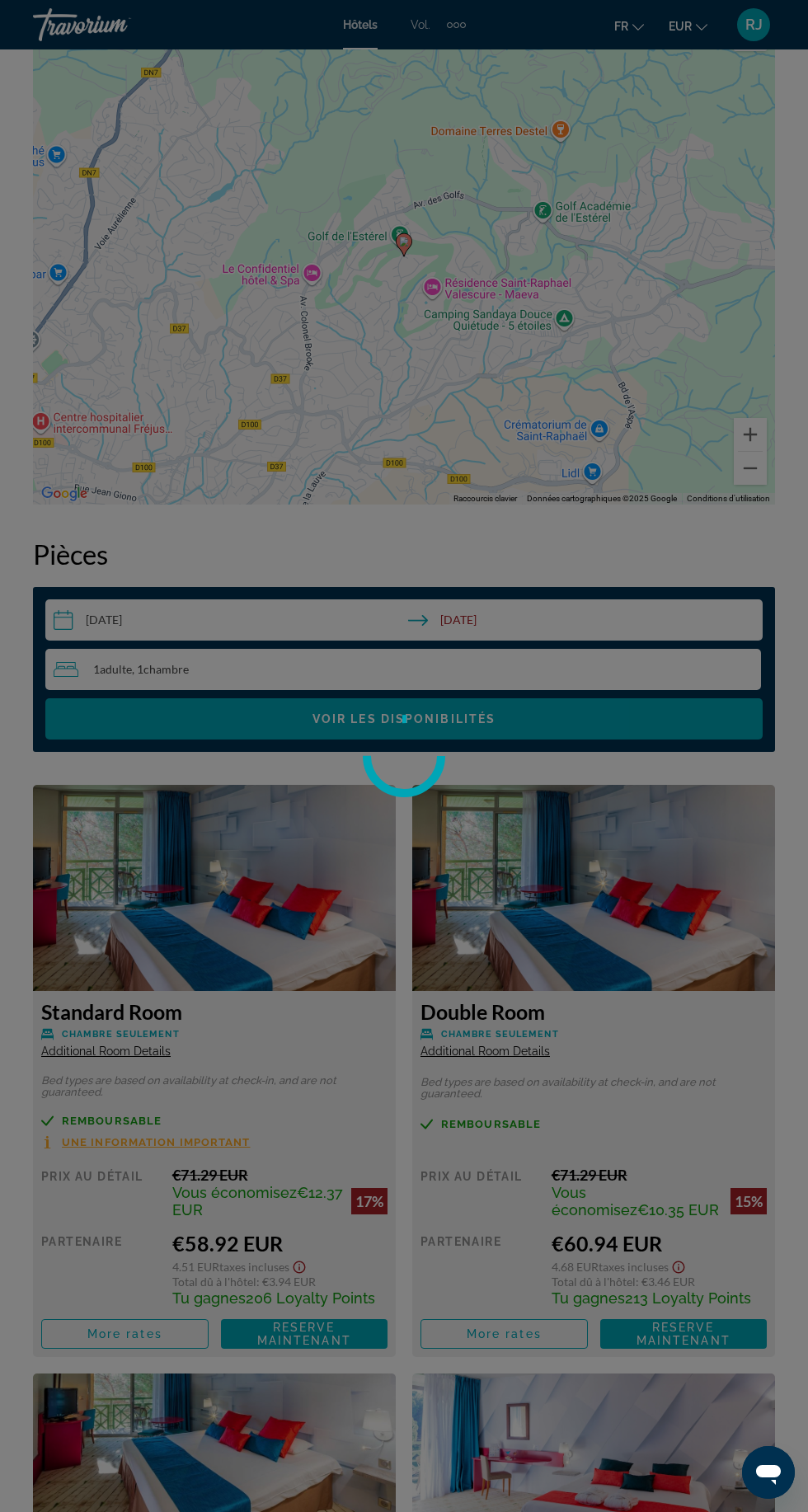
scroll to position [2423, 0]
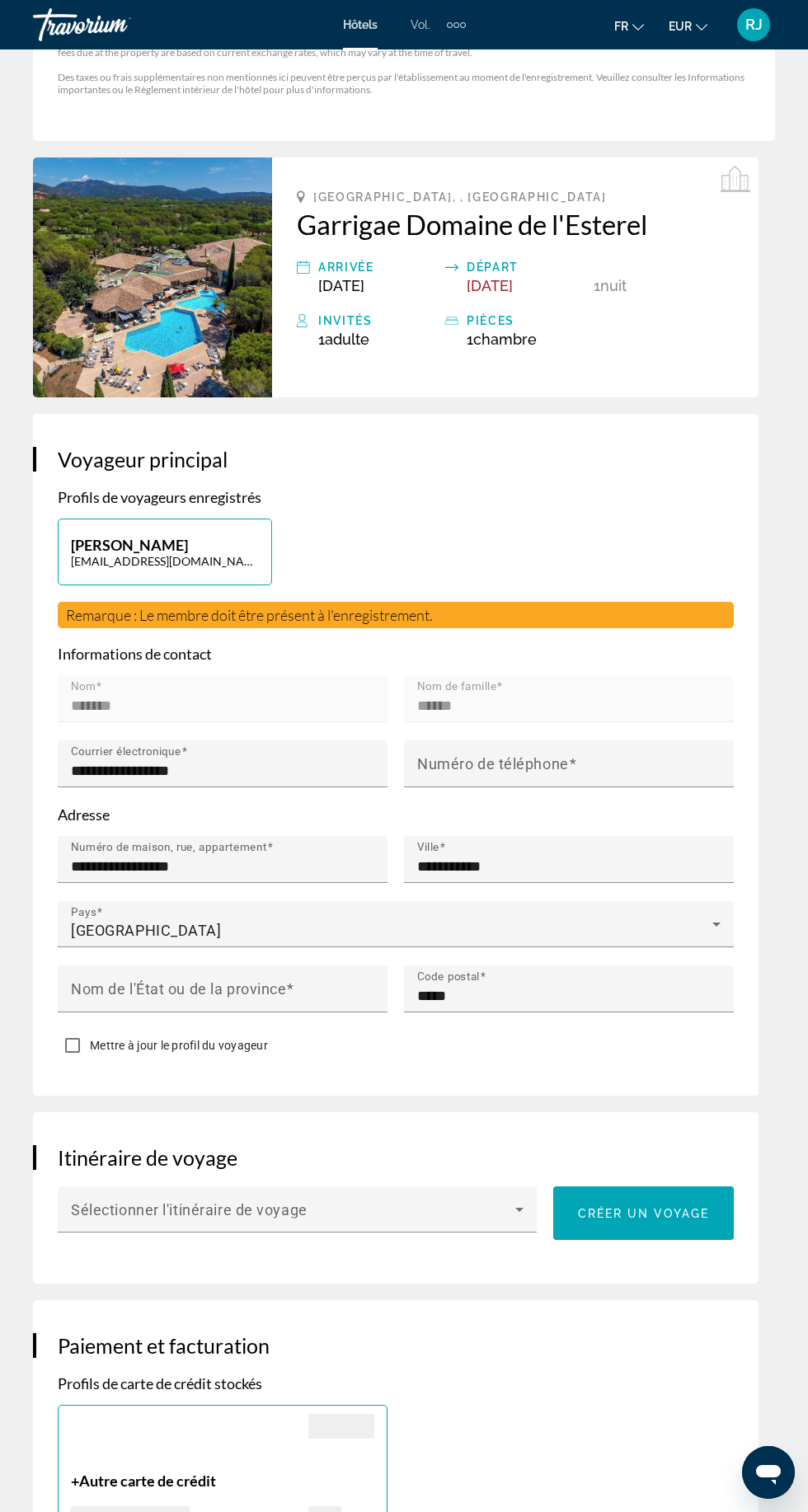
scroll to position [544, 0]
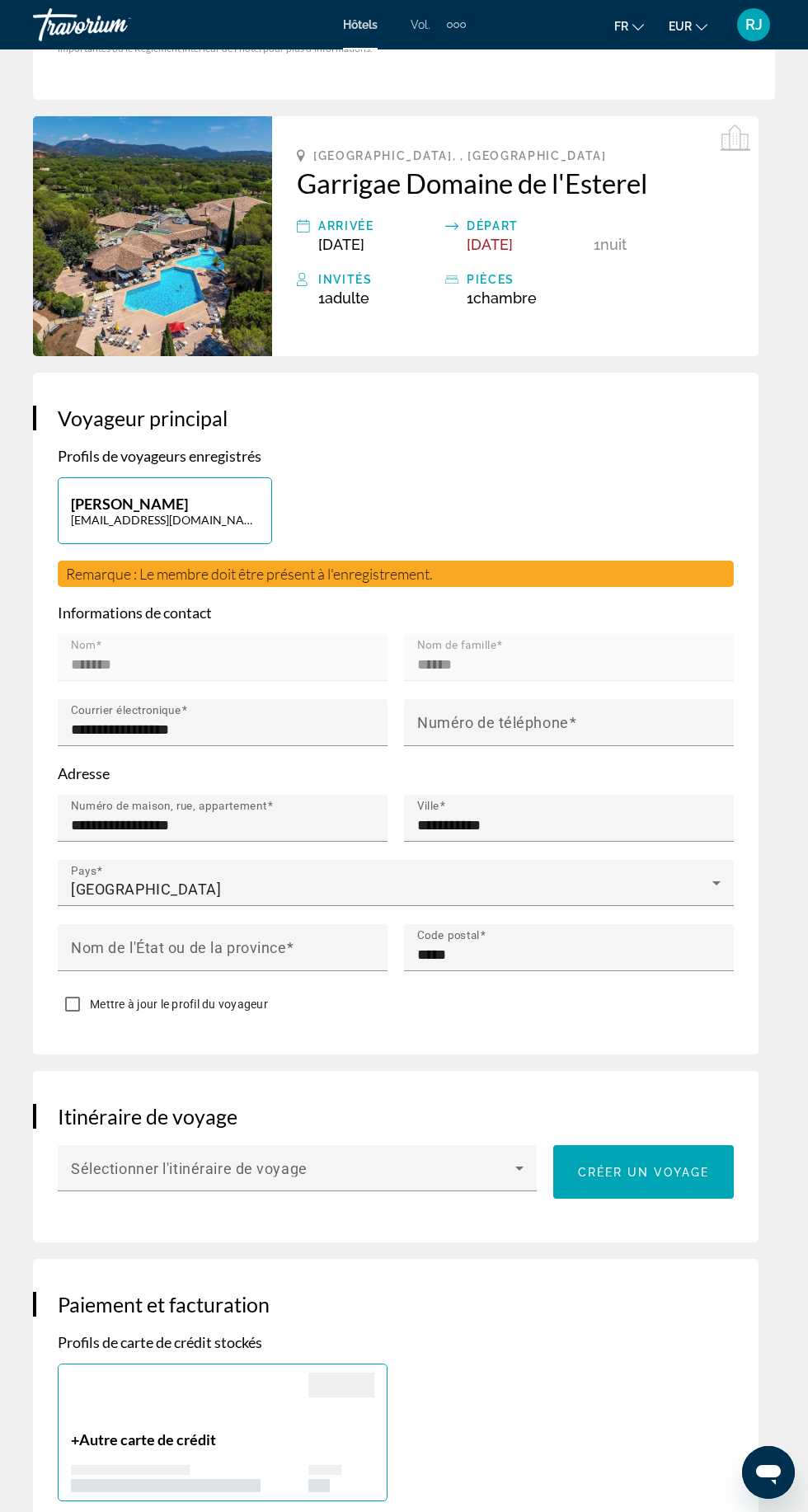
click at [433, 1170] on span "Contenu principal" at bounding box center [293, 1175] width 445 height 19
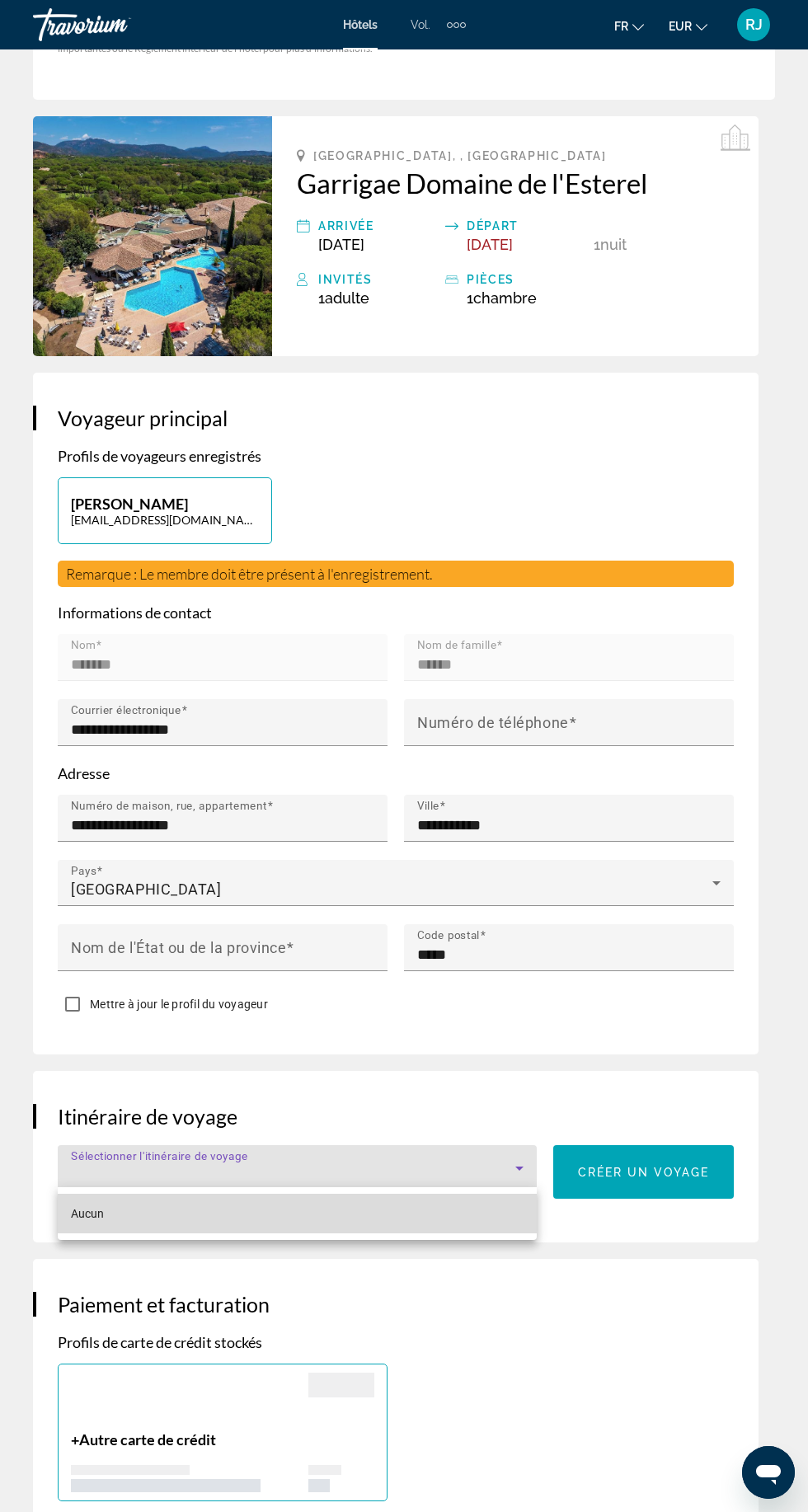
click at [450, 1214] on mat-option "Aucun" at bounding box center [297, 1213] width 479 height 40
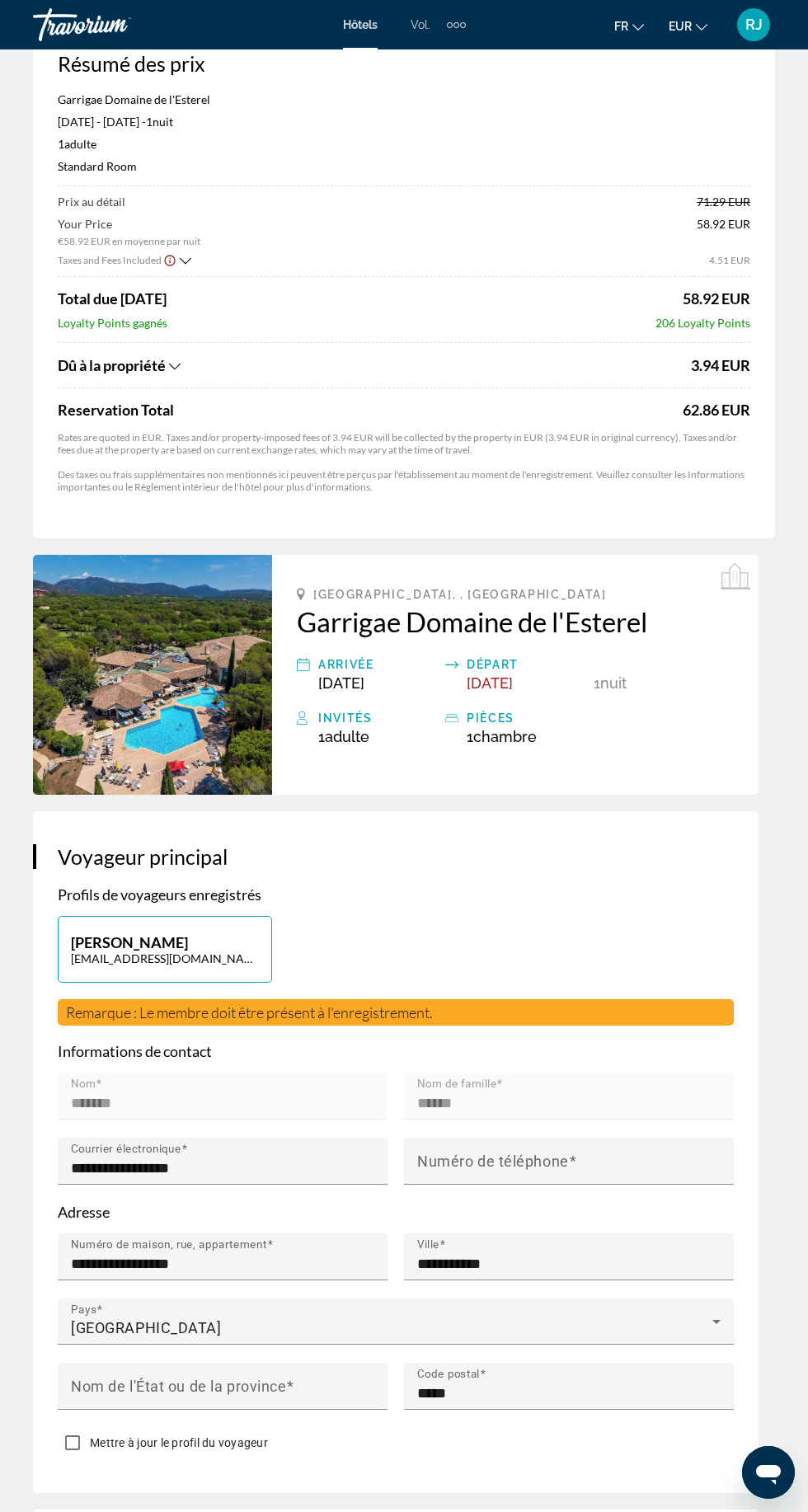
scroll to position [0, 0]
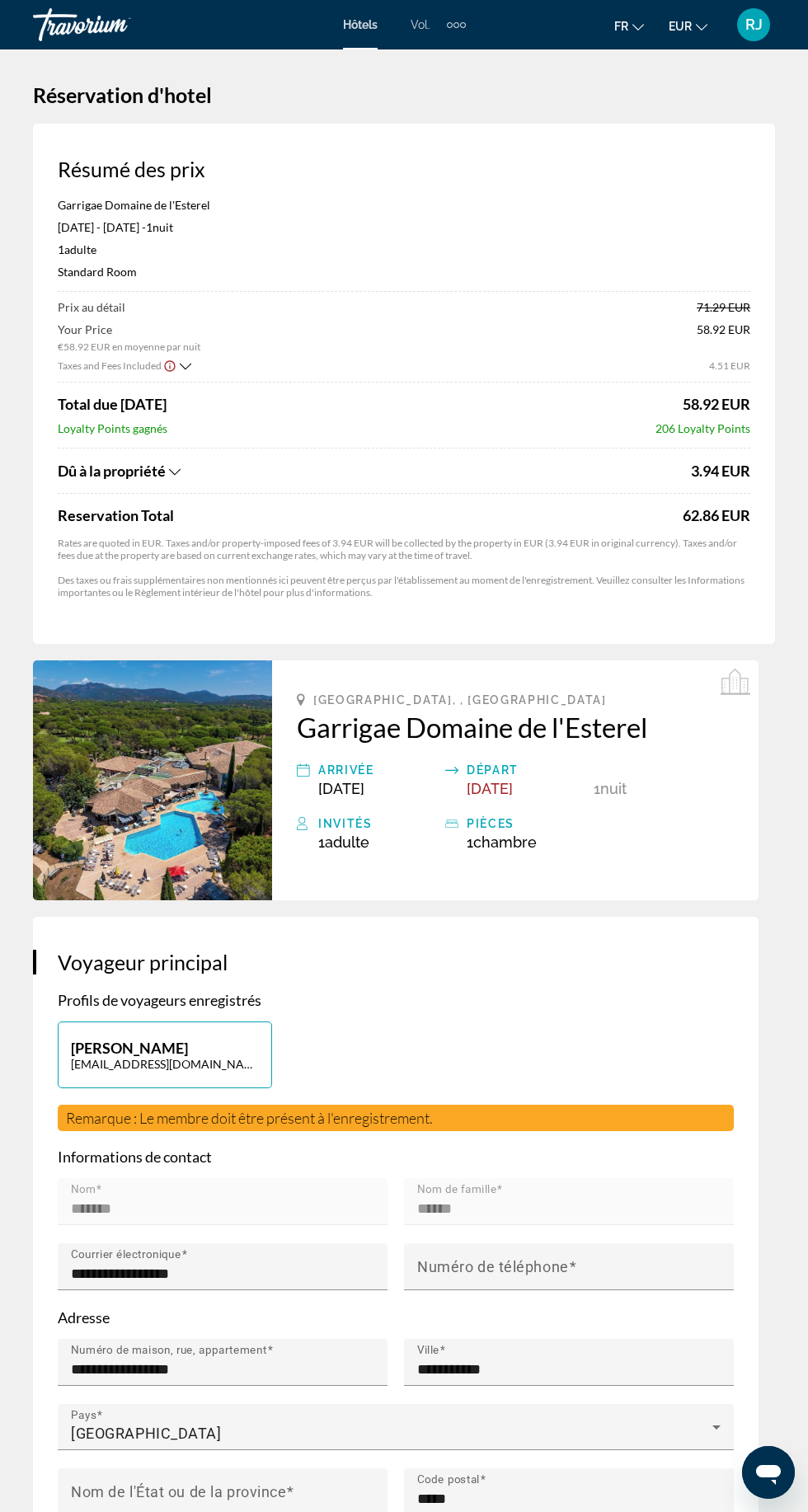
click at [420, 24] on font "Vol." at bounding box center [420, 25] width 19 height 14
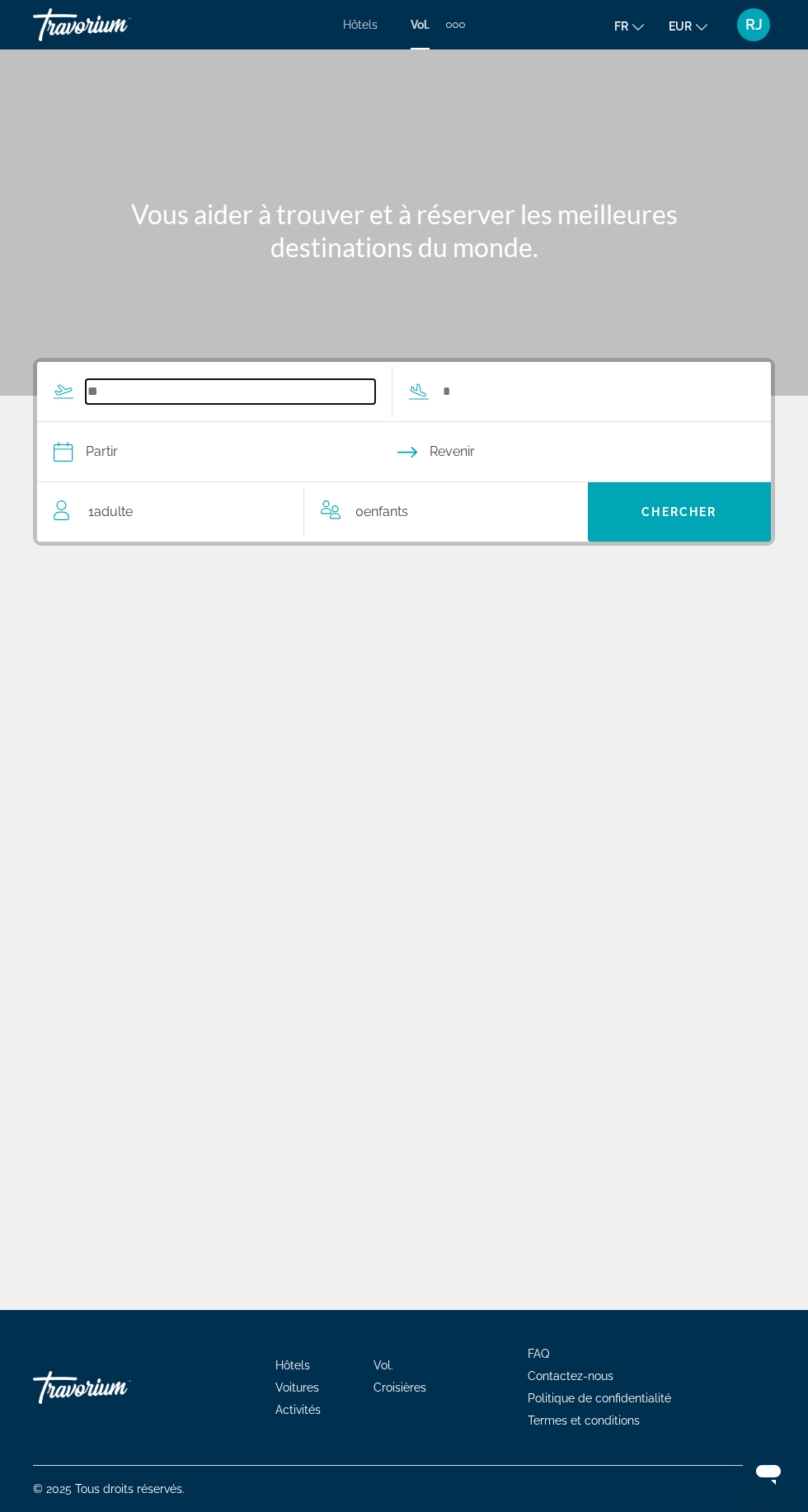
click at [126, 386] on input "Search widget" at bounding box center [230, 392] width 290 height 25
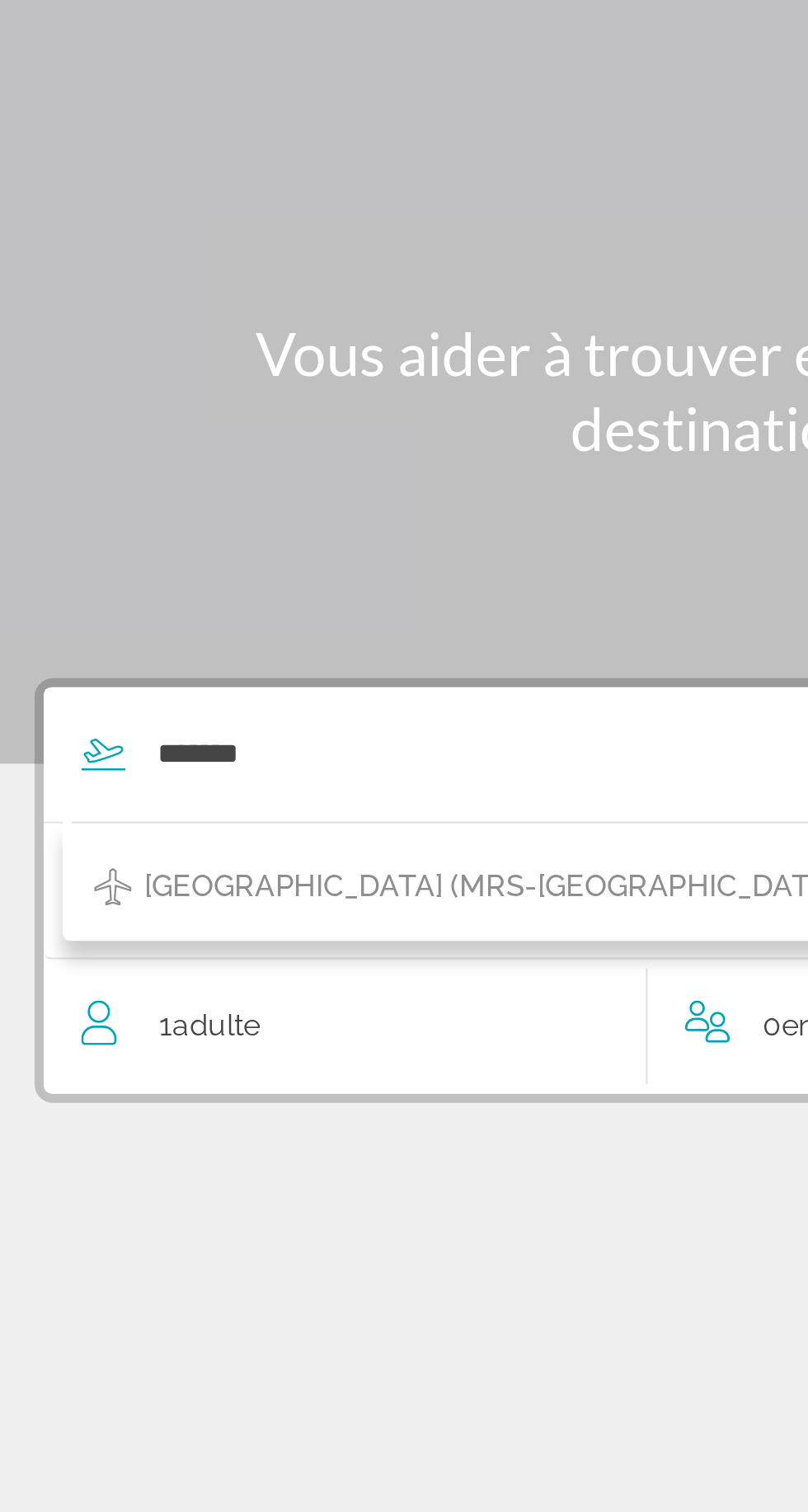
click at [117, 439] on span "[GEOGRAPHIC_DATA] (MRS-[GEOGRAPHIC_DATA], [GEOGRAPHIC_DATA])" at bounding box center [305, 451] width 448 height 23
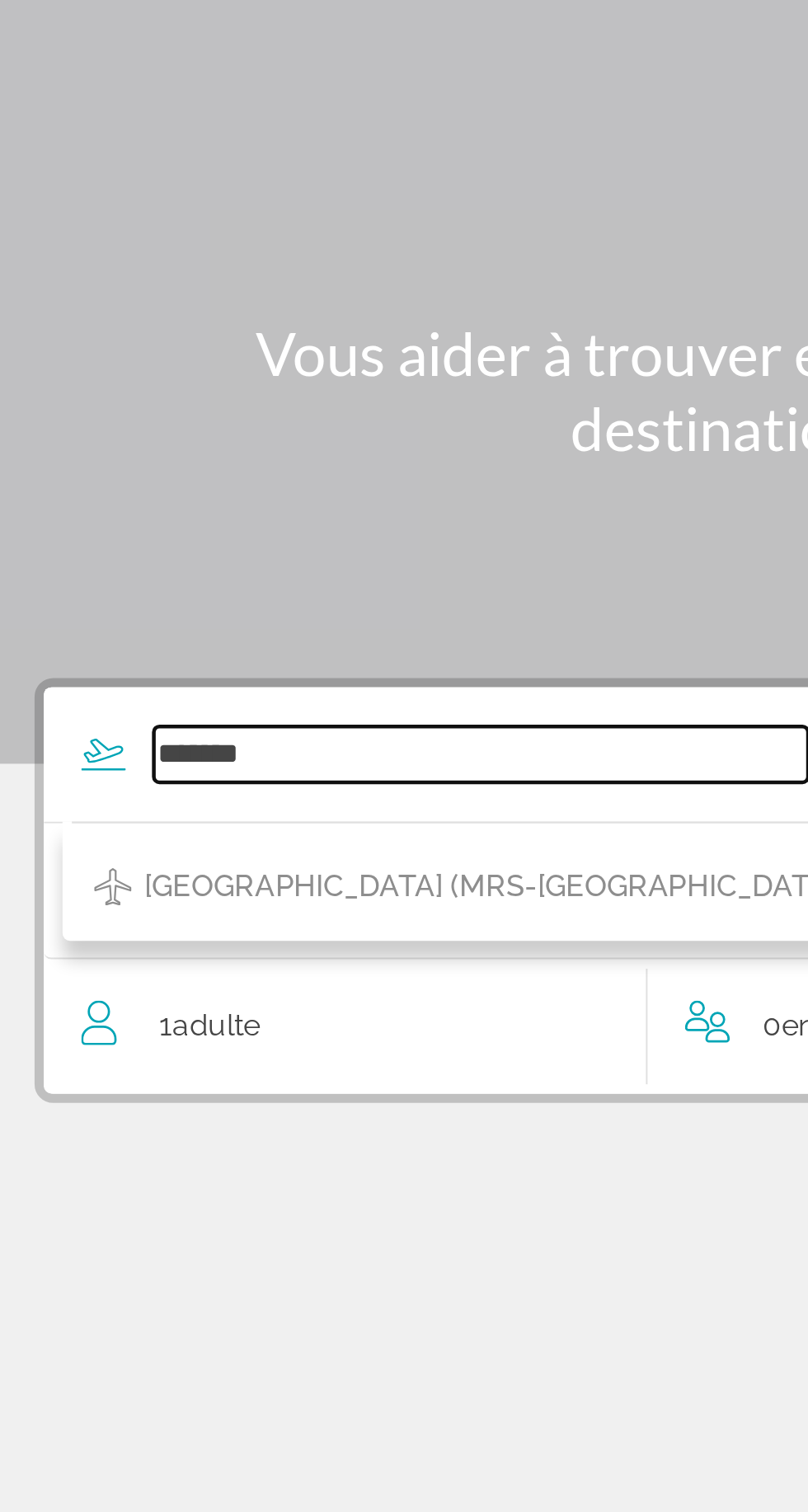
type input "**********"
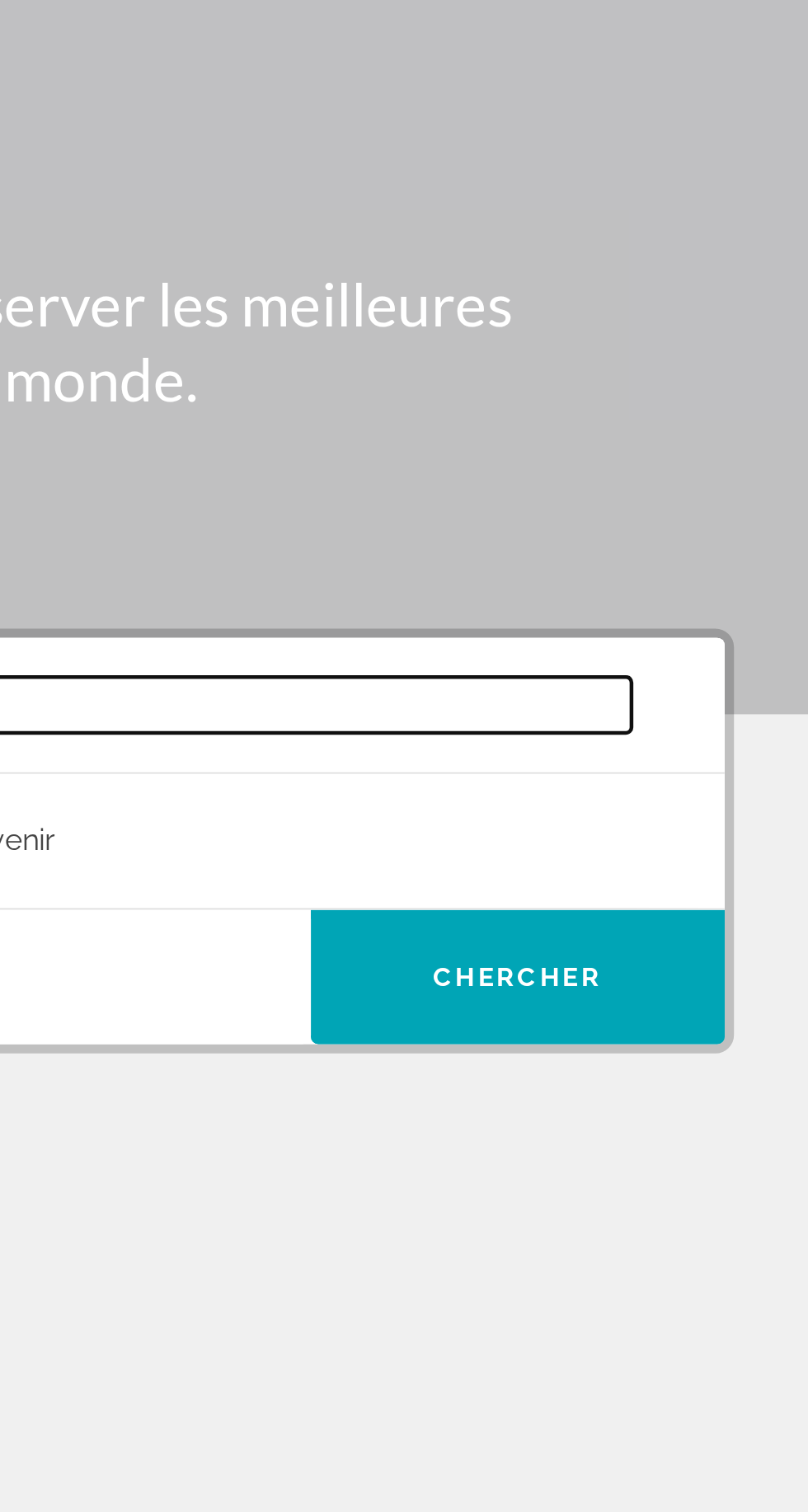
click at [530, 379] on input "Search widget" at bounding box center [585, 392] width 290 height 25
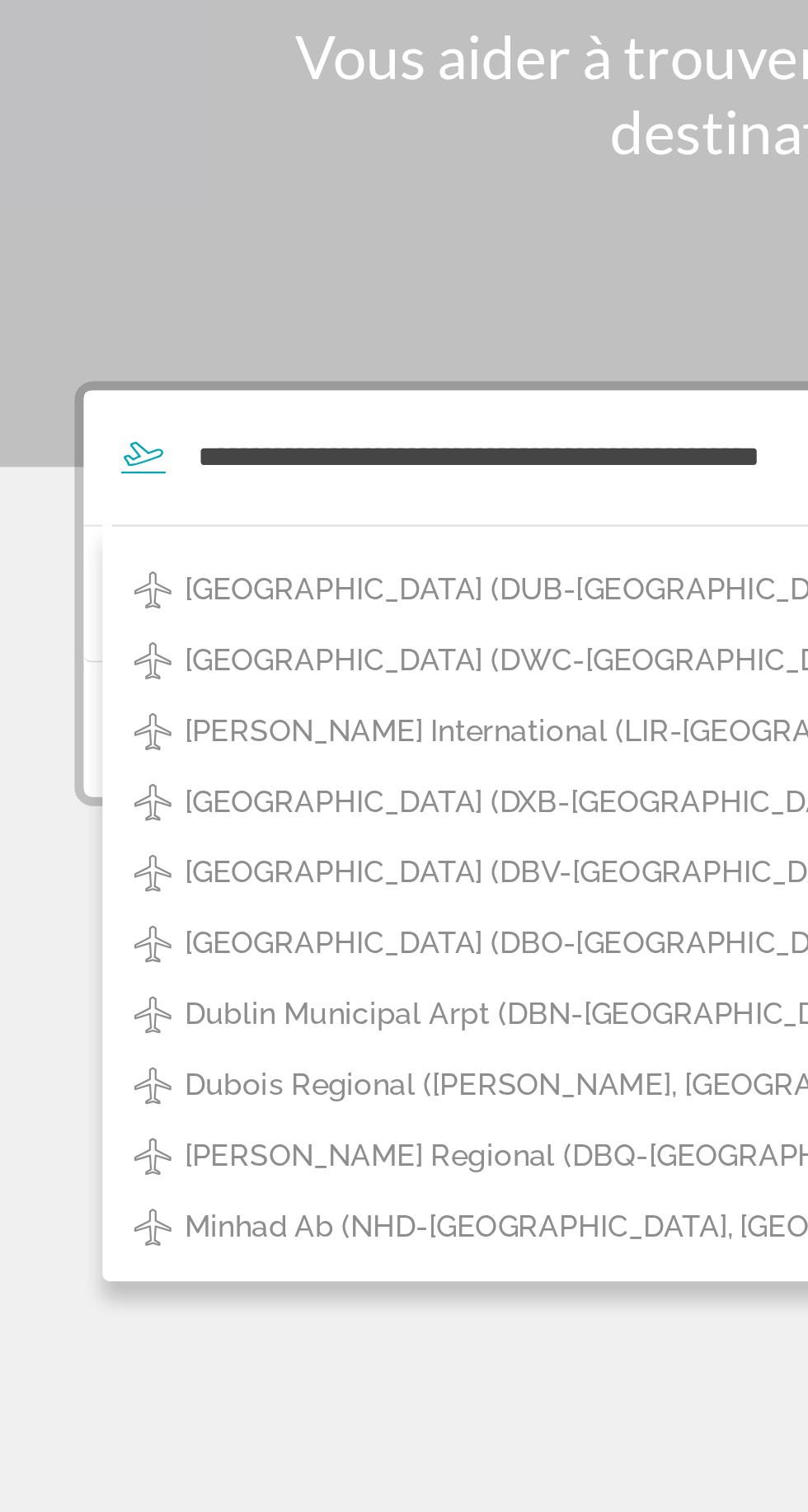
click at [102, 439] on span "[GEOGRAPHIC_DATA] (DUB-[GEOGRAPHIC_DATA], [GEOGRAPHIC_DATA])" at bounding box center [304, 451] width 447 height 23
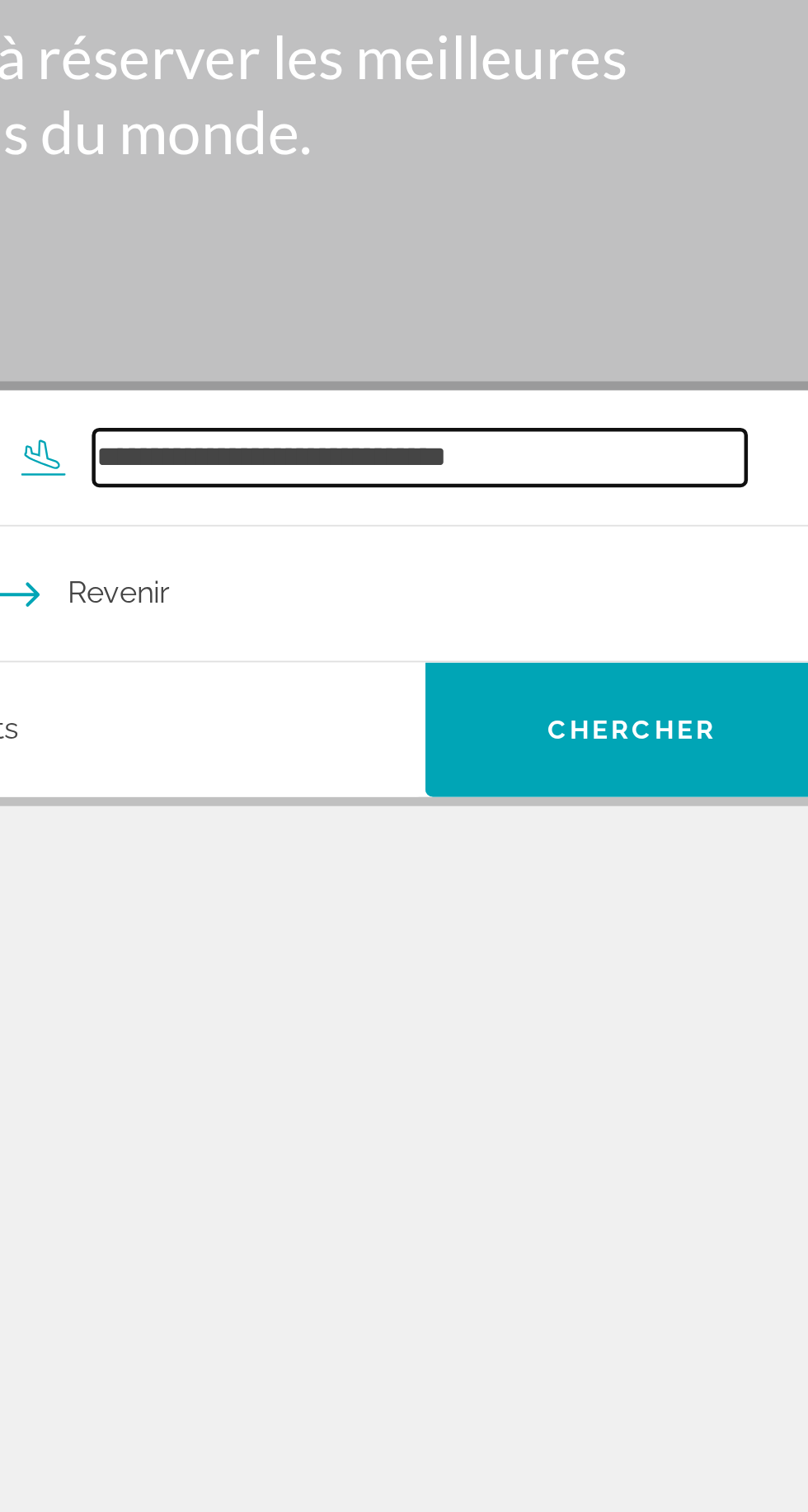
click at [668, 379] on input "**********" at bounding box center [585, 392] width 290 height 25
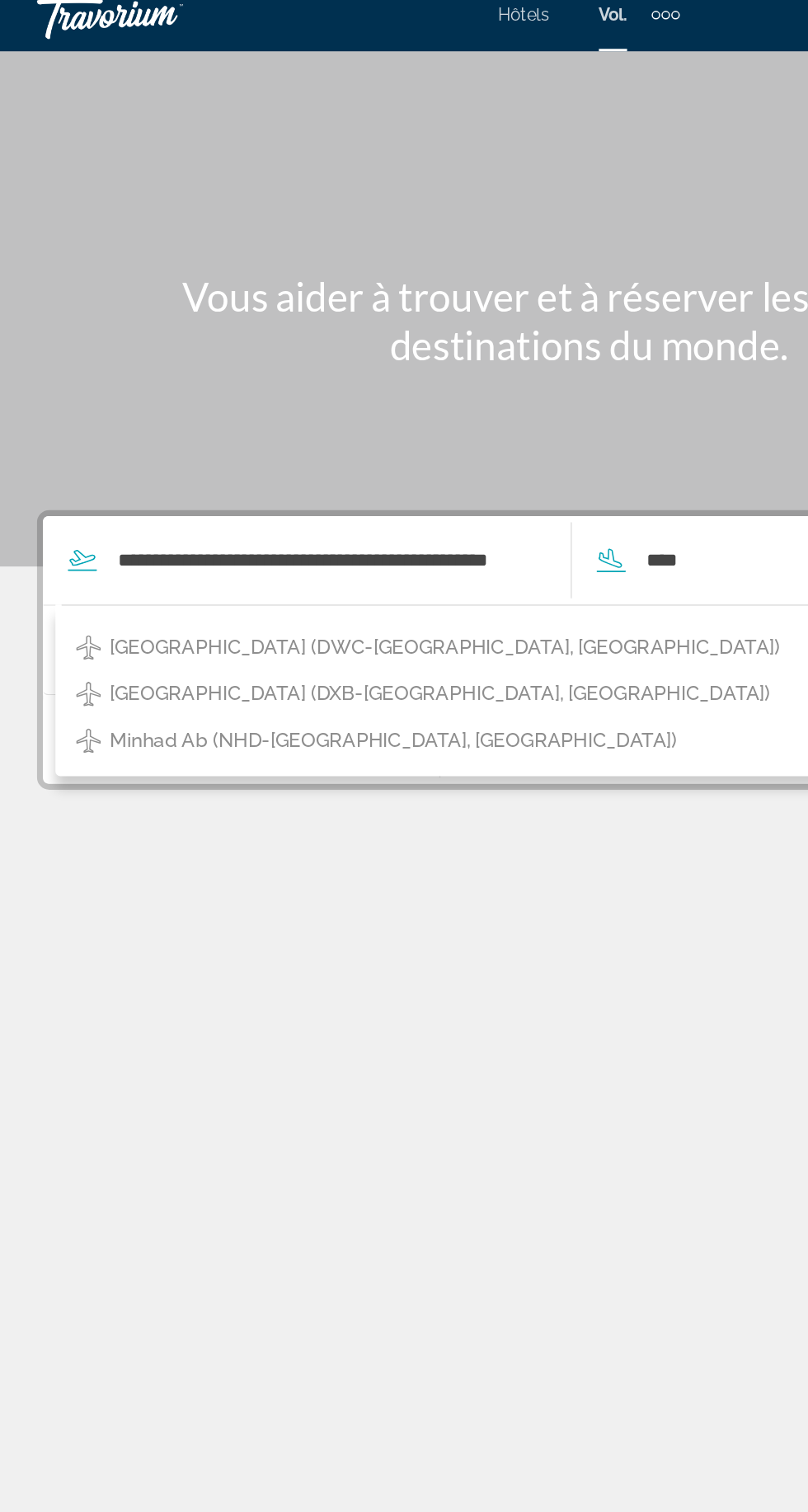
click at [112, 470] on span "[GEOGRAPHIC_DATA] (DXB-[GEOGRAPHIC_DATA], [GEOGRAPHIC_DATA])" at bounding box center [303, 482] width 445 height 23
type input "**********"
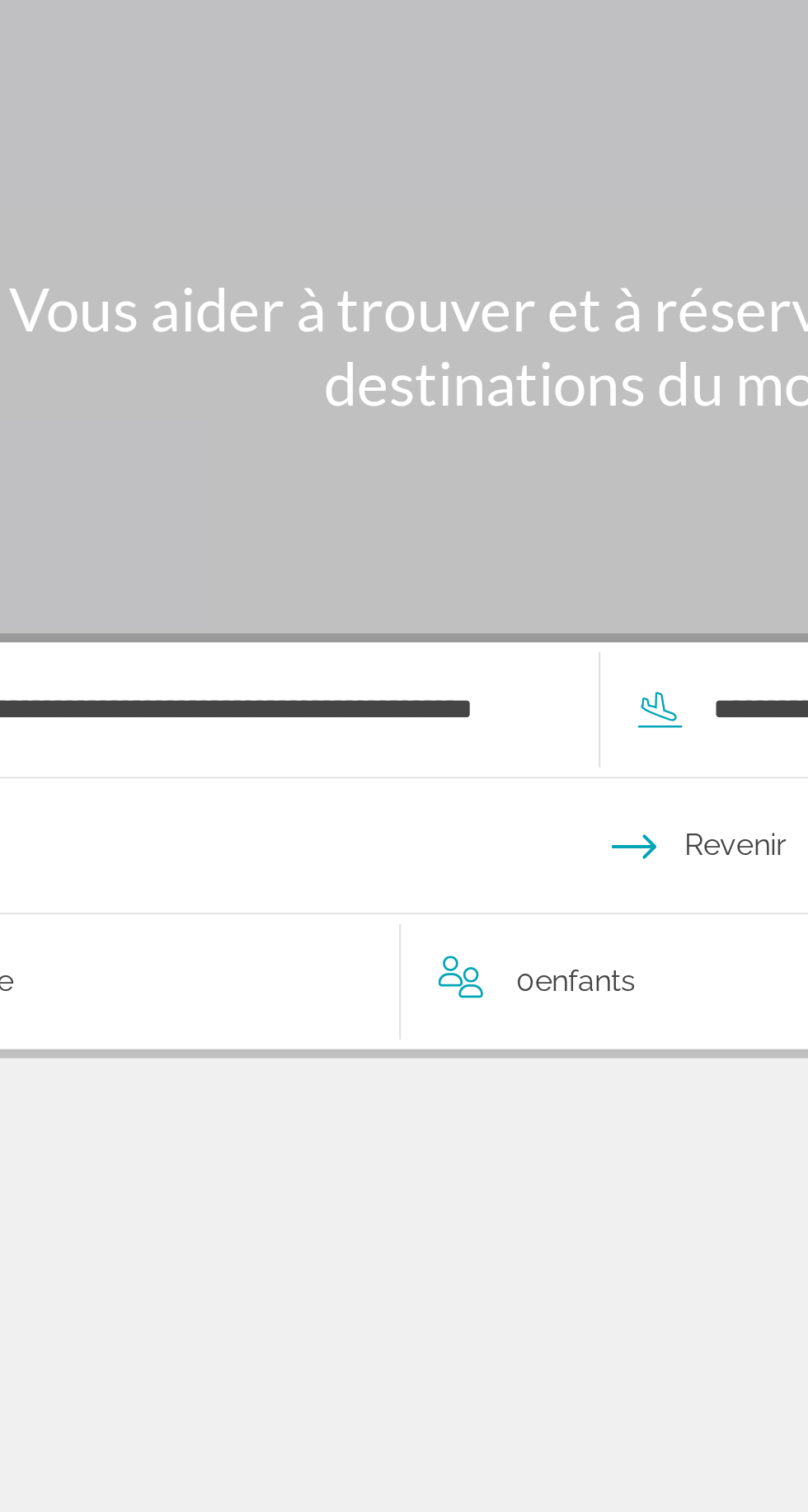
click at [171, 423] on input "Depart date" at bounding box center [228, 455] width 357 height 64
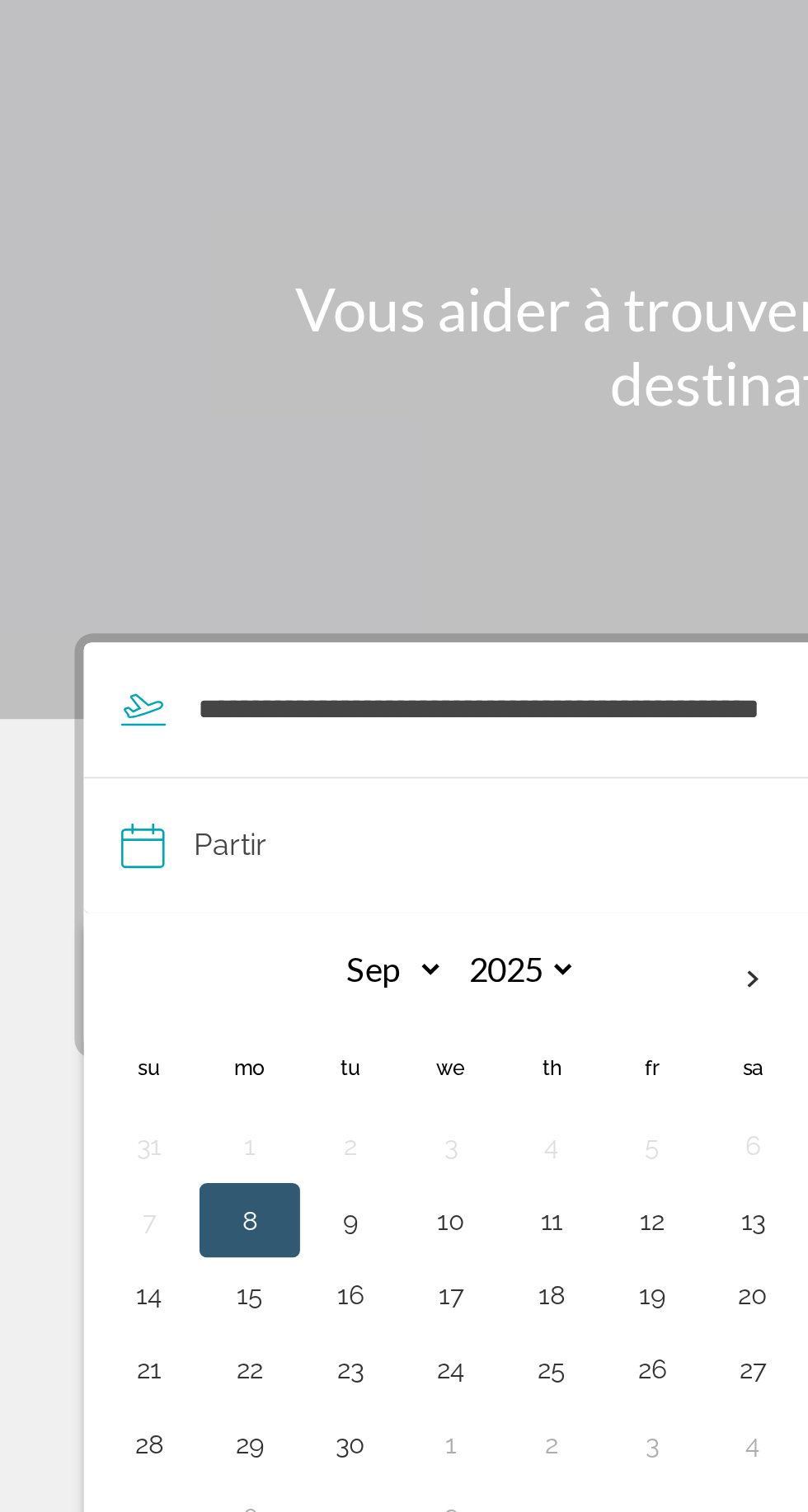
click at [144, 639] on button "16" at bounding box center [154, 650] width 26 height 23
type input "**********"
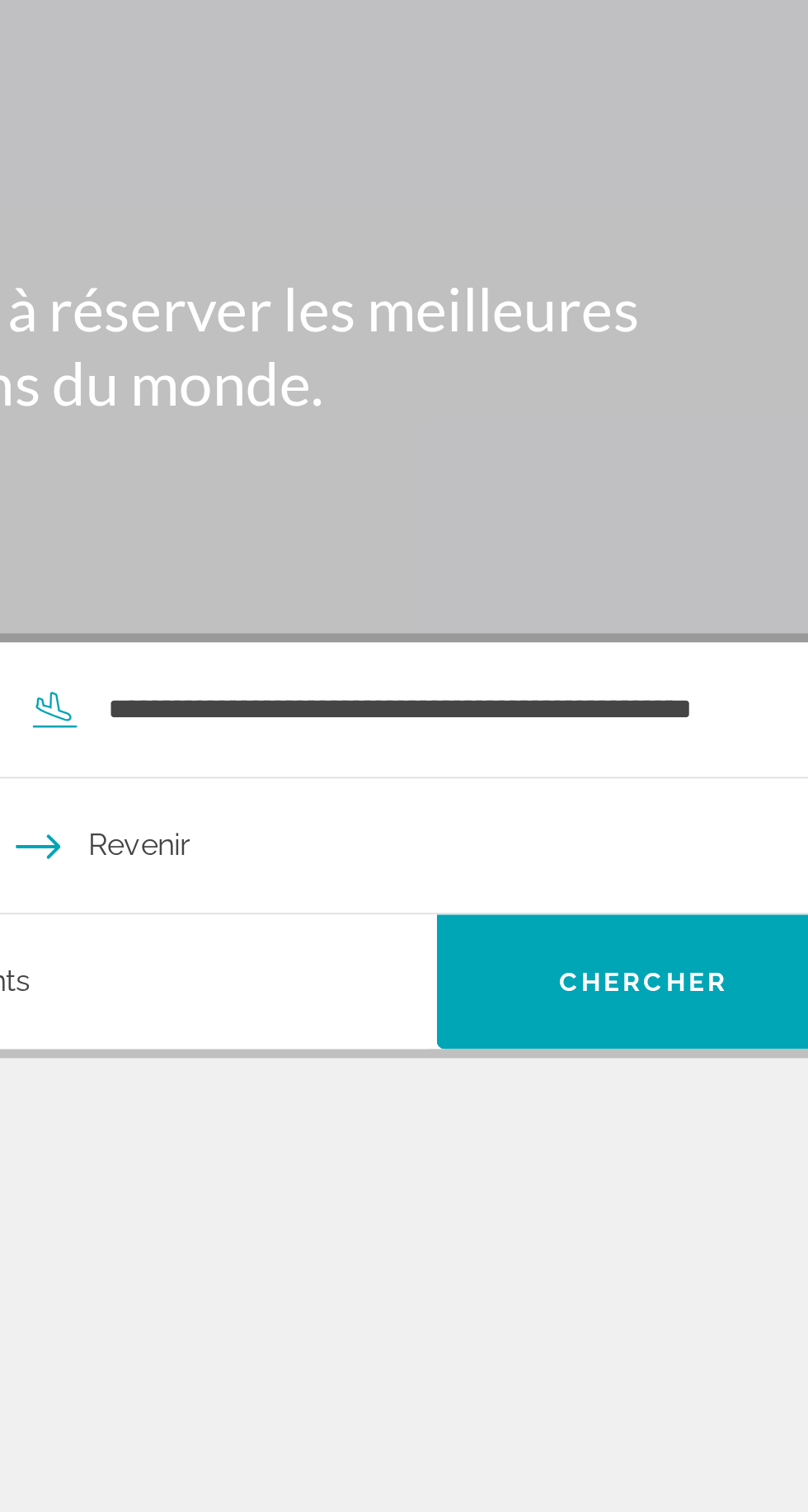
click at [448, 423] on input "Return date" at bounding box center [582, 455] width 357 height 64
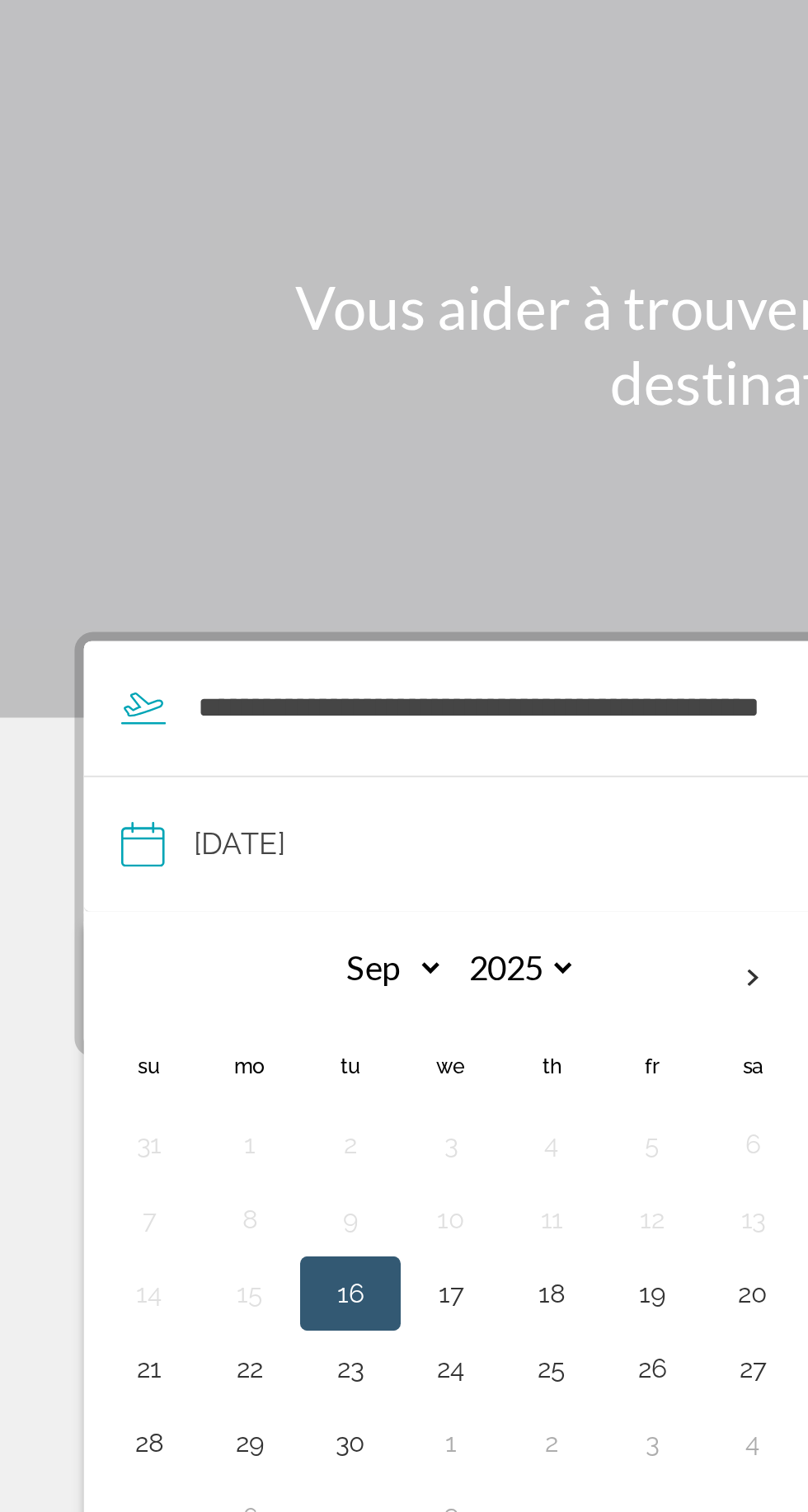
click at [148, 672] on button "23" at bounding box center [154, 683] width 26 height 23
type input "**********"
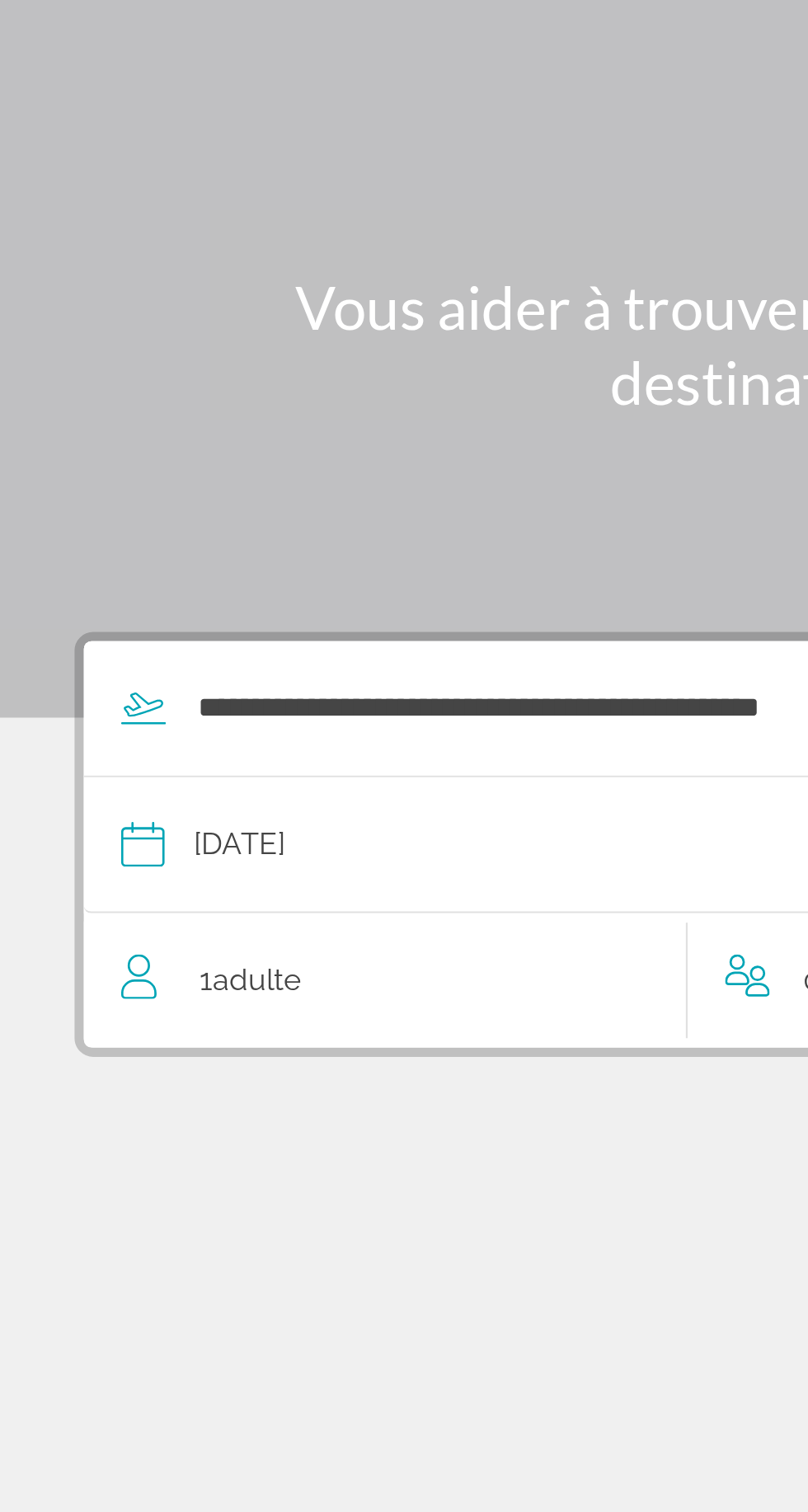
click at [80, 500] on div "1 Adulte Adultes" at bounding box center [178, 512] width 250 height 23
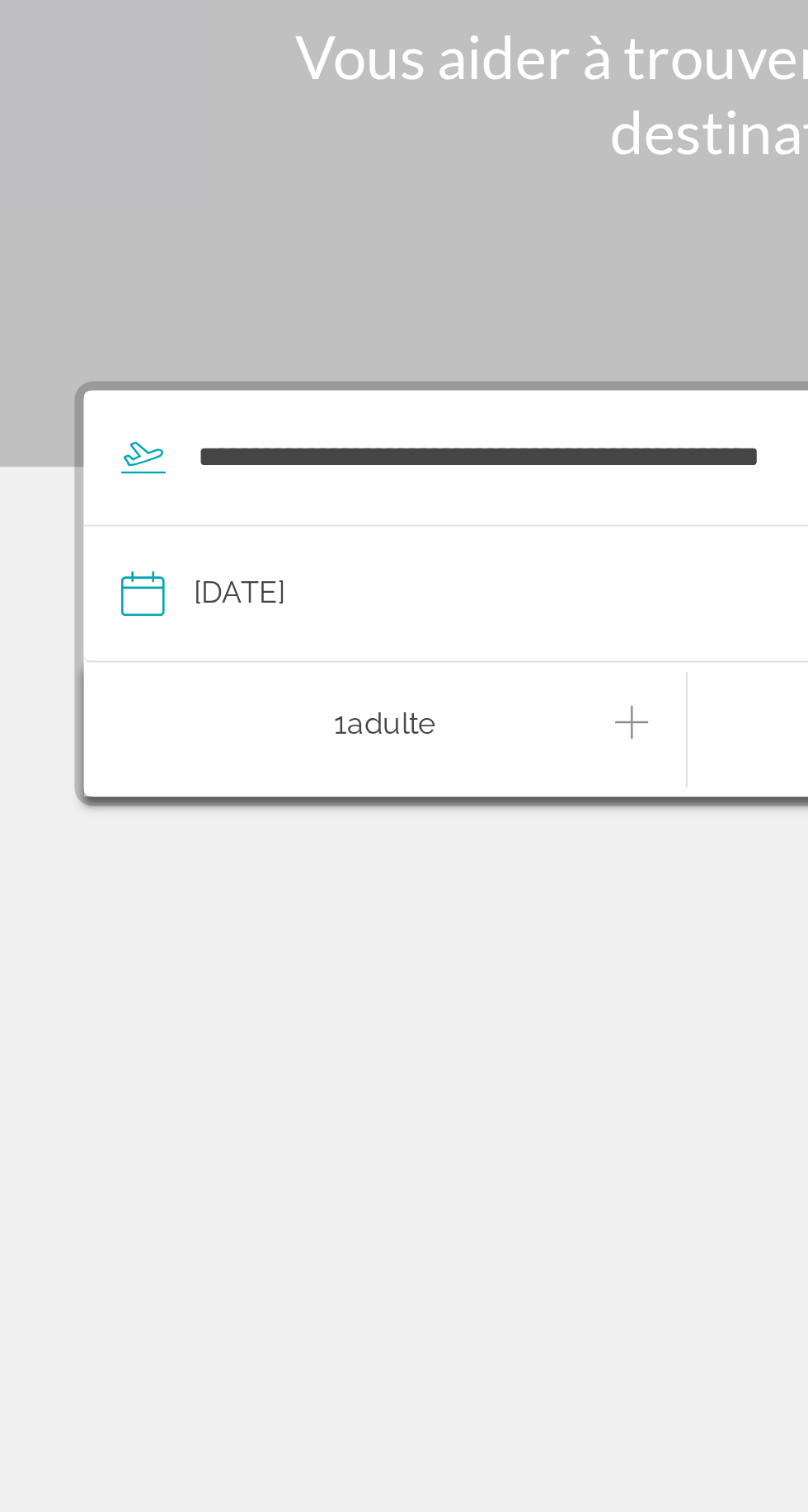
click at [275, 498] on button "Increment adults" at bounding box center [279, 513] width 15 height 29
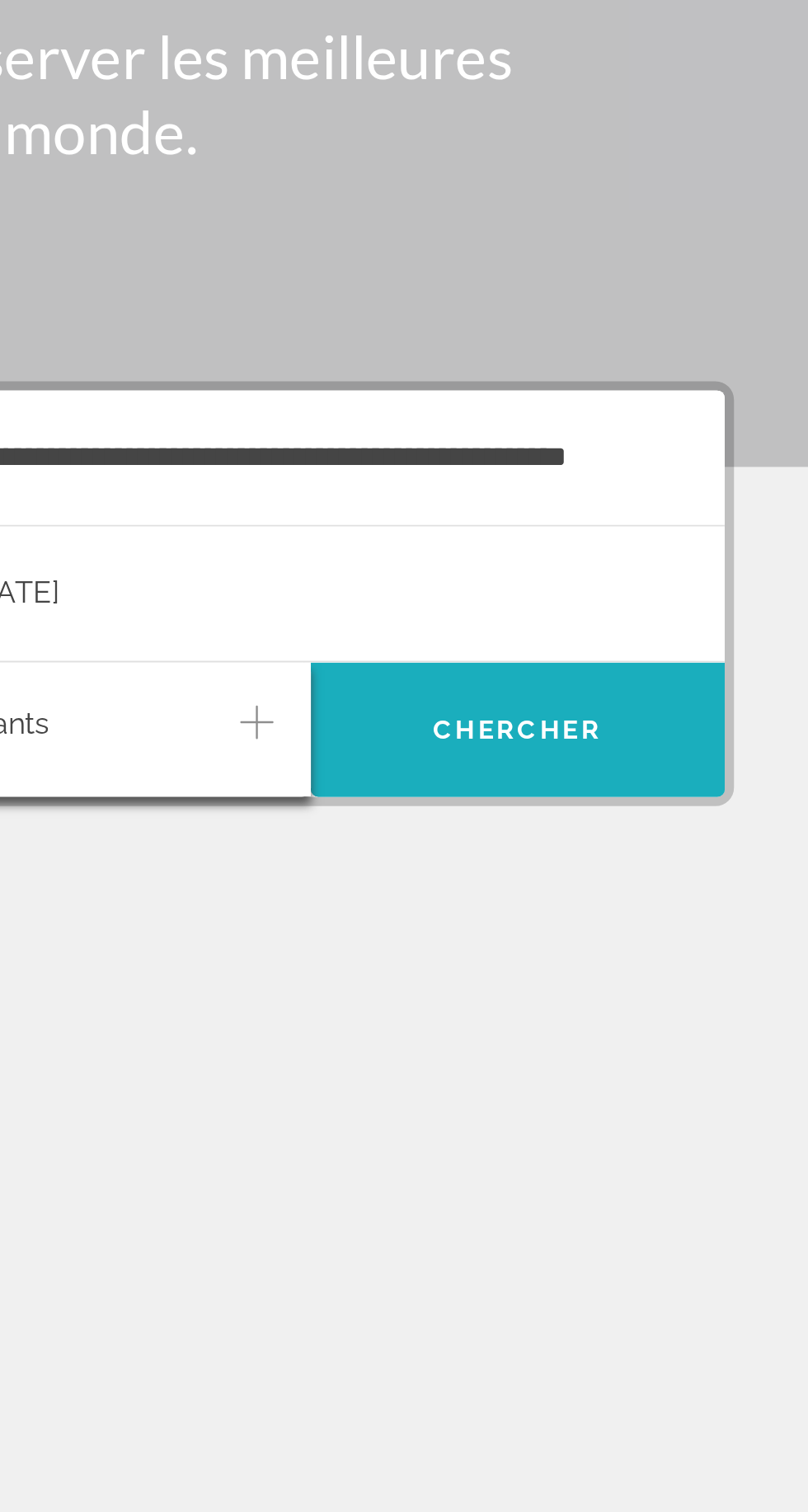
click at [690, 505] on span "Chercher" at bounding box center [678, 512] width 75 height 14
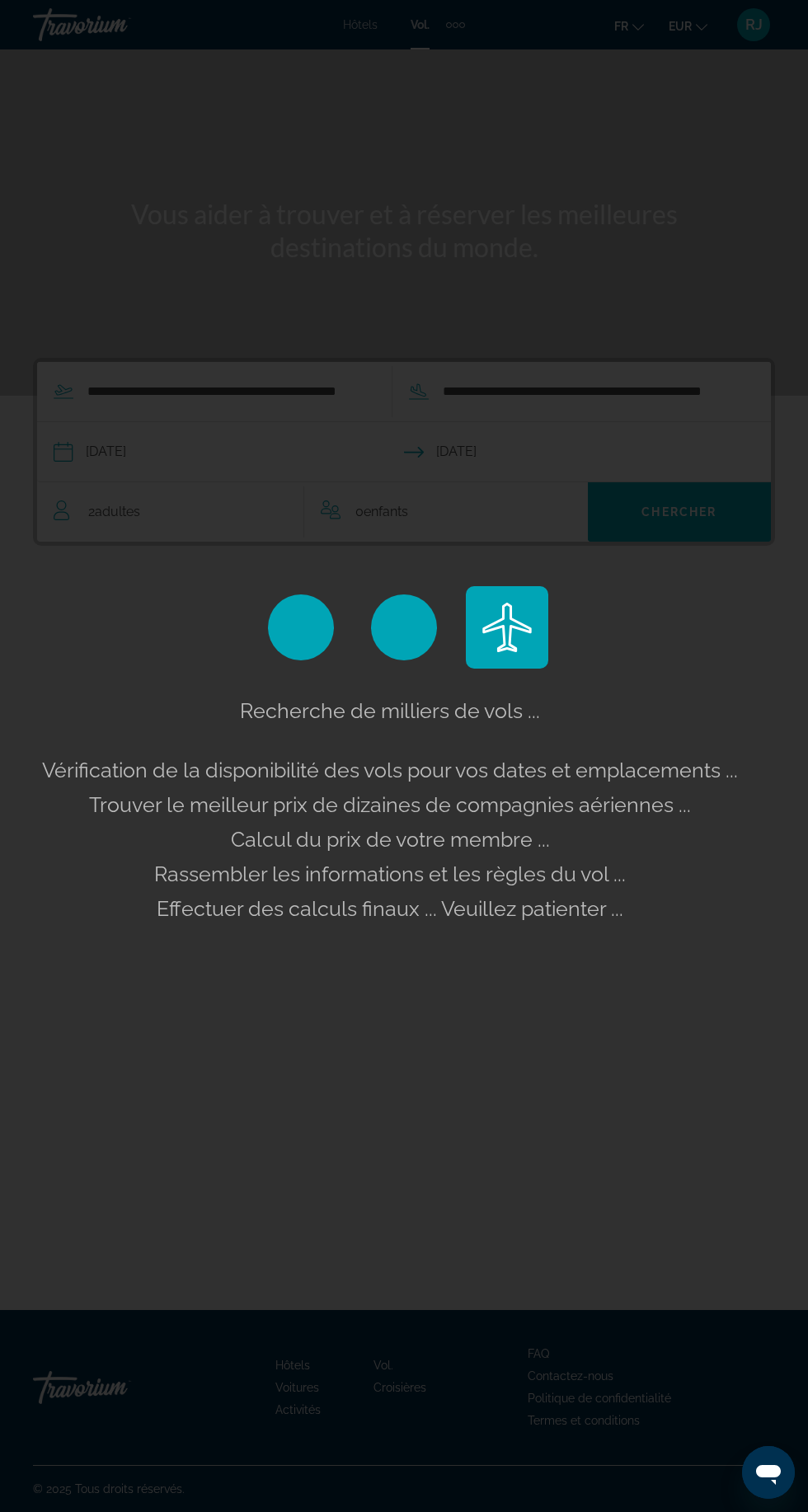
scroll to position [79, 0]
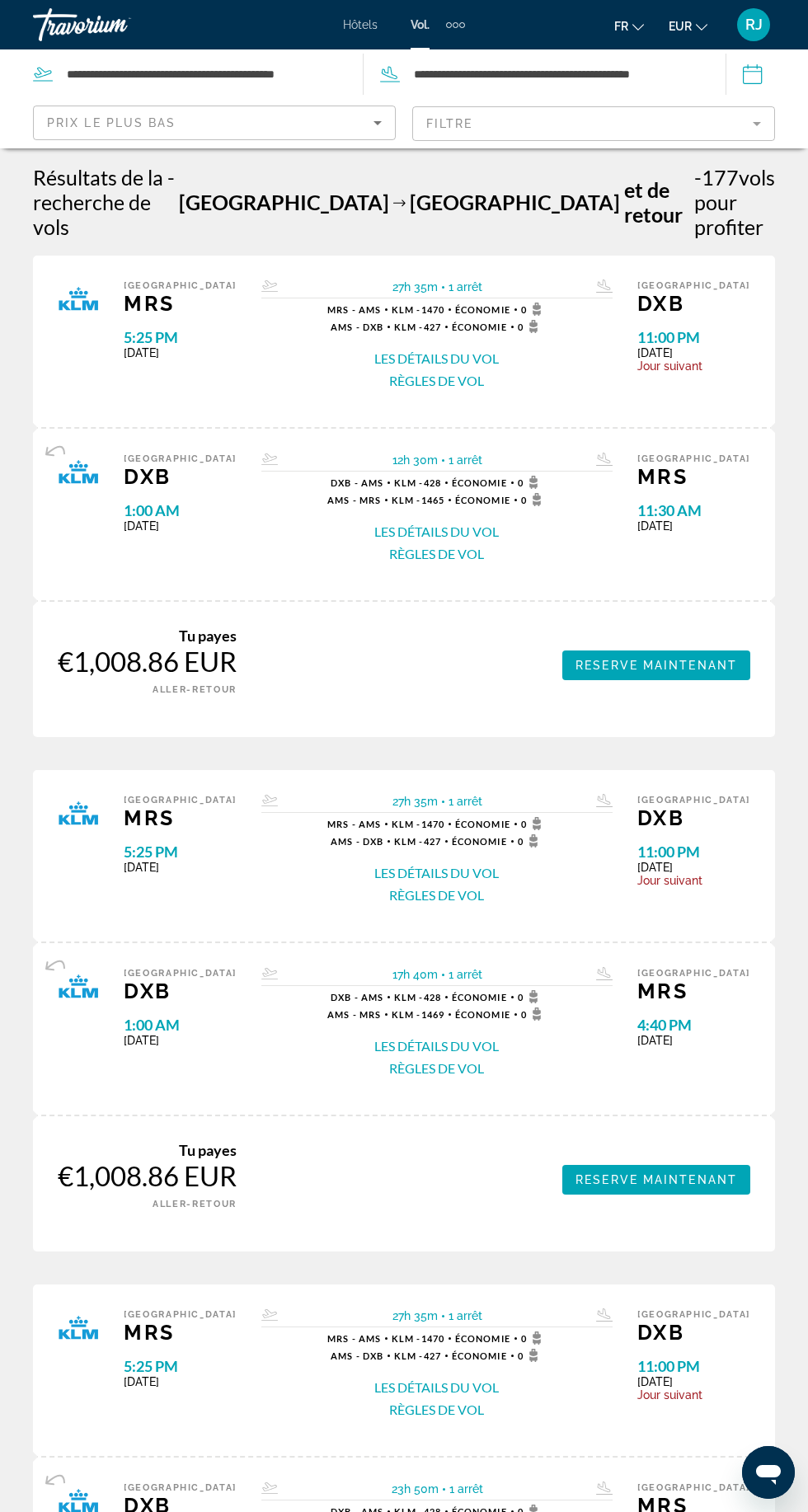
click at [267, 120] on div "Prix ​​le plus bas" at bounding box center [209, 123] width 326 height 19
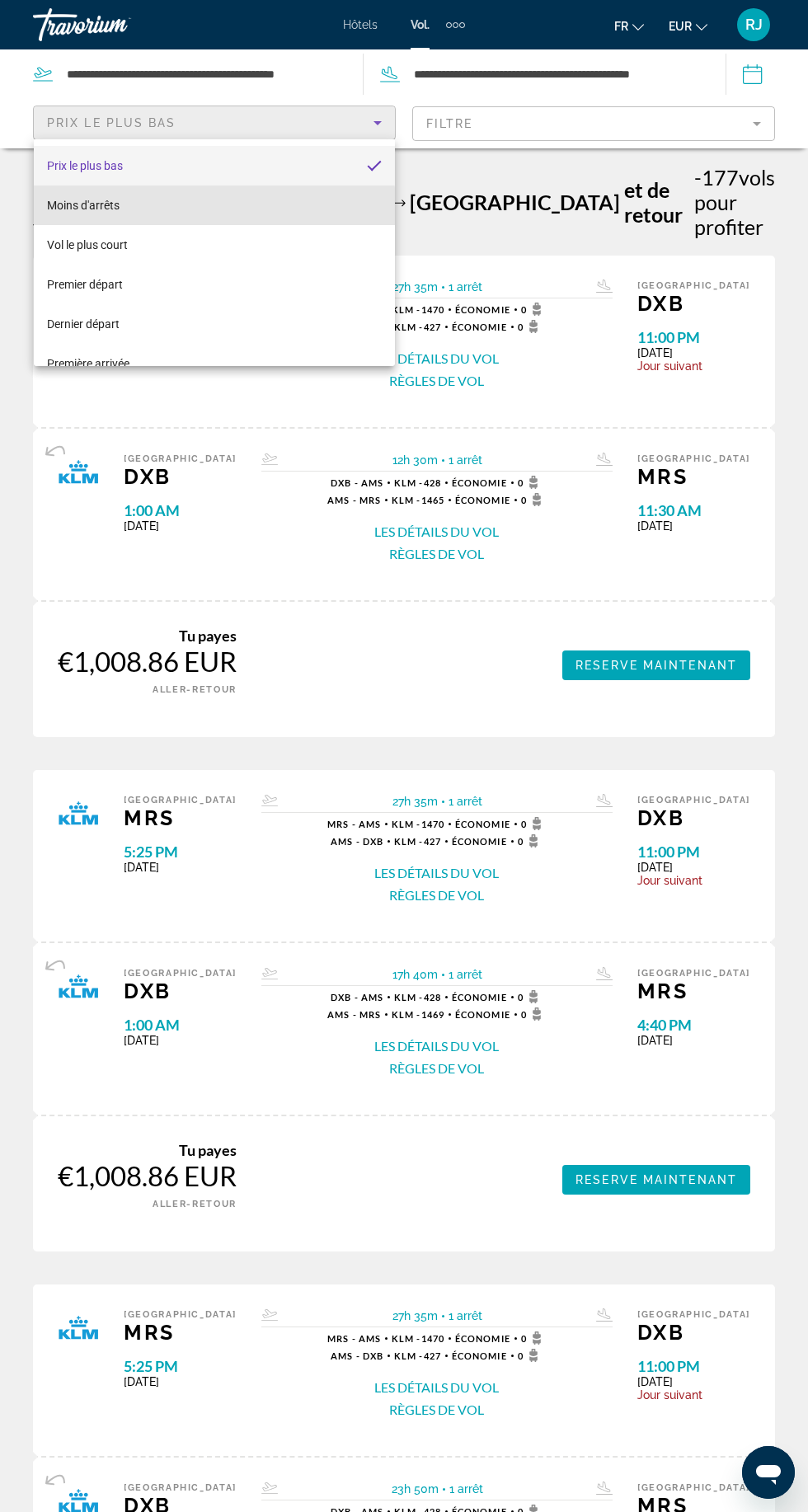
click at [74, 209] on font "Moins d'arrêts" at bounding box center [82, 205] width 73 height 14
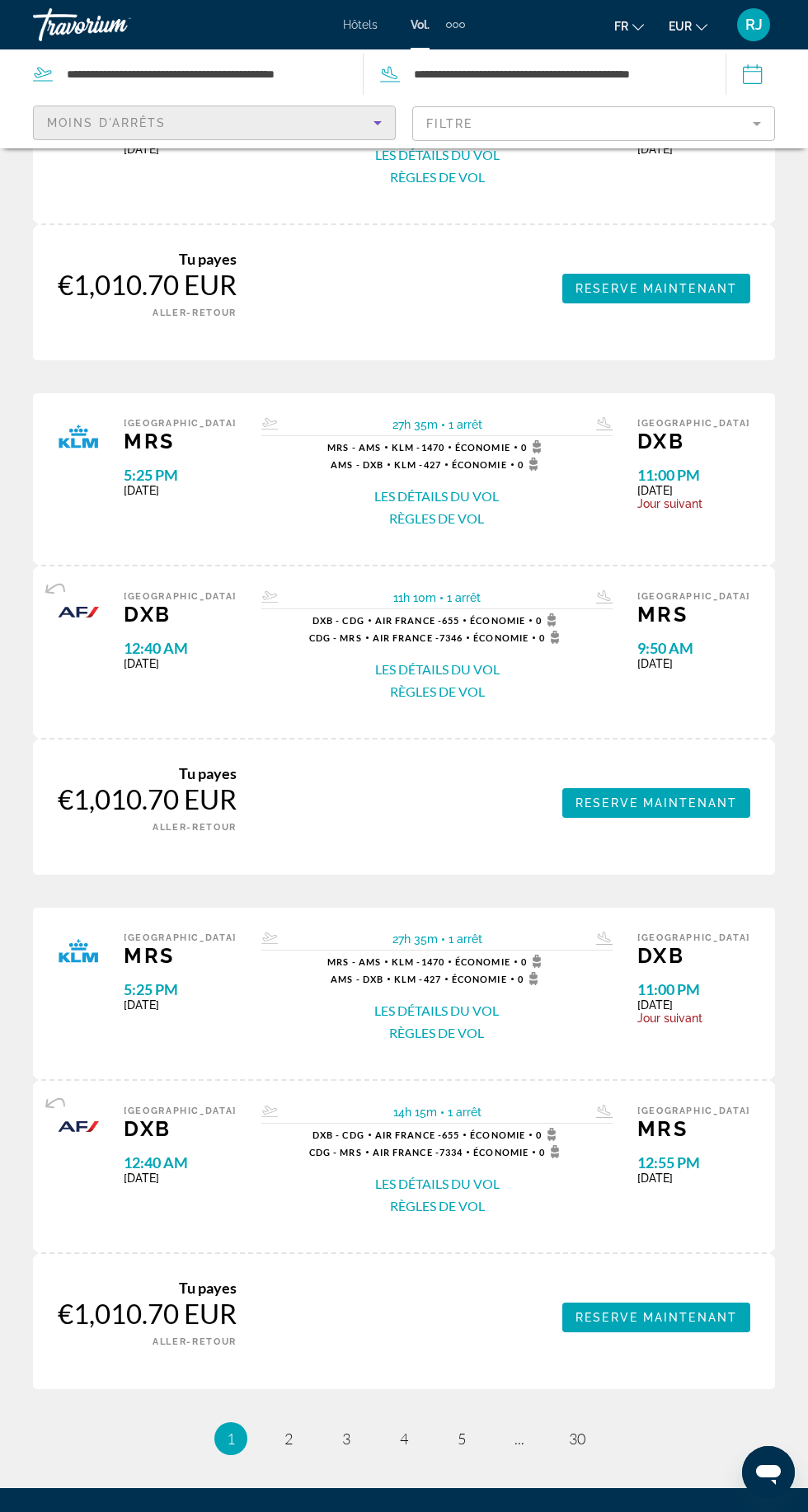
scroll to position [1923, 0]
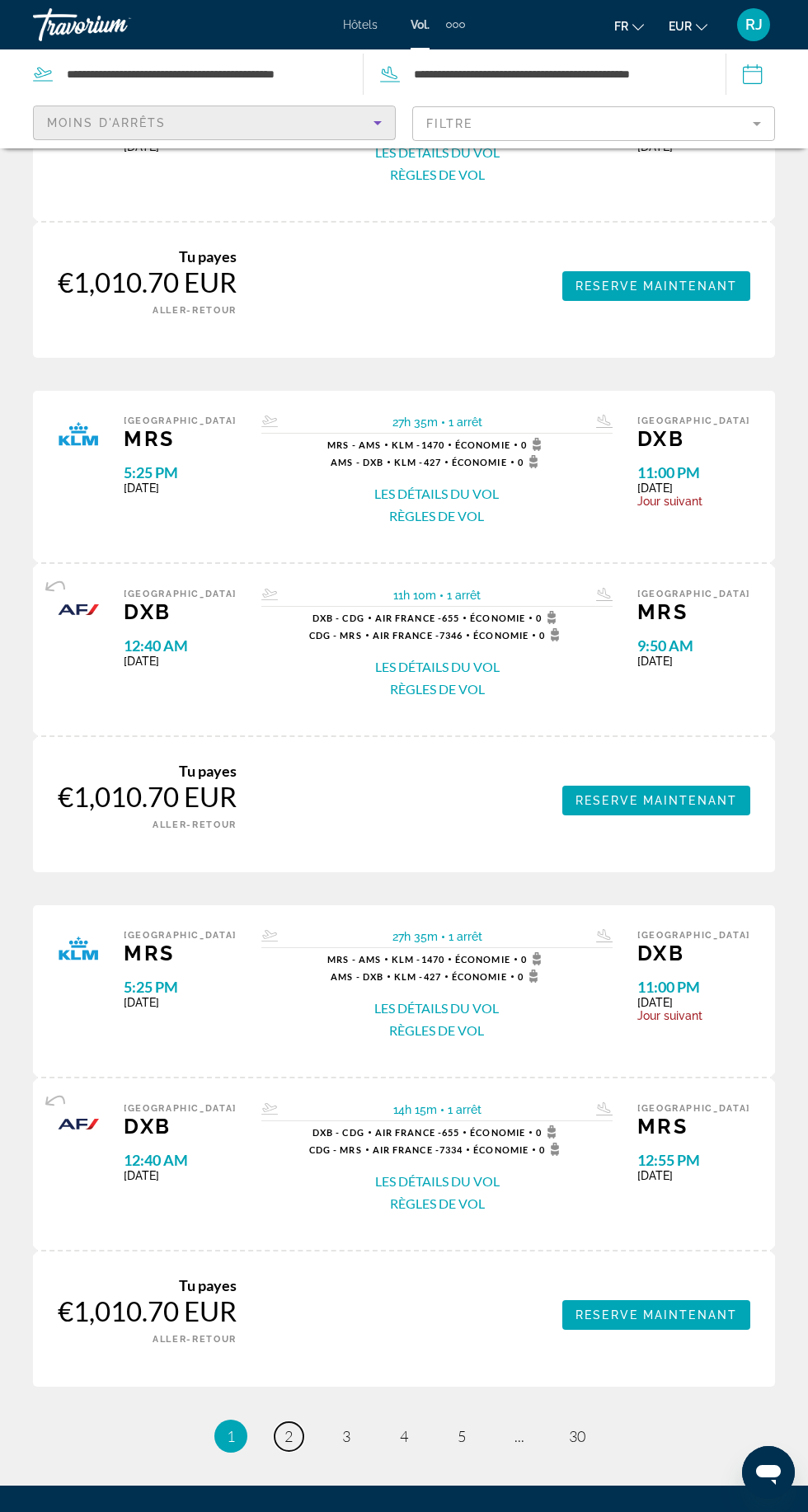
click at [288, 1428] on span "2" at bounding box center [288, 1436] width 9 height 18
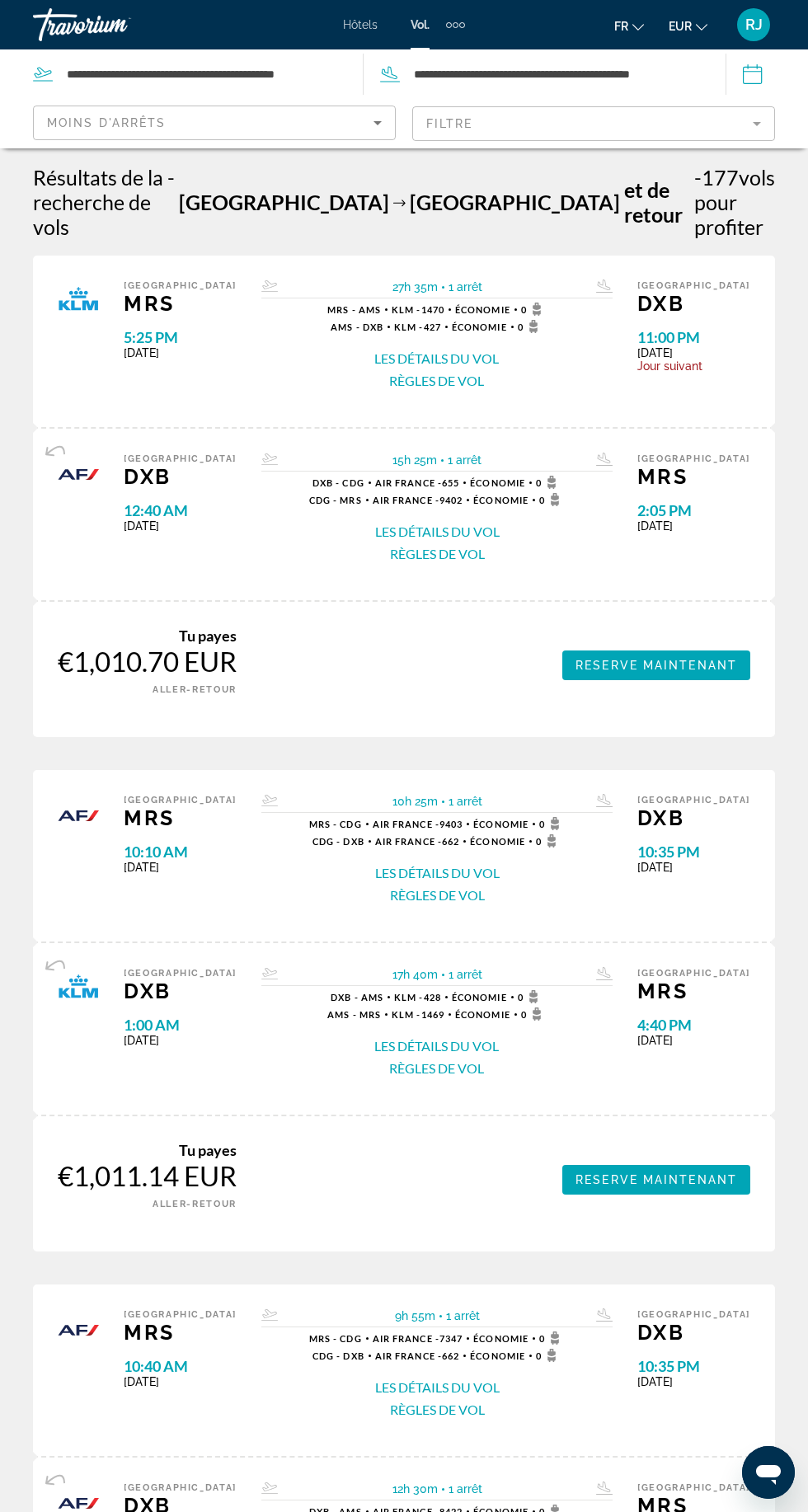
click at [242, 125] on div "Moins d'arrêts" at bounding box center [209, 123] width 326 height 19
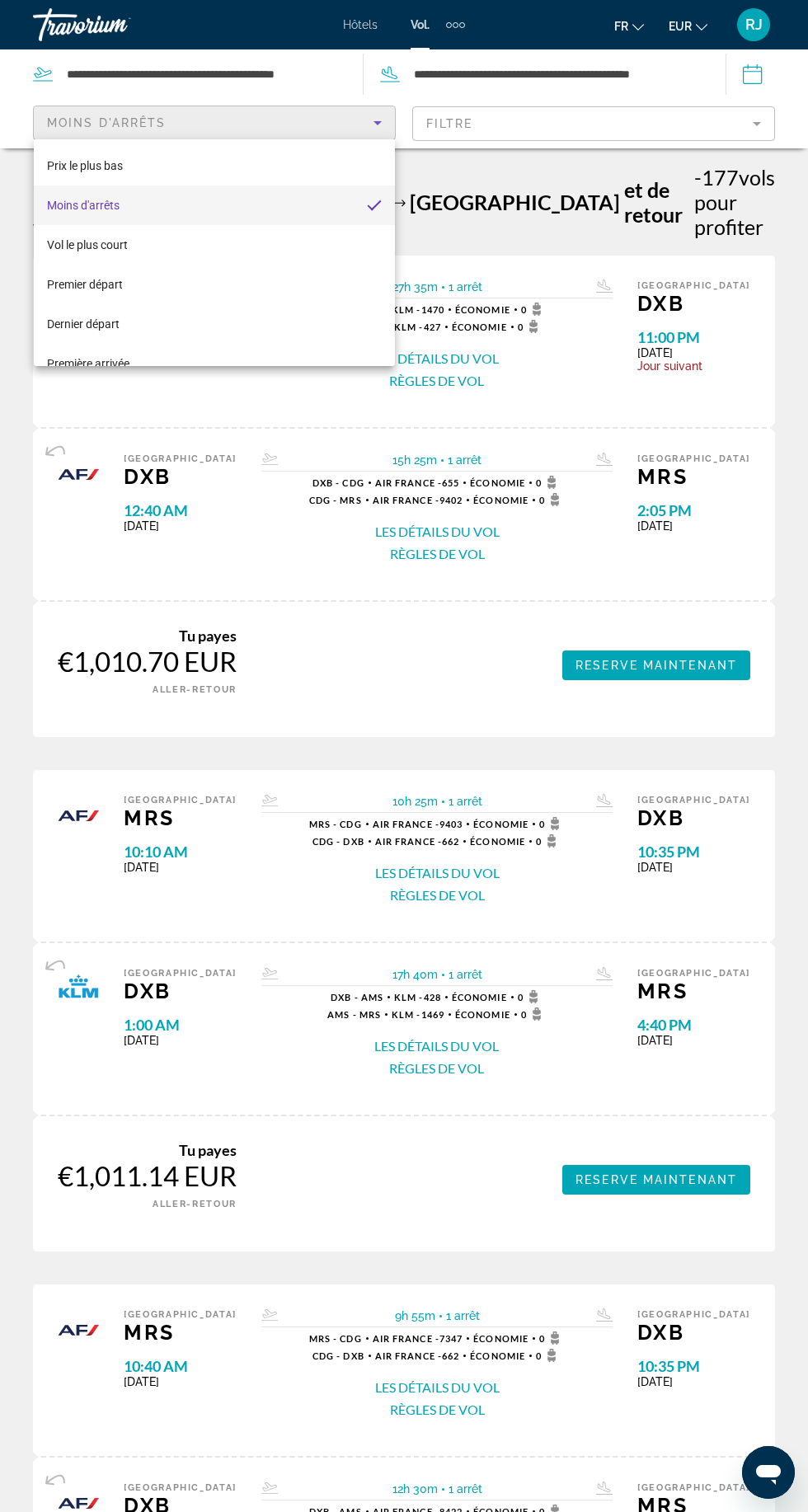
click at [202, 172] on mat-option "Prix ​​le plus bas" at bounding box center [214, 166] width 361 height 40
